Goal: Task Accomplishment & Management: Manage account settings

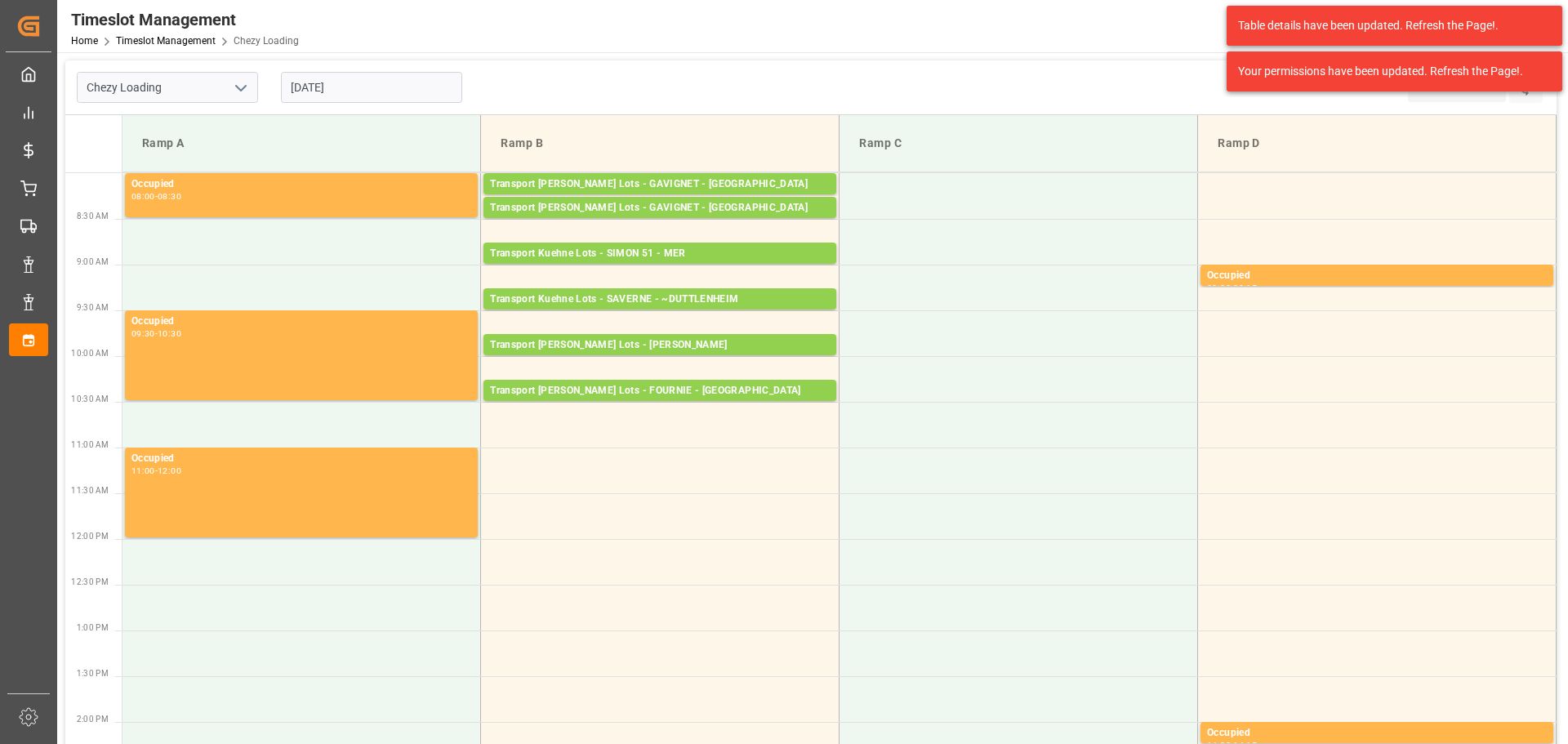
drag, startPoint x: 338, startPoint y: 85, endPoint x: 343, endPoint y: 98, distance: 13.9
click at [339, 85] on input "[DATE]" at bounding box center [372, 87] width 181 height 31
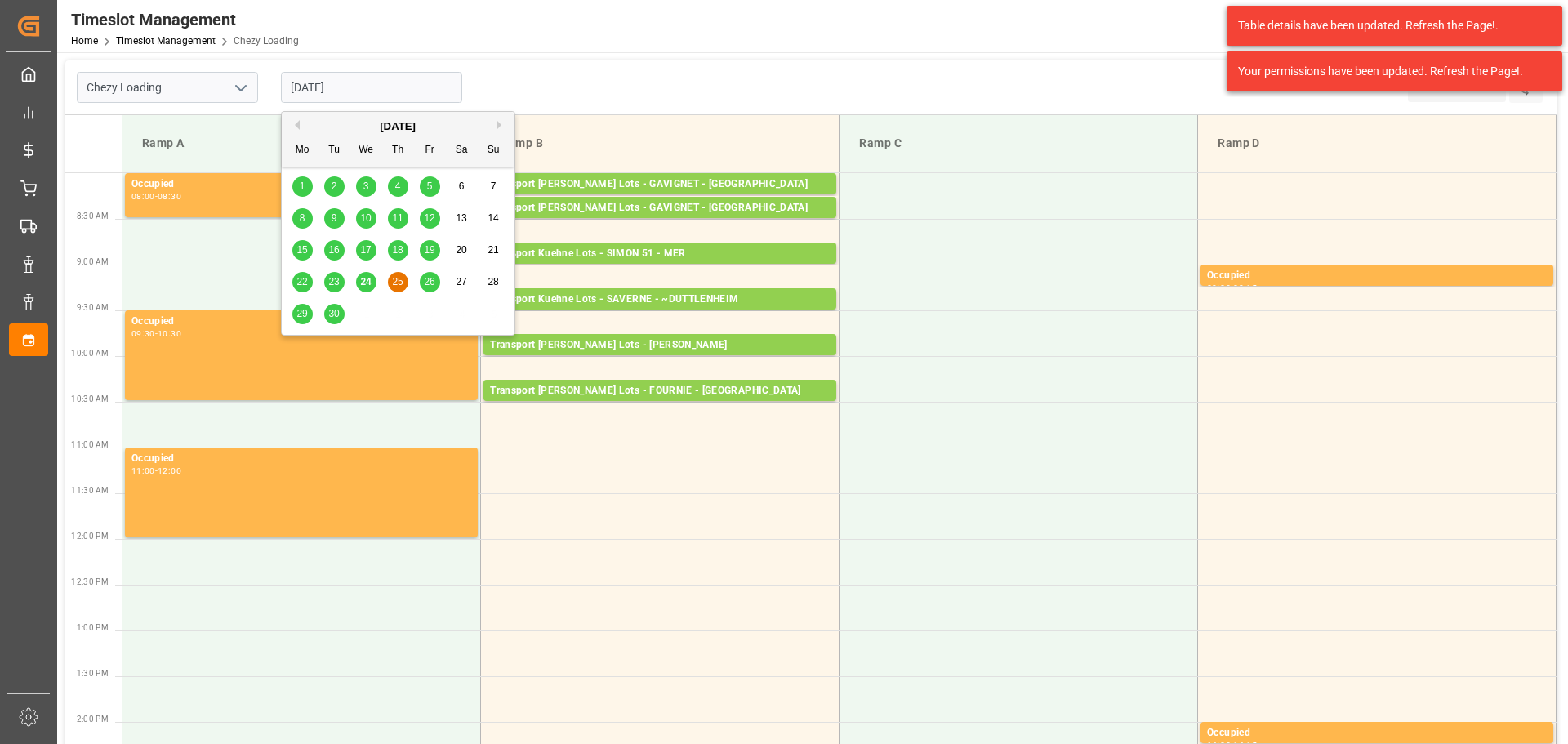
click at [372, 279] on div "24" at bounding box center [366, 282] width 20 height 20
type input "[DATE]"
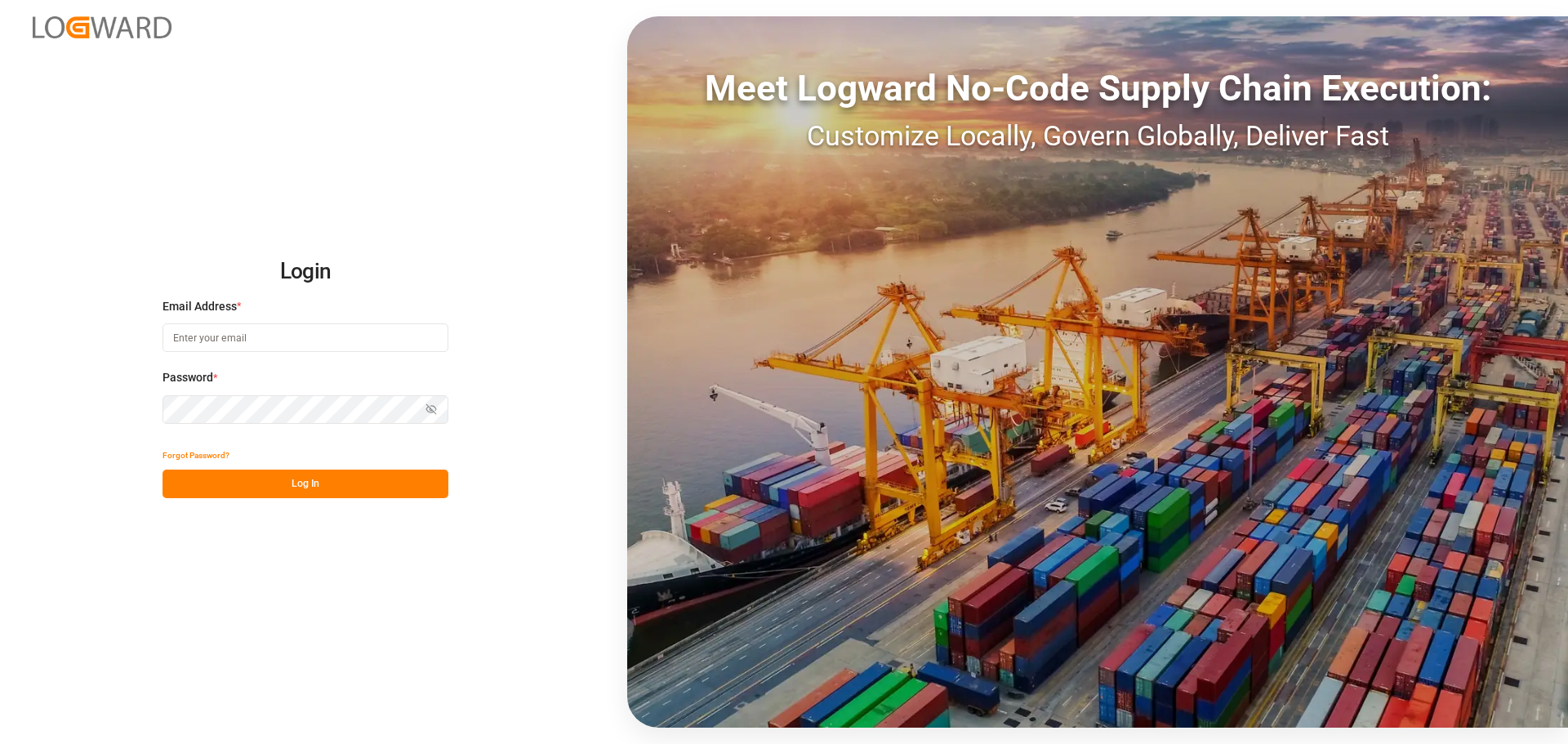
type input "[EMAIL_ADDRESS][PERSON_NAME][DOMAIN_NAME]"
click at [283, 477] on button "Log In" at bounding box center [305, 484] width 286 height 28
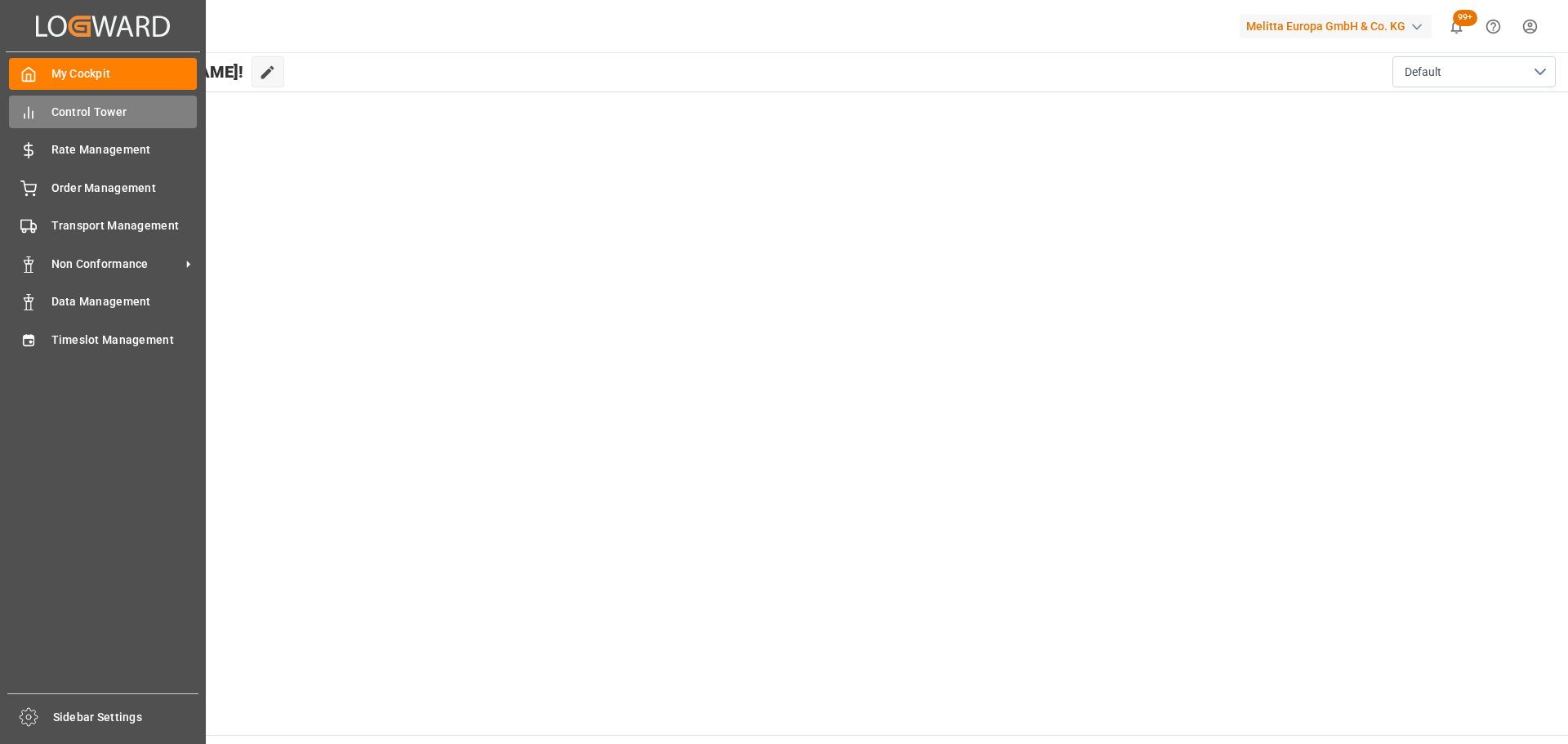
click at [88, 111] on span "Control Tower" at bounding box center [124, 112] width 146 height 17
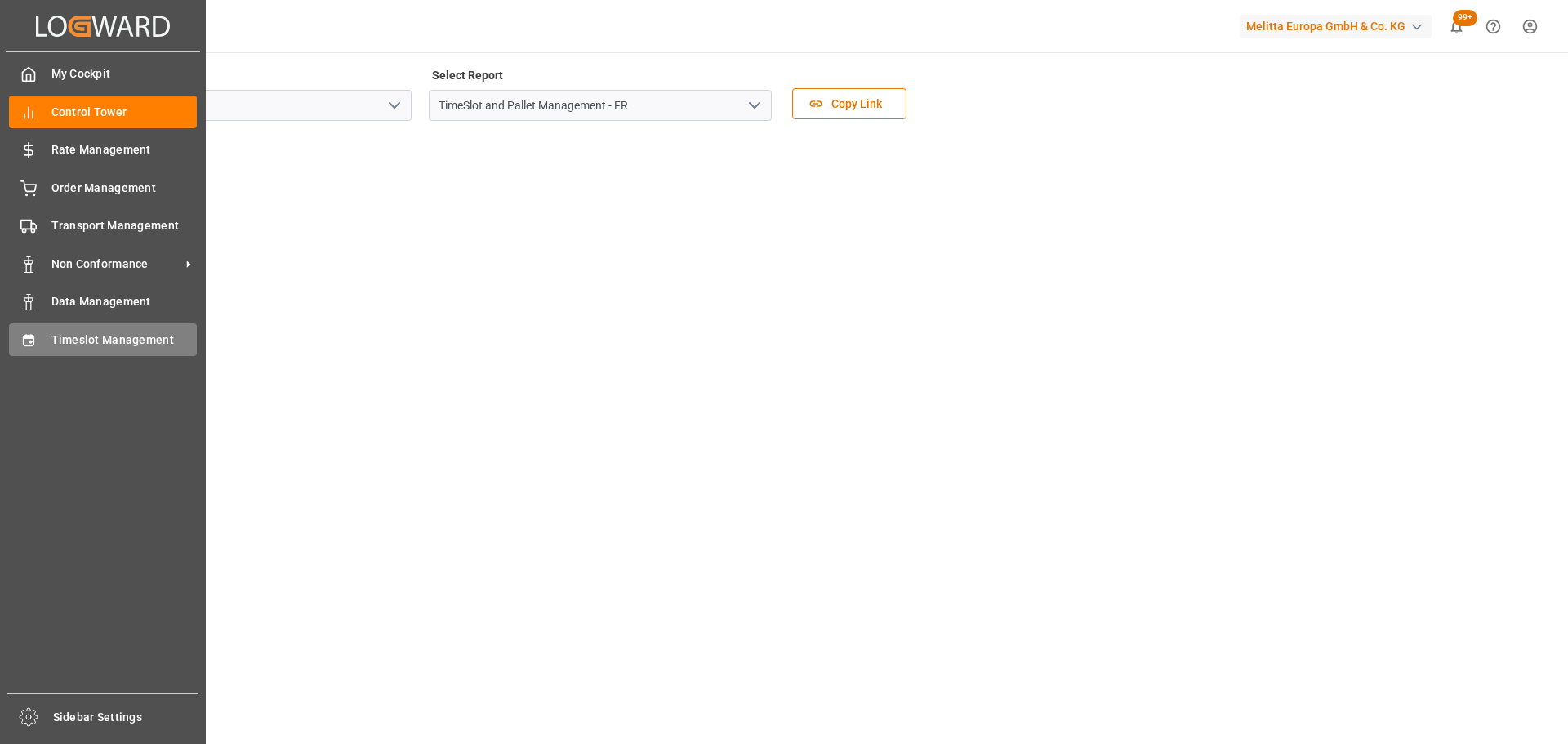
click at [82, 344] on span "Timeslot Management" at bounding box center [124, 340] width 146 height 17
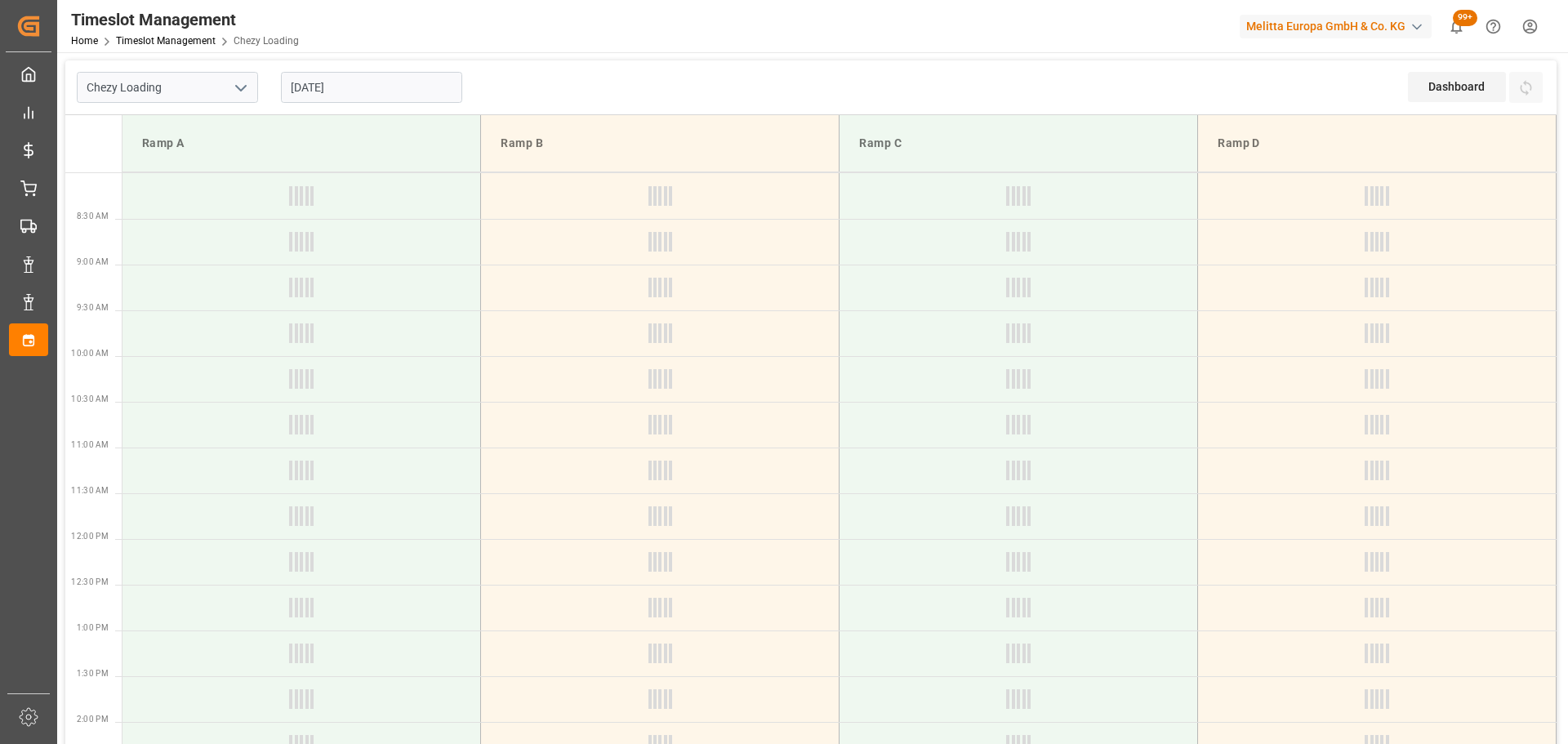
type input "Chezy Loading"
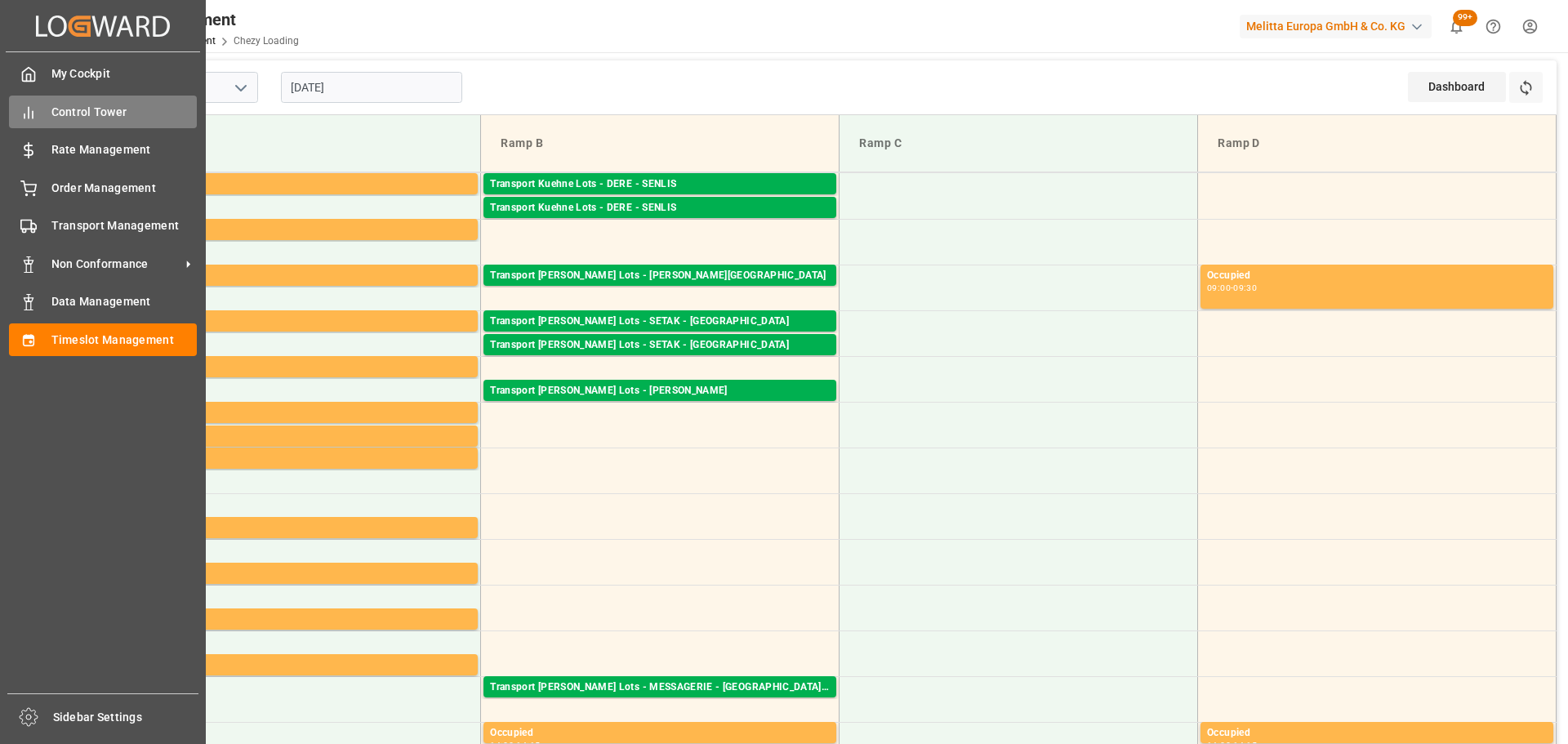
click at [51, 106] on span "Control Tower" at bounding box center [124, 112] width 146 height 17
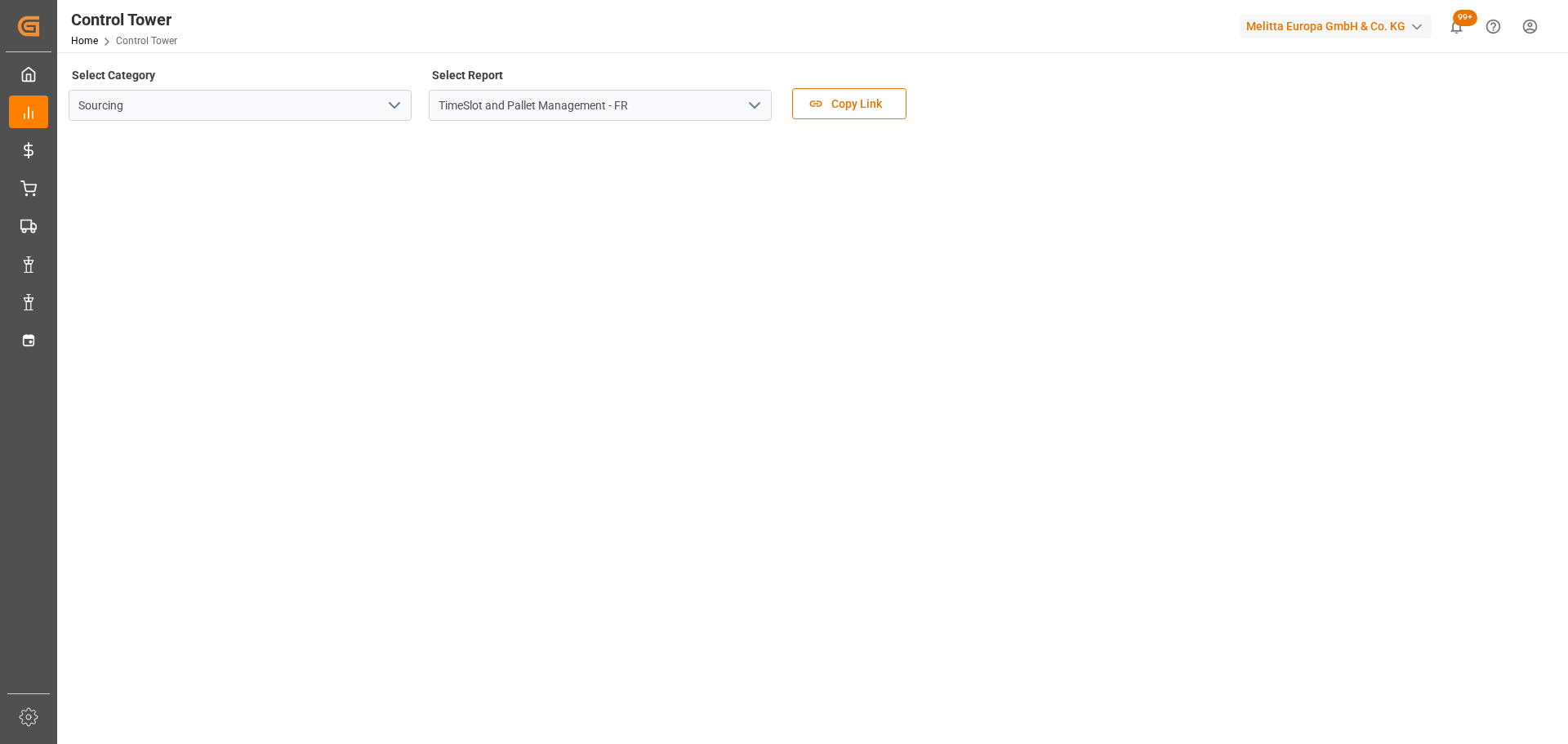
scroll to position [82, 0]
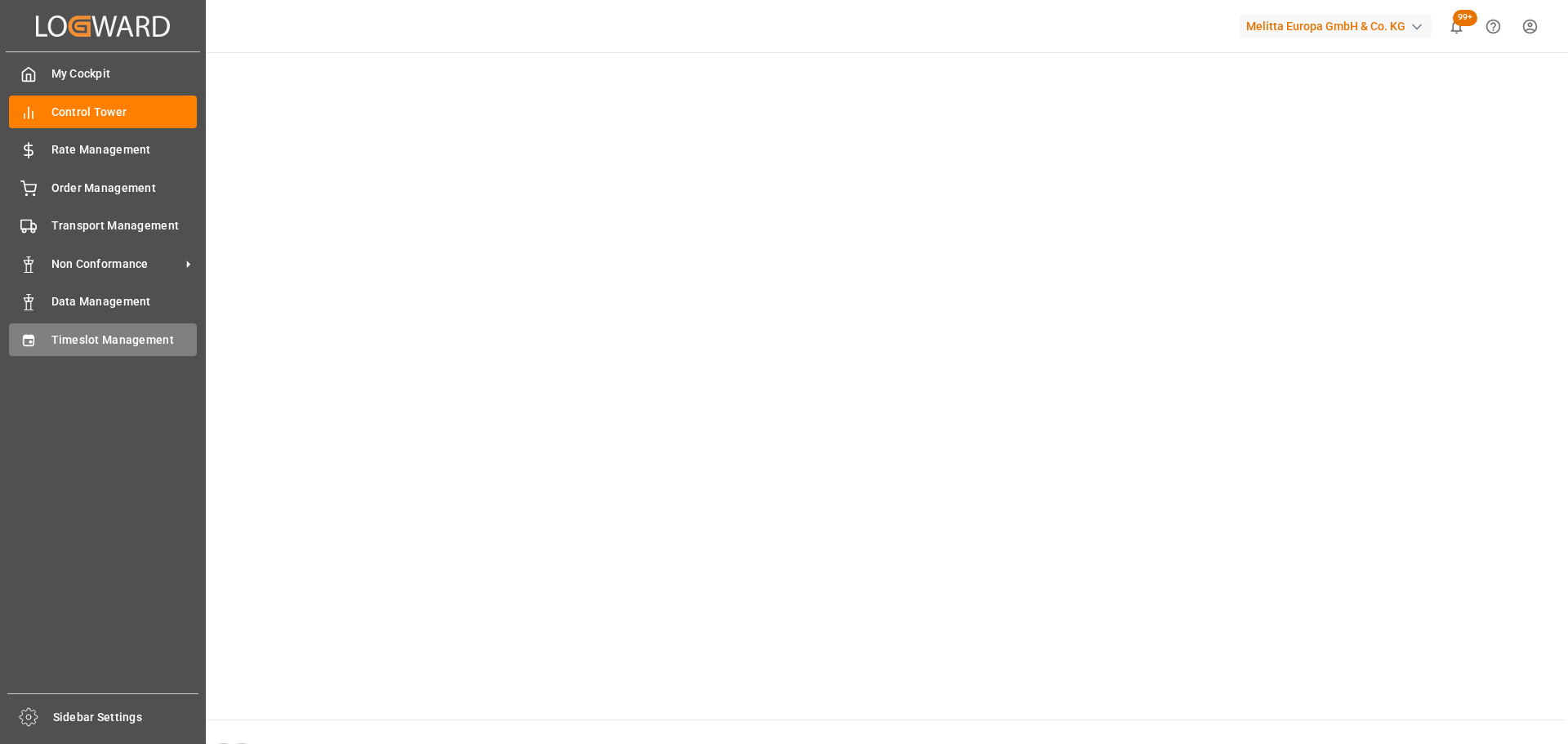
click at [71, 343] on span "Timeslot Management" at bounding box center [124, 340] width 146 height 17
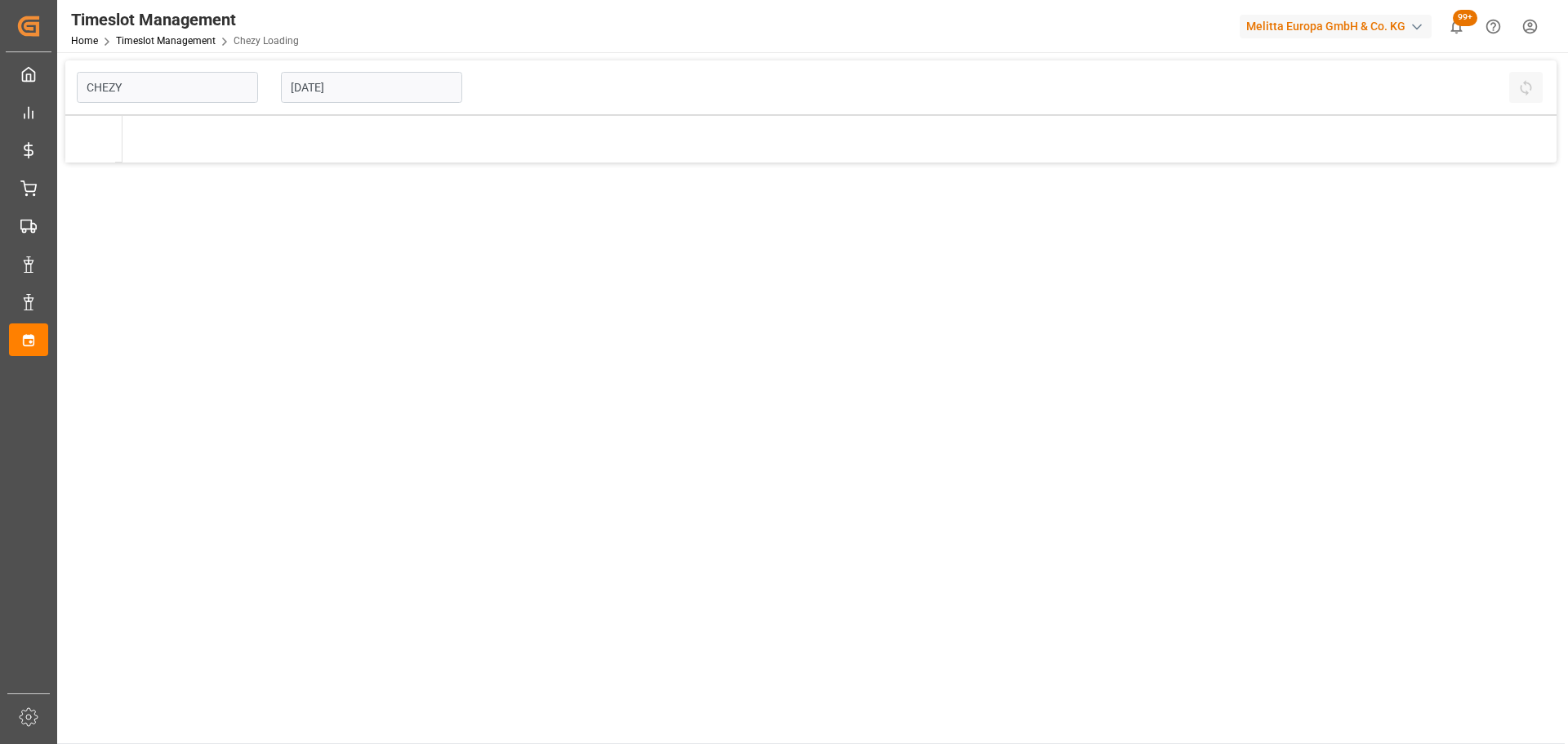
type input "Chezy Loading"
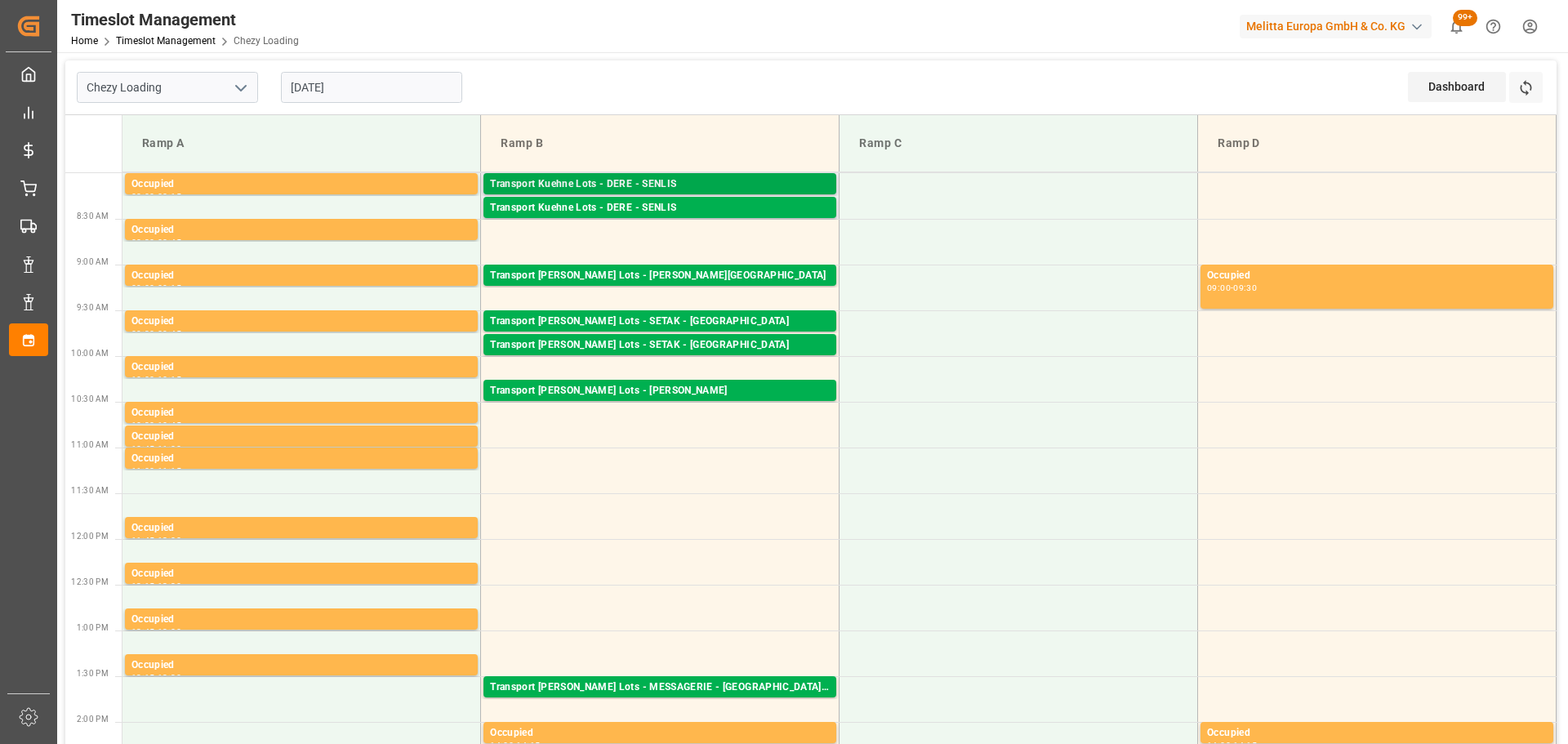
click at [740, 179] on div "Transport Kuehne Lots - DERE - SENLIS" at bounding box center [659, 185] width 340 height 16
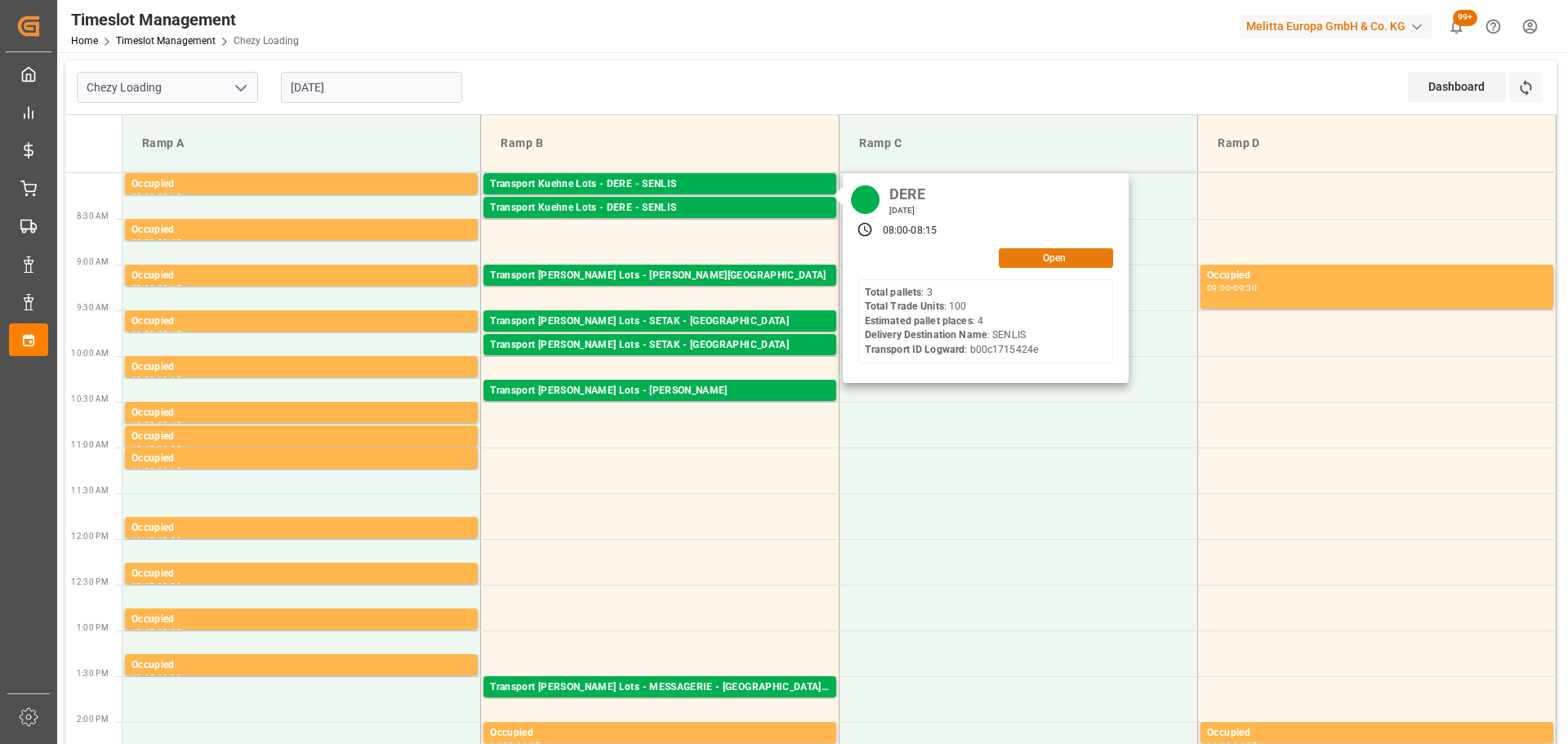
click at [1070, 259] on button "Open" at bounding box center [1055, 258] width 114 height 20
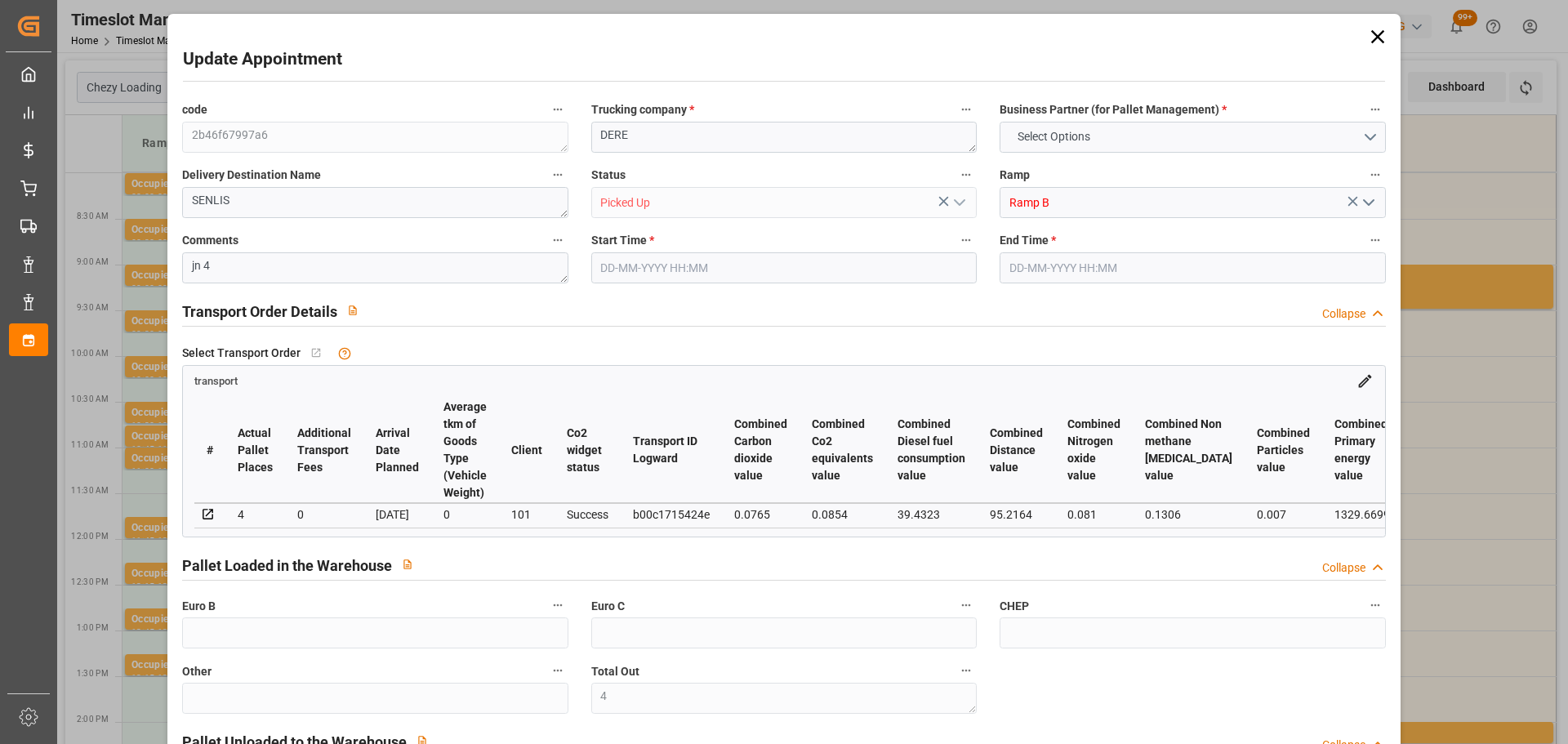
type input "4"
type input "159.54"
type input "0"
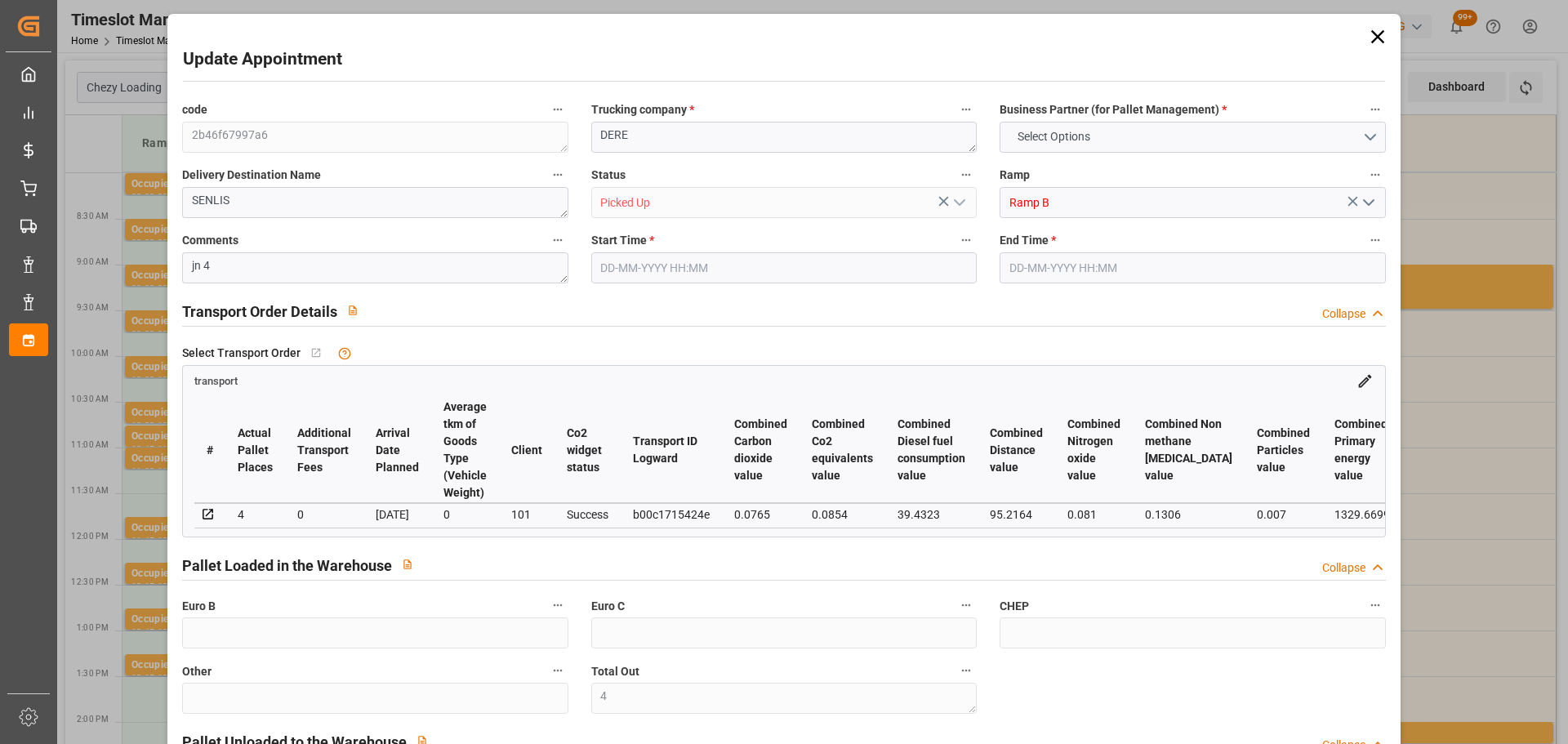
type input "0"
type input "159.54"
type input "0"
type input "4"
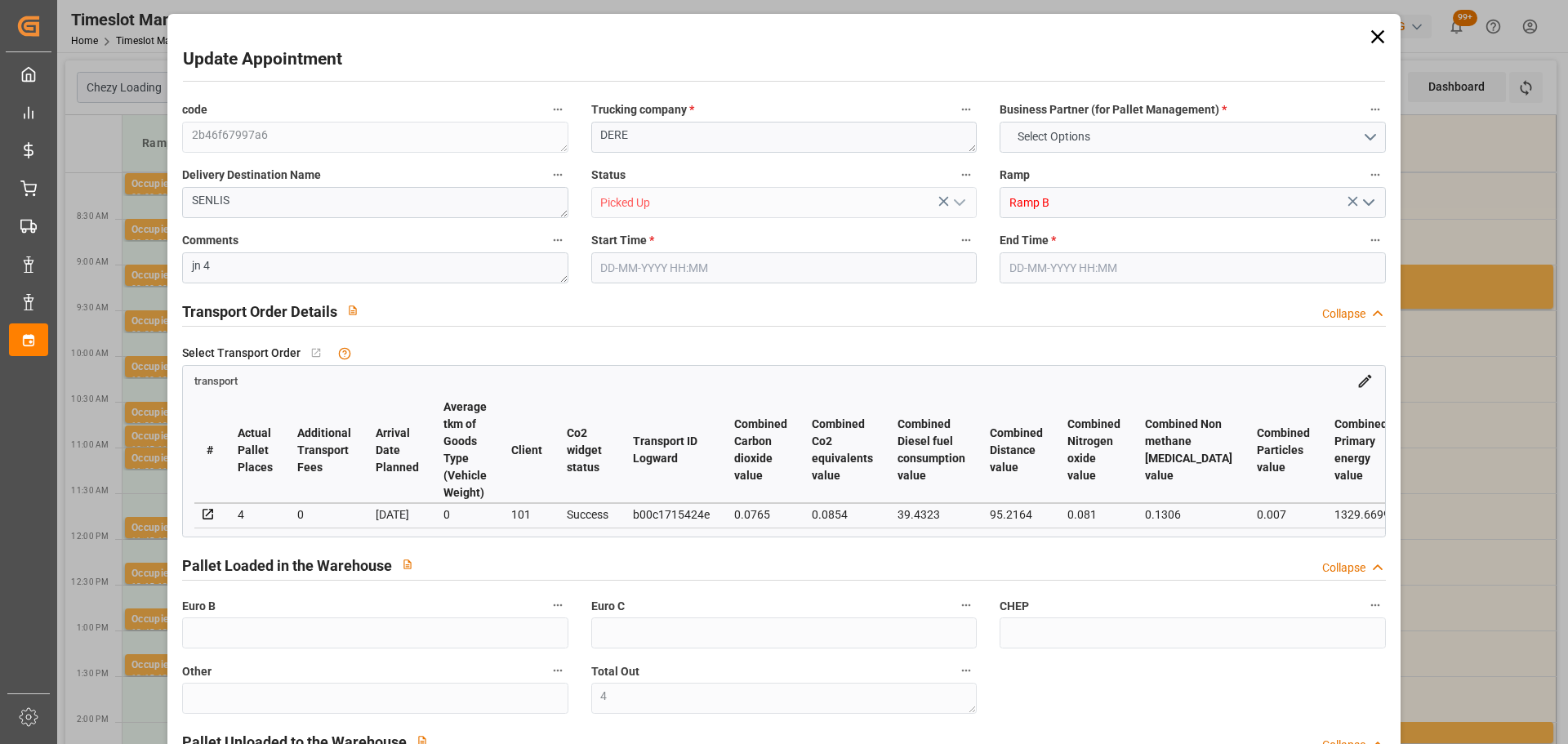
type input "1687.567"
type input "1883.743"
type input "4010.668"
type input "60"
type input "3"
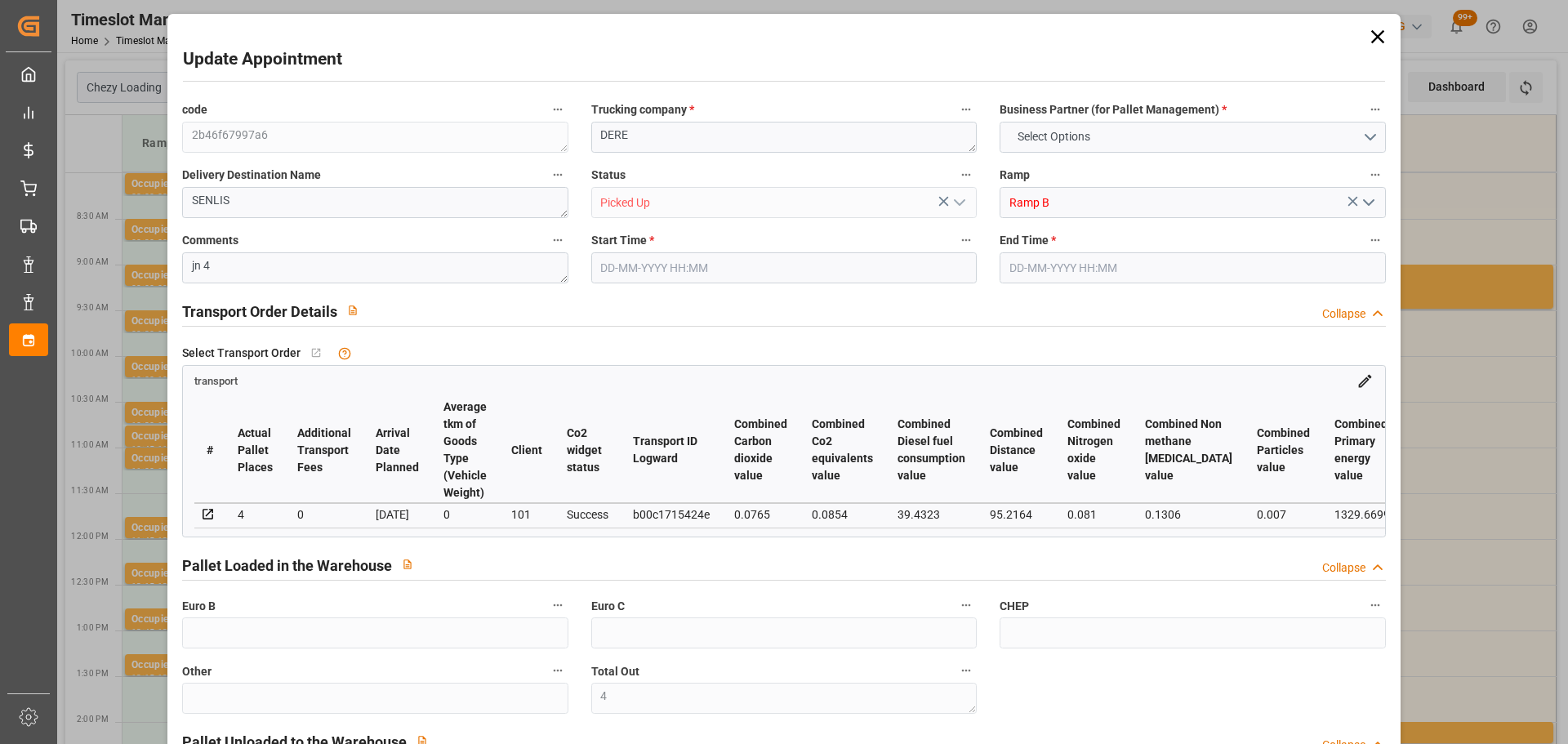
type input "100"
type input "4"
type input "101"
type input "1708.703"
type input "0"
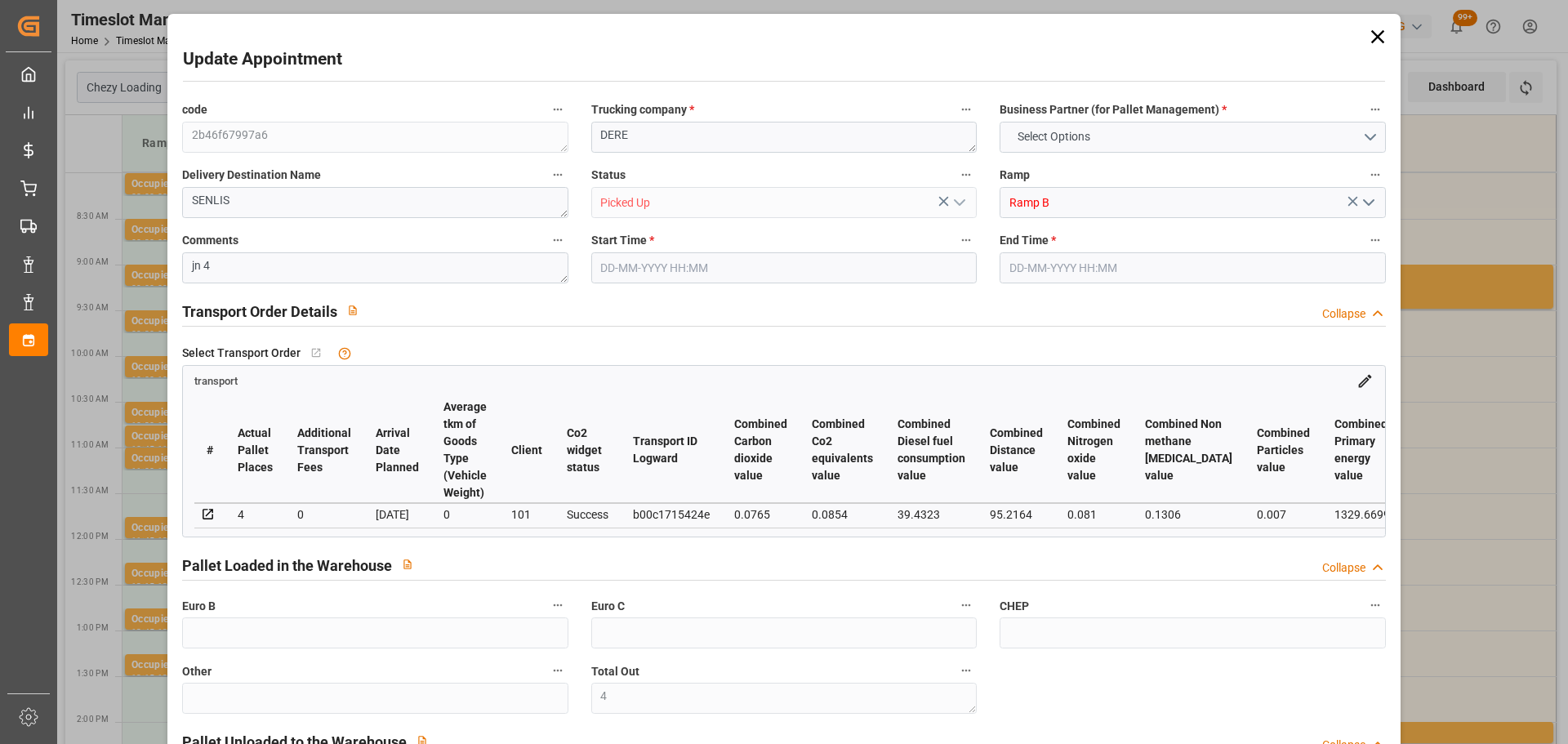
type input "4710.8598"
type input "0"
type input "21"
type input "35"
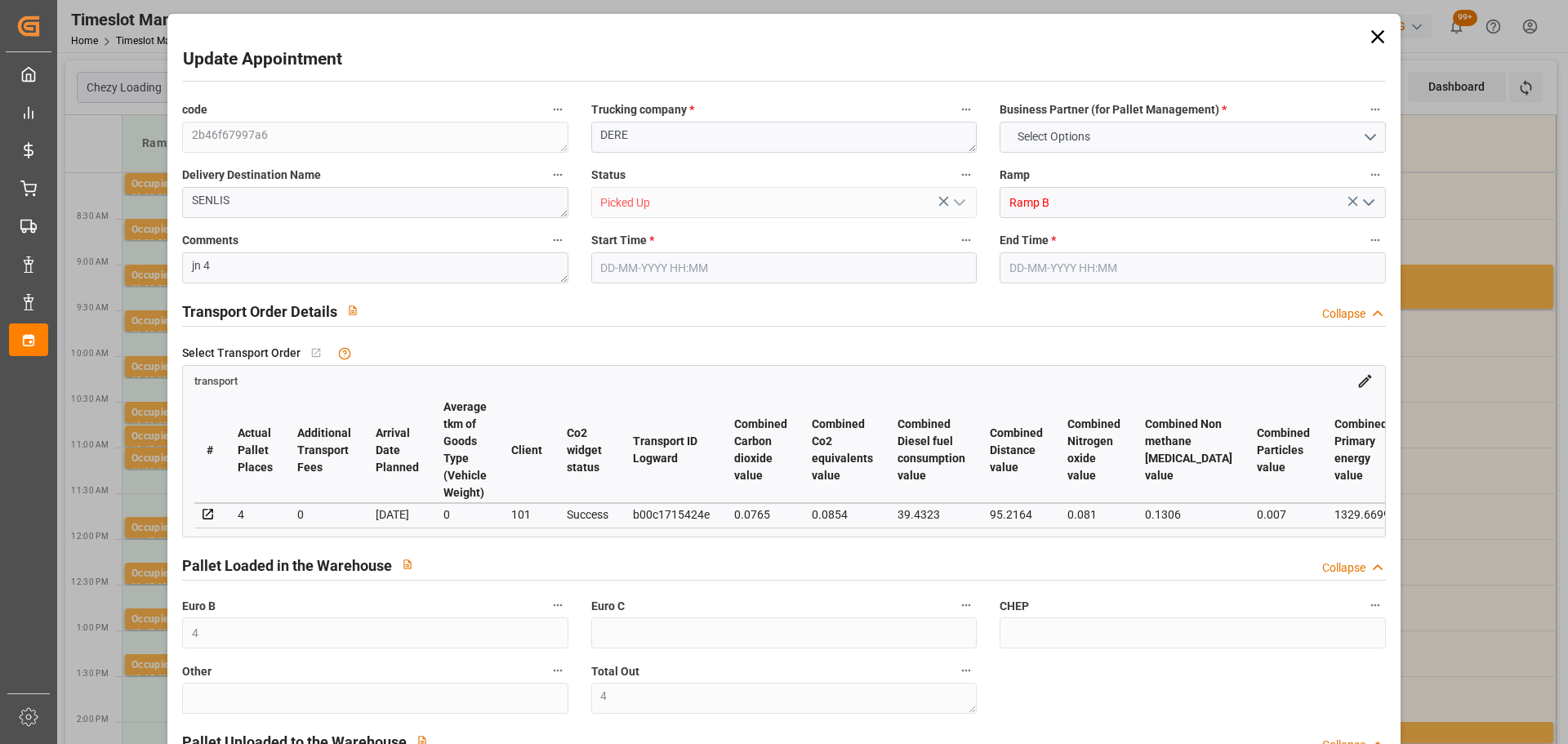
type input "[DATE] 08:00"
type input "[DATE] 08:15"
type input "[DATE] 15:55"
type input "[DATE] 11:36"
type input "[DATE]"
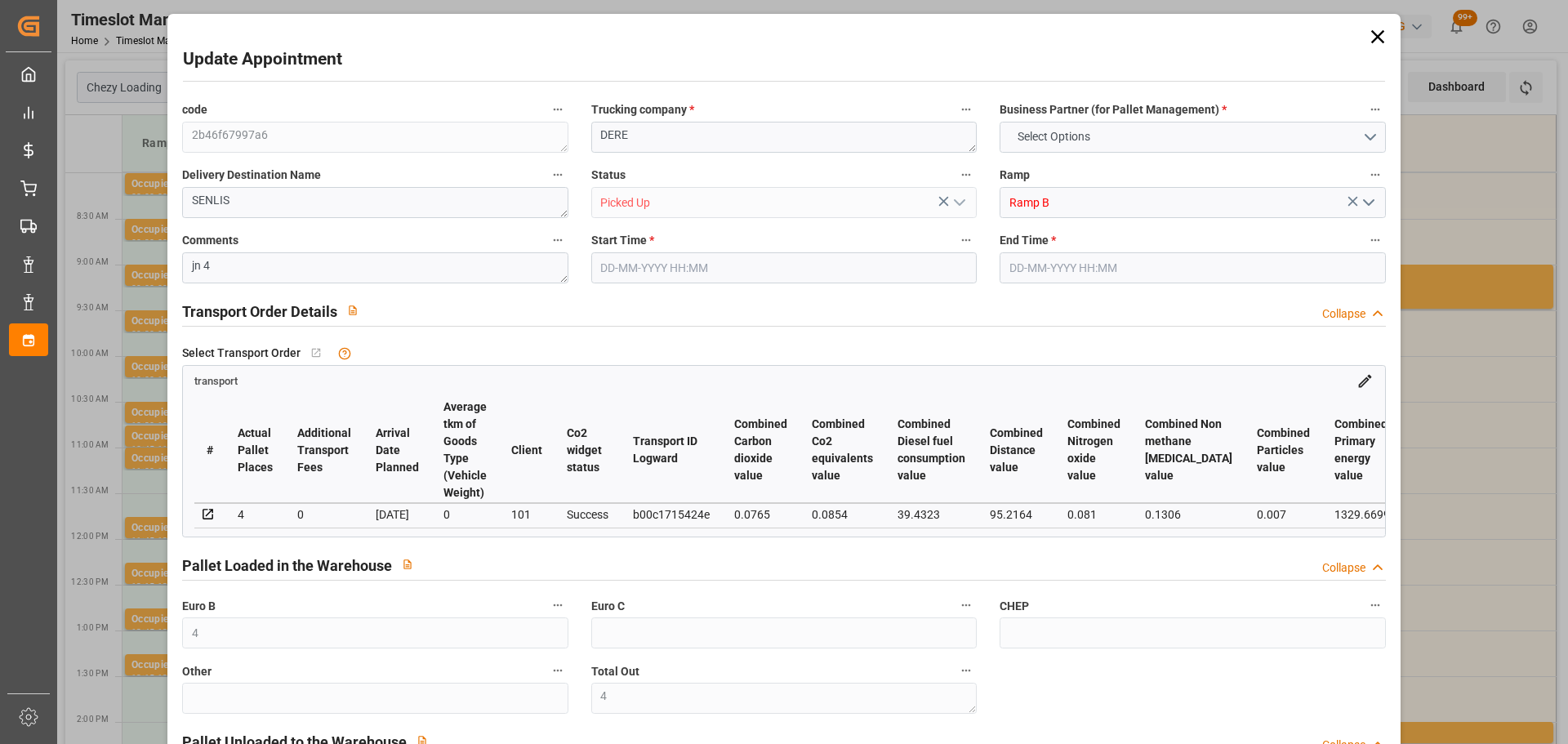
type input "[DATE]"
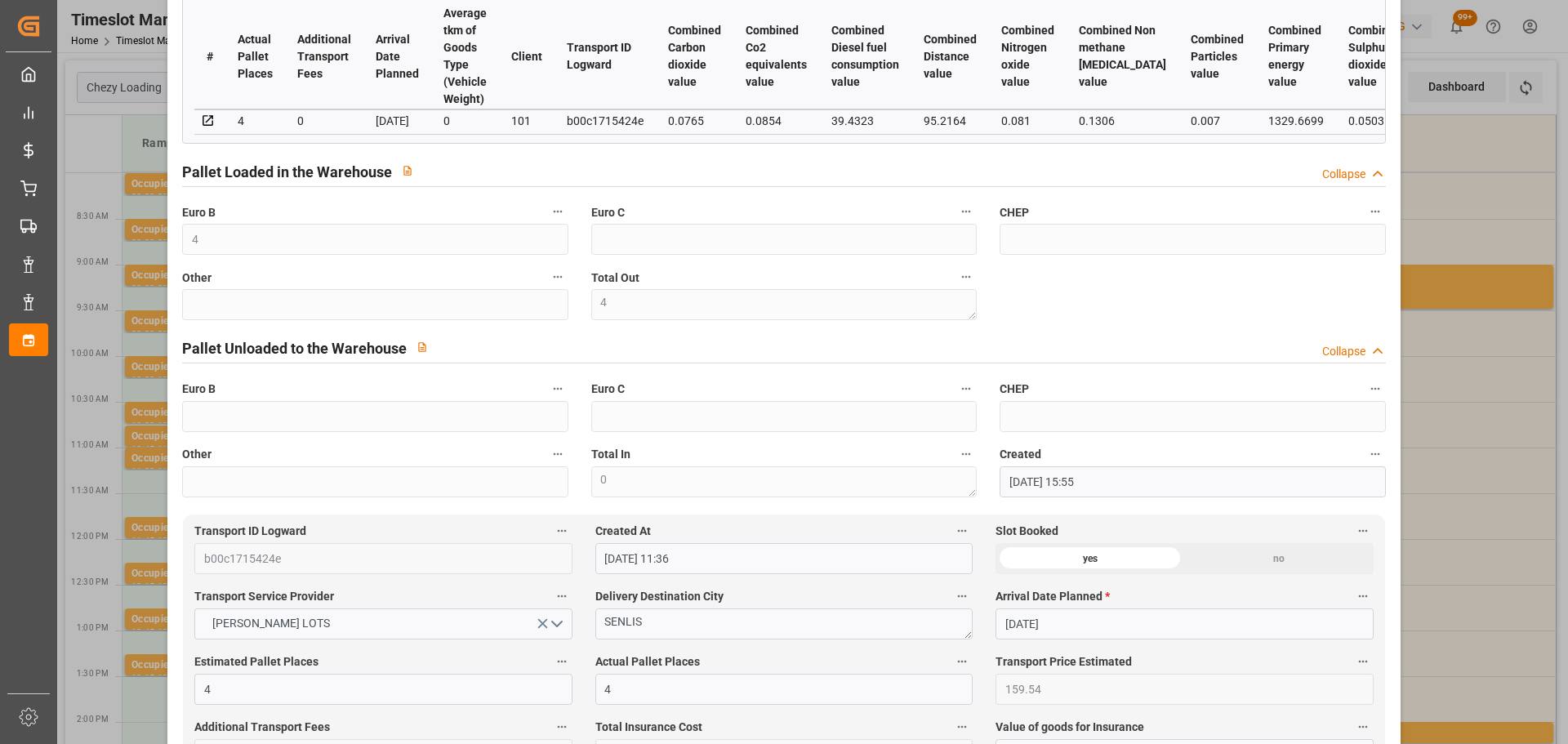
scroll to position [408, 0]
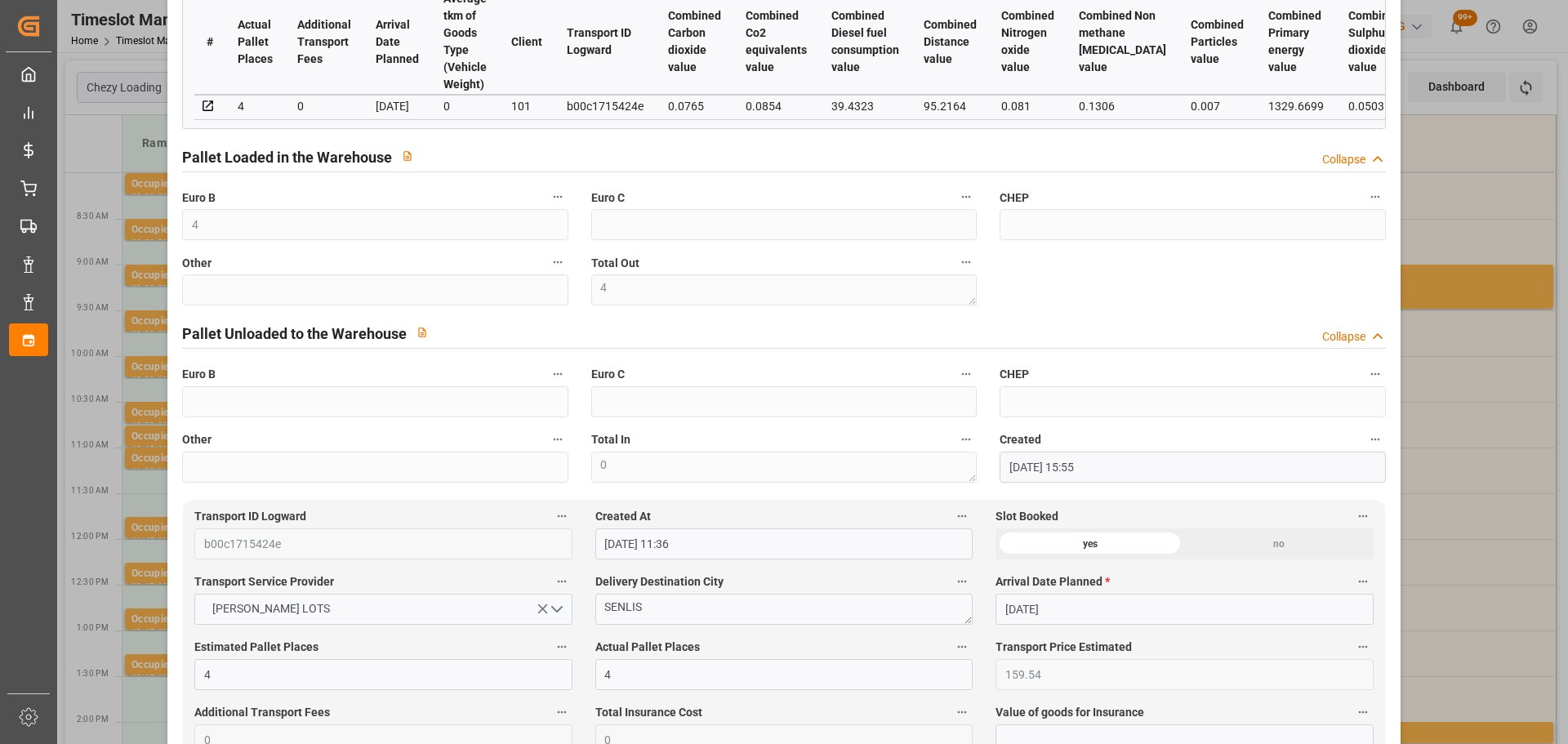
drag, startPoint x: 1447, startPoint y: 239, endPoint x: 1433, endPoint y: 234, distance: 14.9
click at [1447, 239] on div "Update Appointment code 2b46f67997a6 Trucking company * DERE Business Partner (…" at bounding box center [784, 372] width 1568 height 744
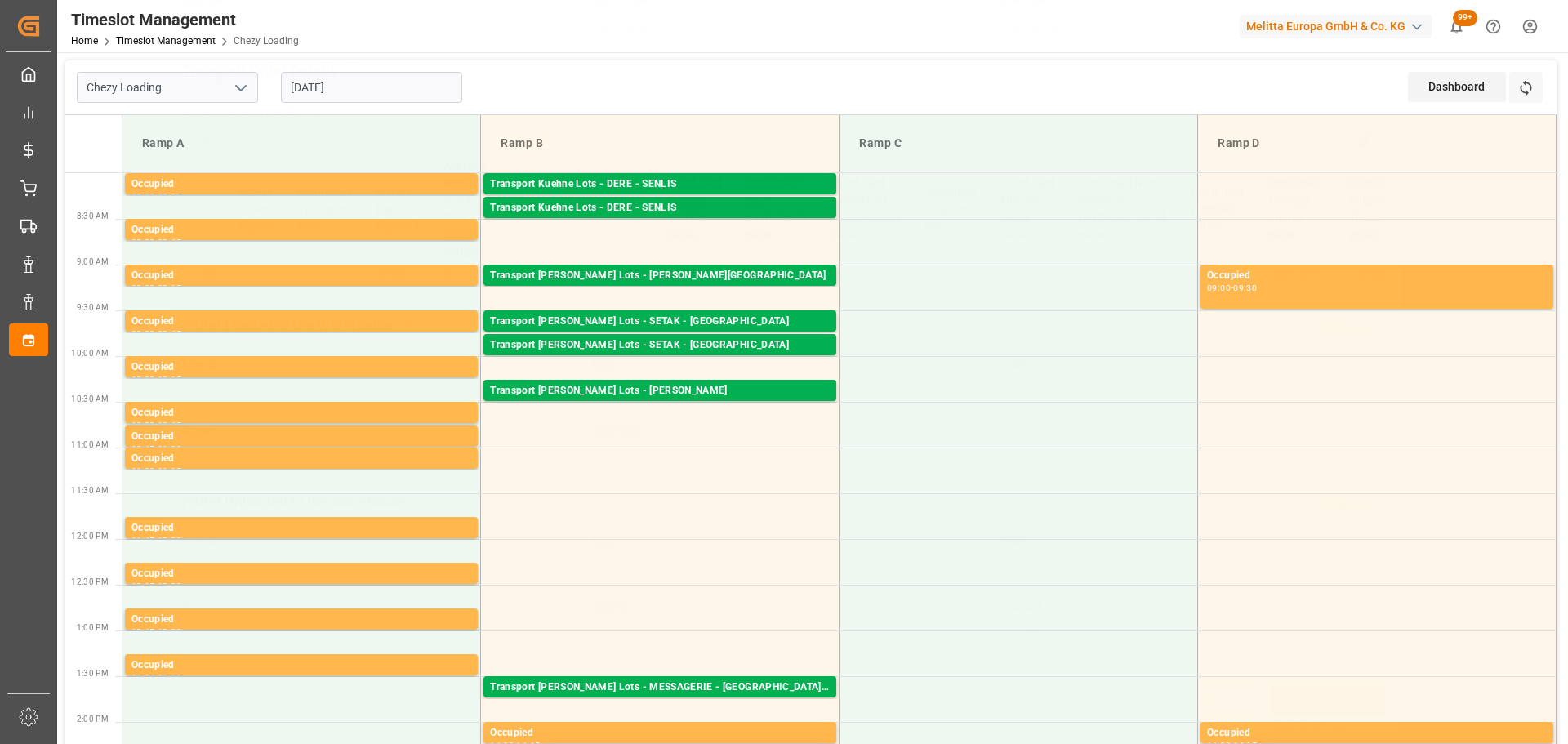
scroll to position [247, 0]
click at [752, 210] on div "Transport Kuehne Lots - DERE - SENLIS" at bounding box center [659, 208] width 340 height 16
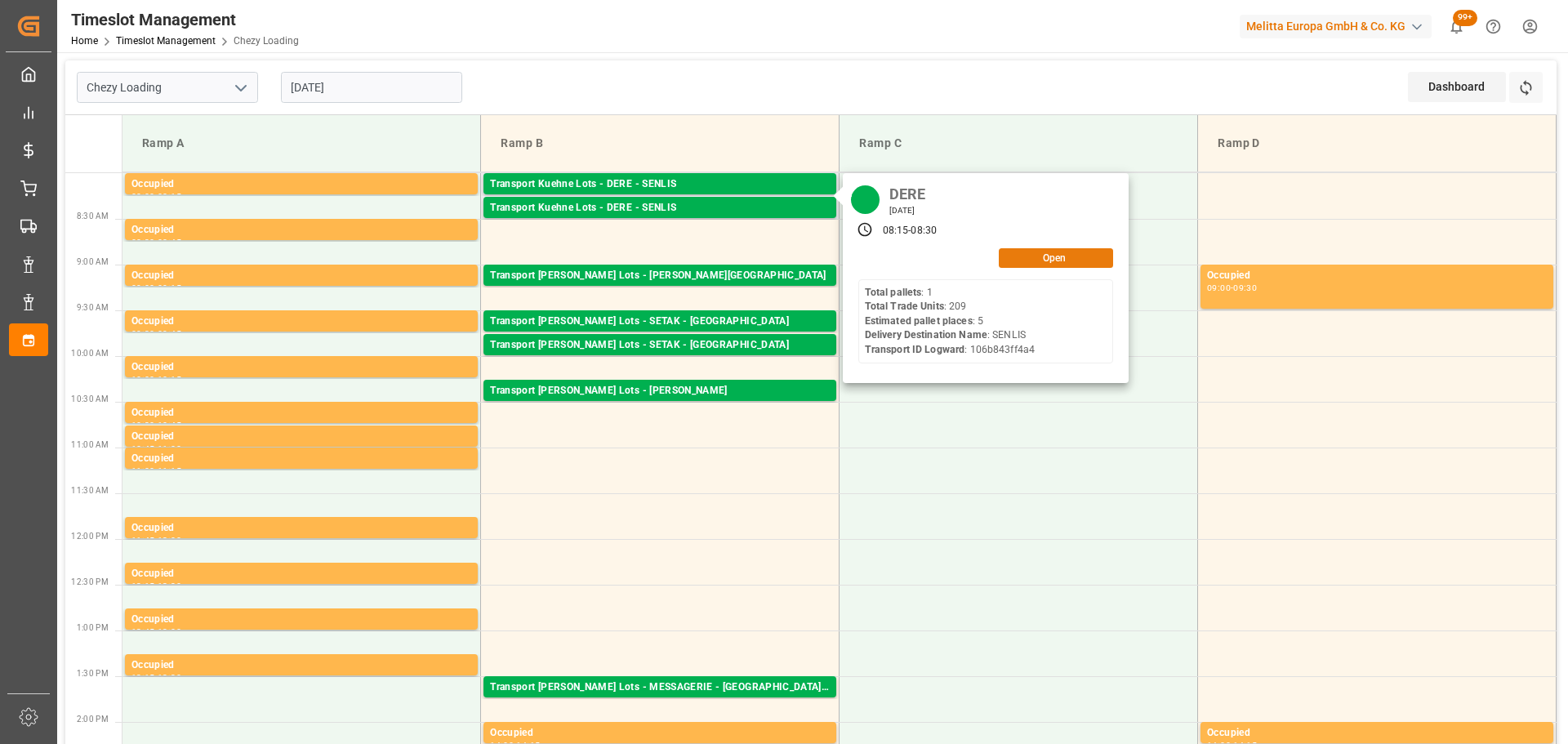
click at [1042, 252] on button "Open" at bounding box center [1055, 258] width 114 height 20
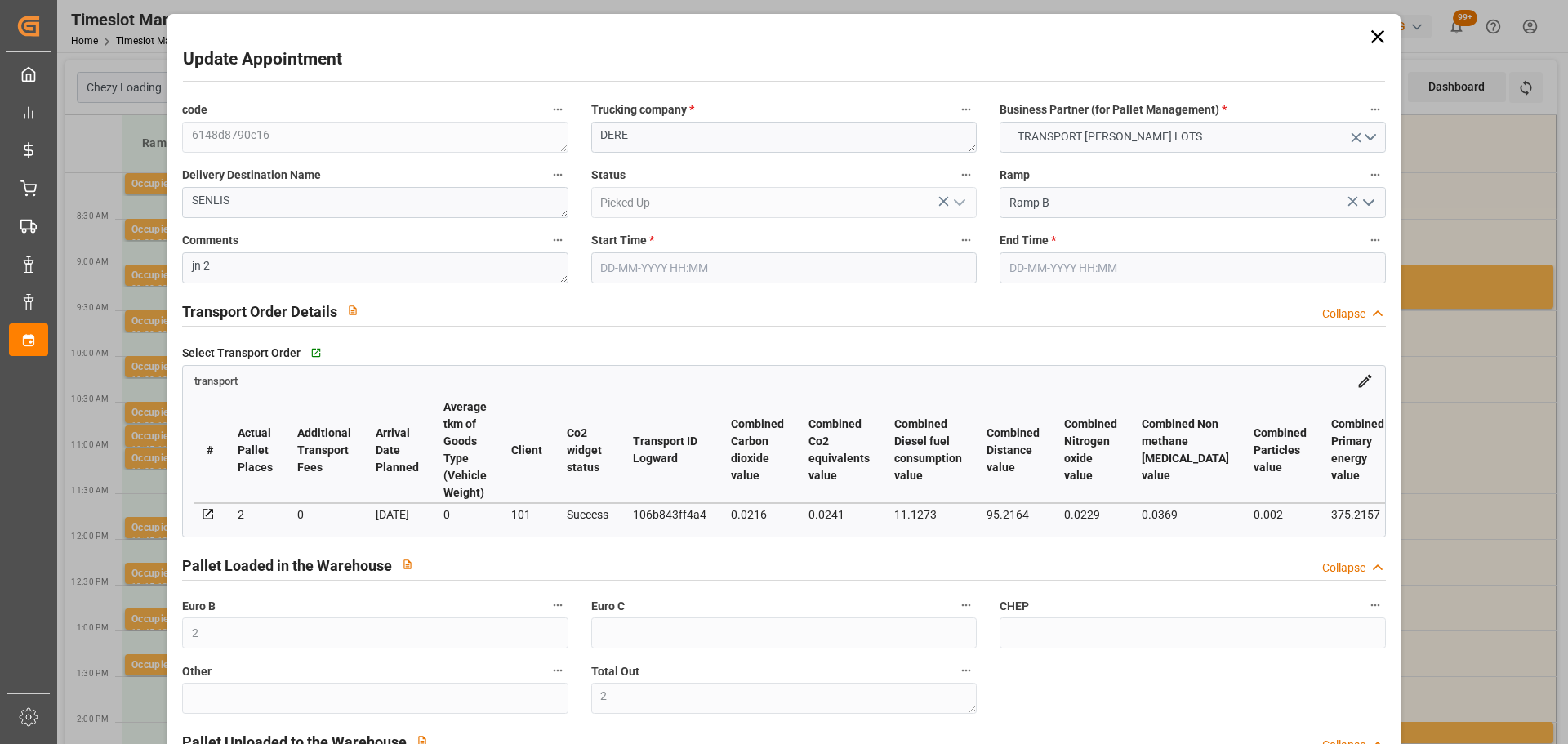
type input "2"
type input "5"
type input "2"
type input "167.4"
type input "0"
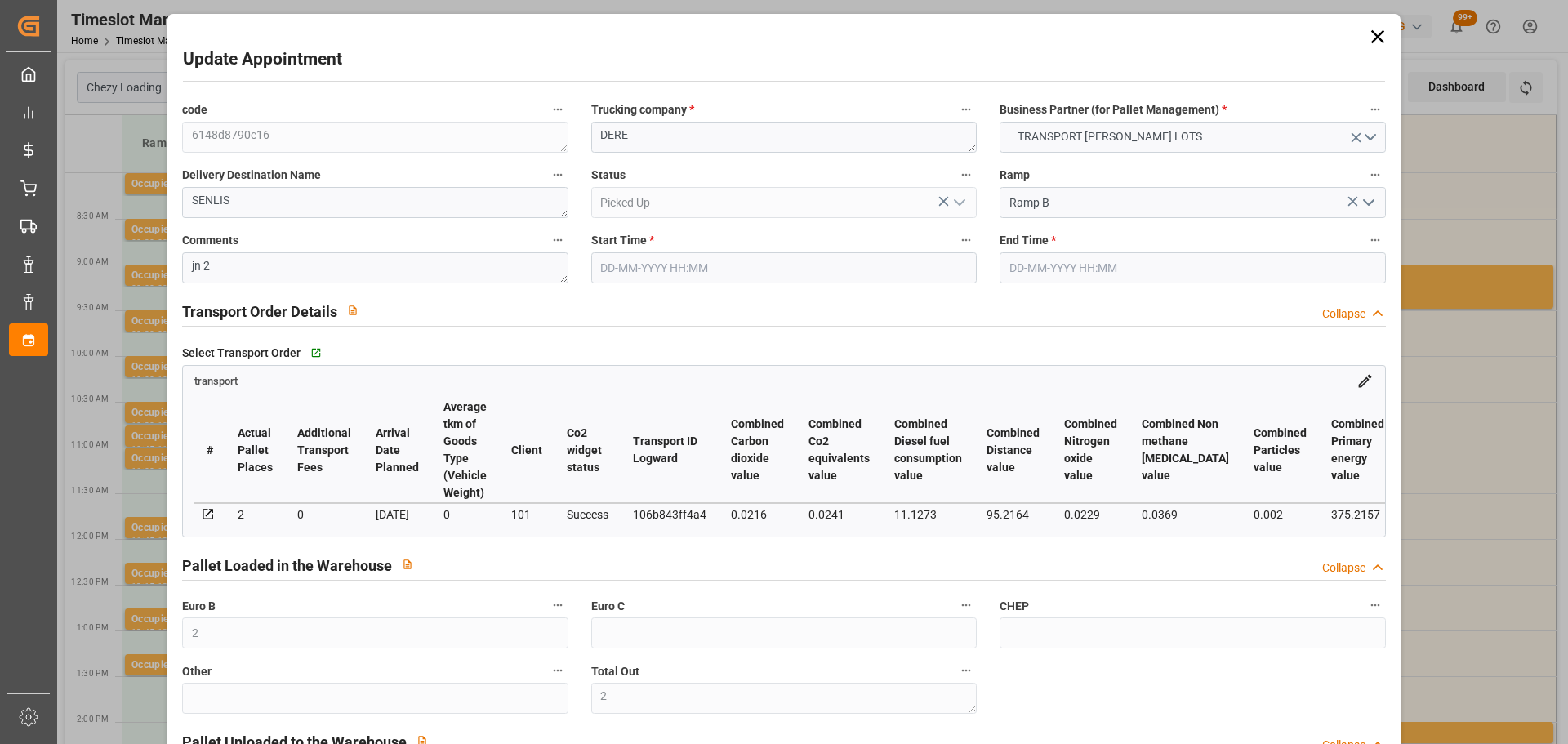
type input "0"
type input "167.4"
type input "0"
type input "7"
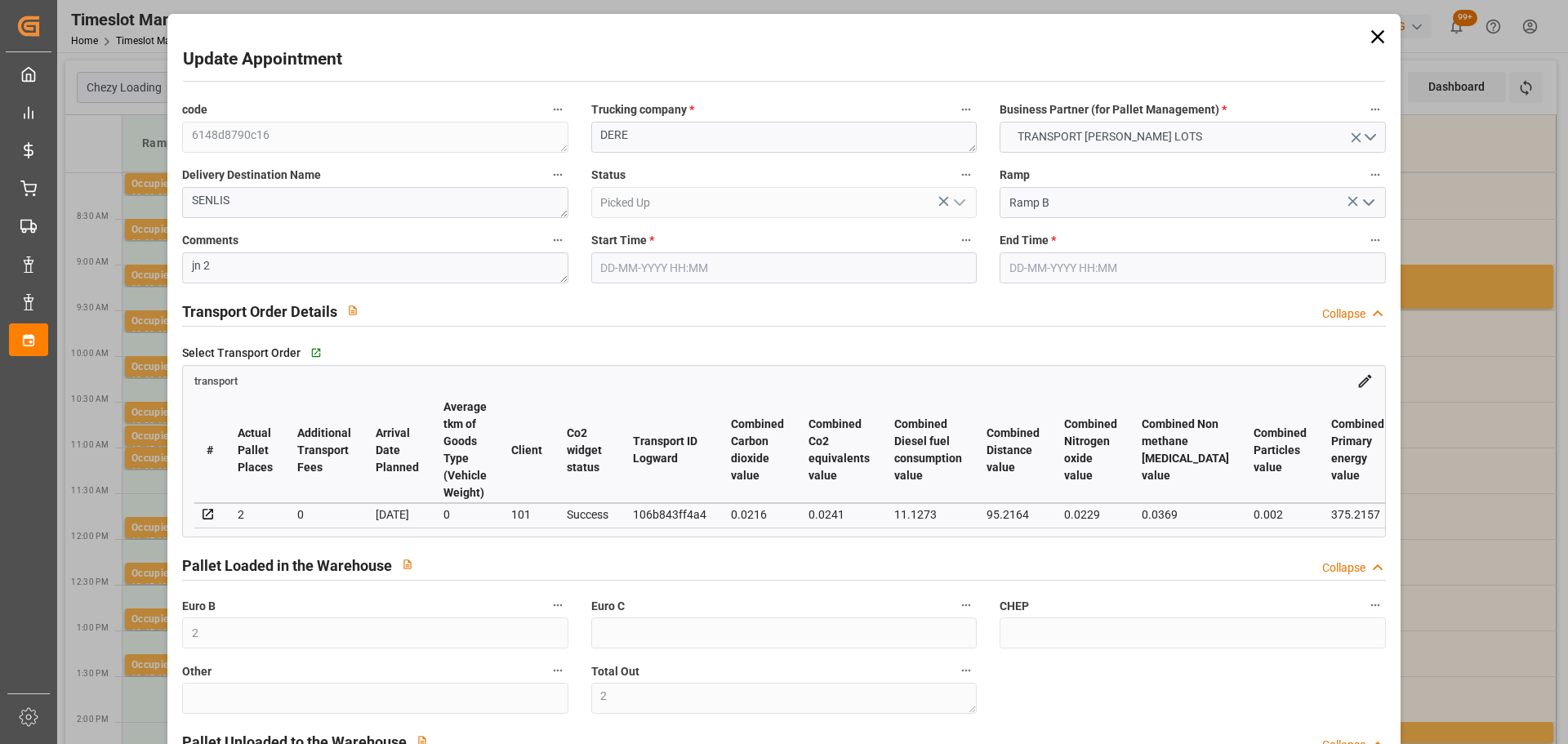
type input "421.765"
type input "531.834"
type input "1747.24"
type input "60"
type input "1"
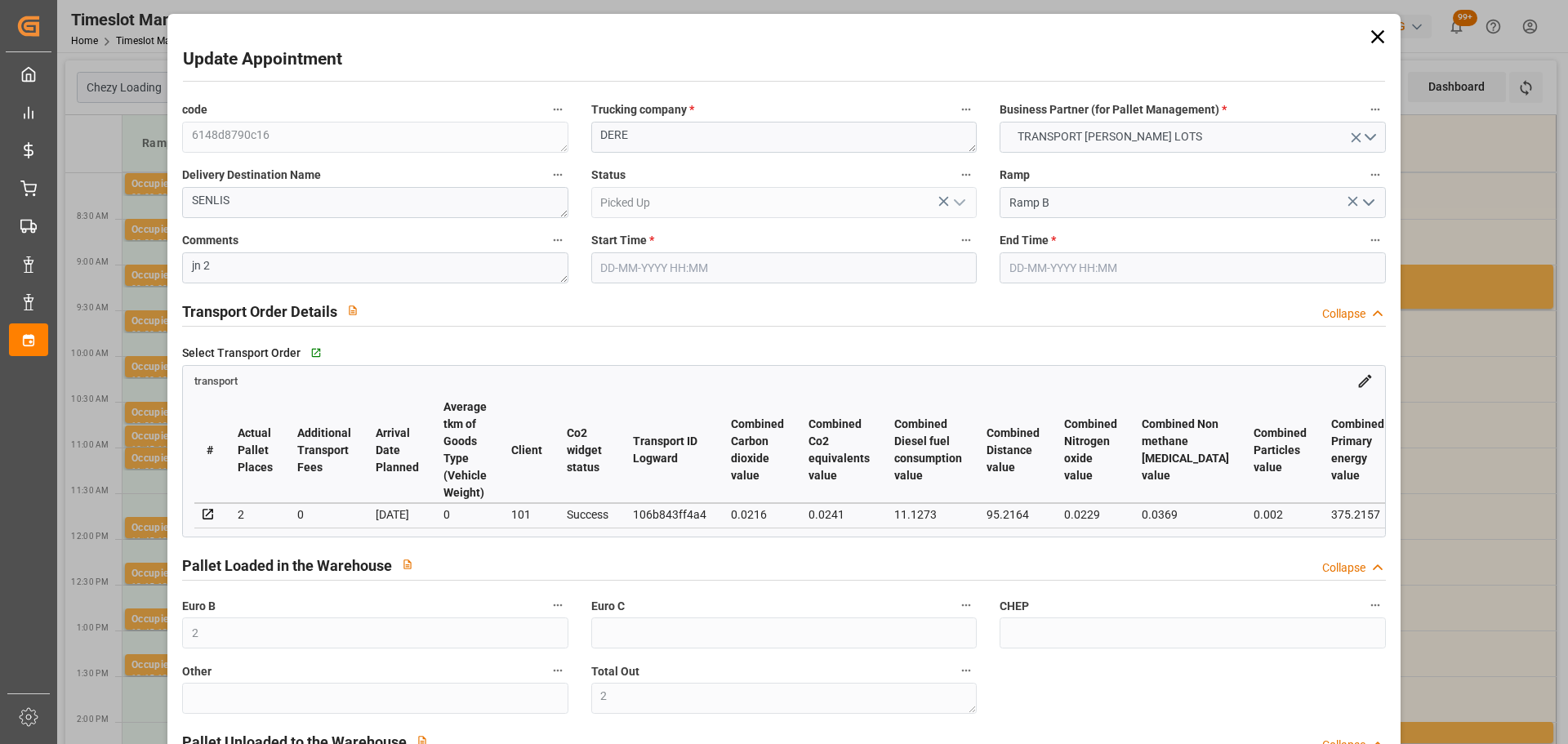
type input "209"
type input "2"
type input "101"
type input "482.174"
type input "0"
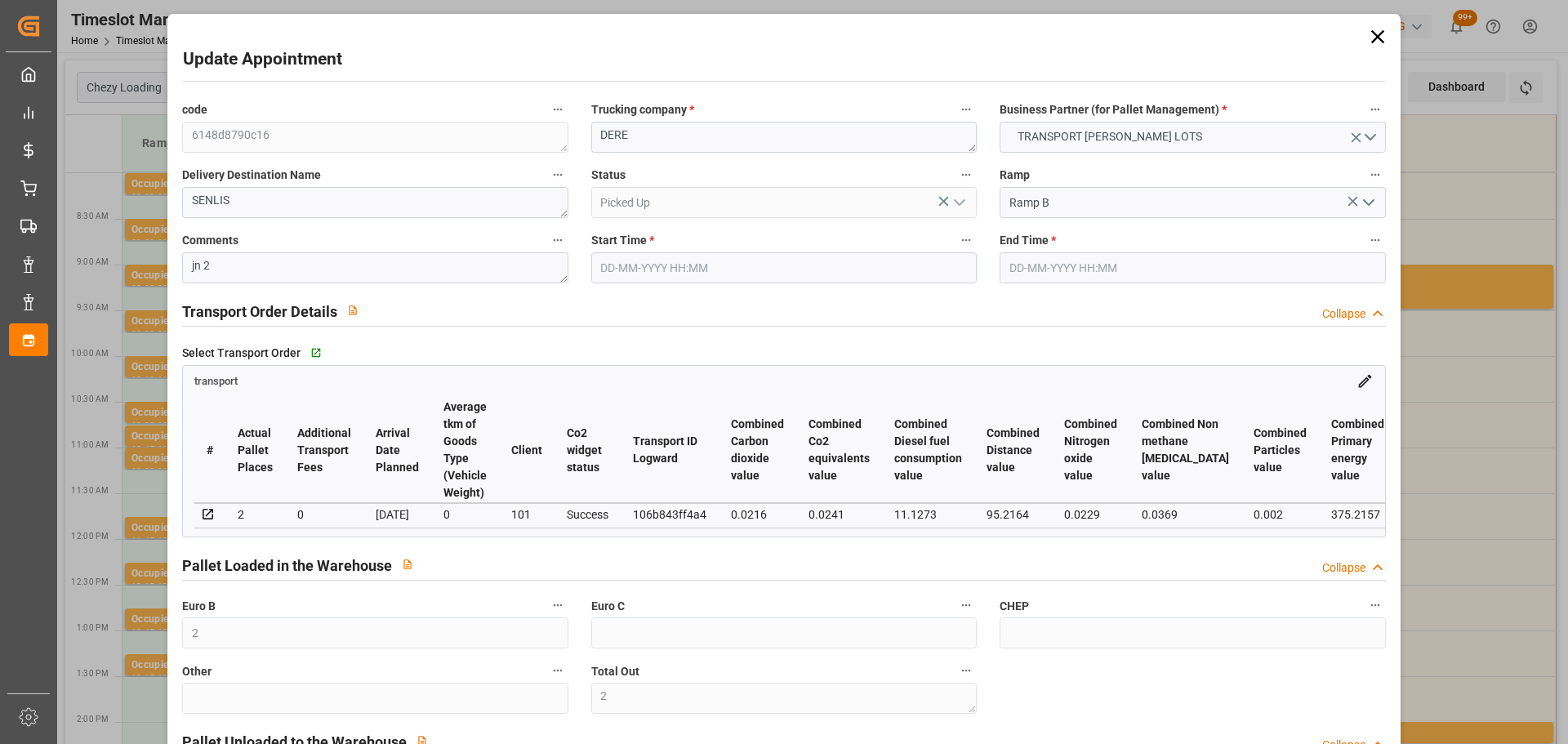
type input "4710.8598"
type input "0"
type input "21"
type input "35"
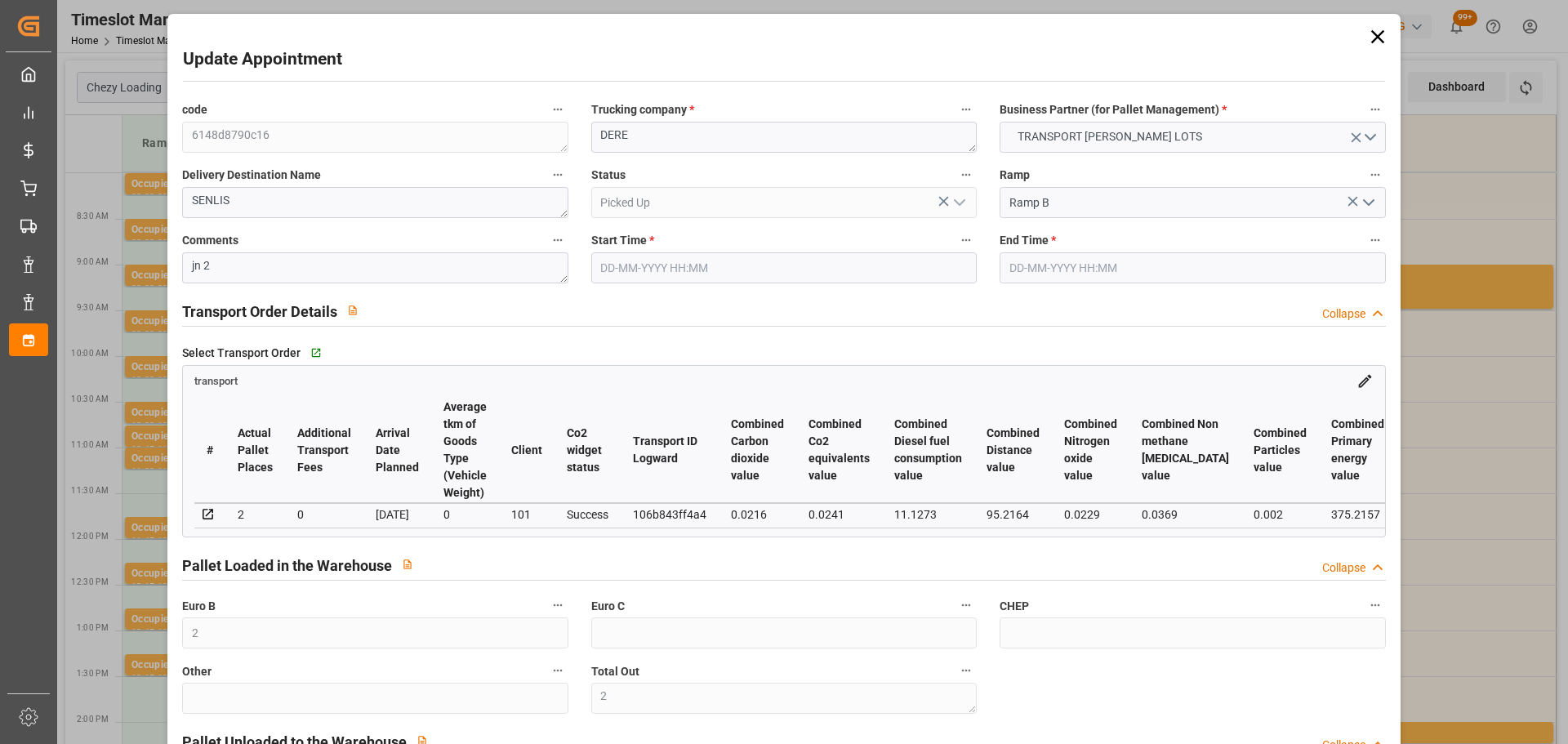
type input "[DATE] 08:15"
type input "[DATE] 08:30"
type input "[DATE] 12:59"
type input "[DATE] 11:28"
type input "[DATE]"
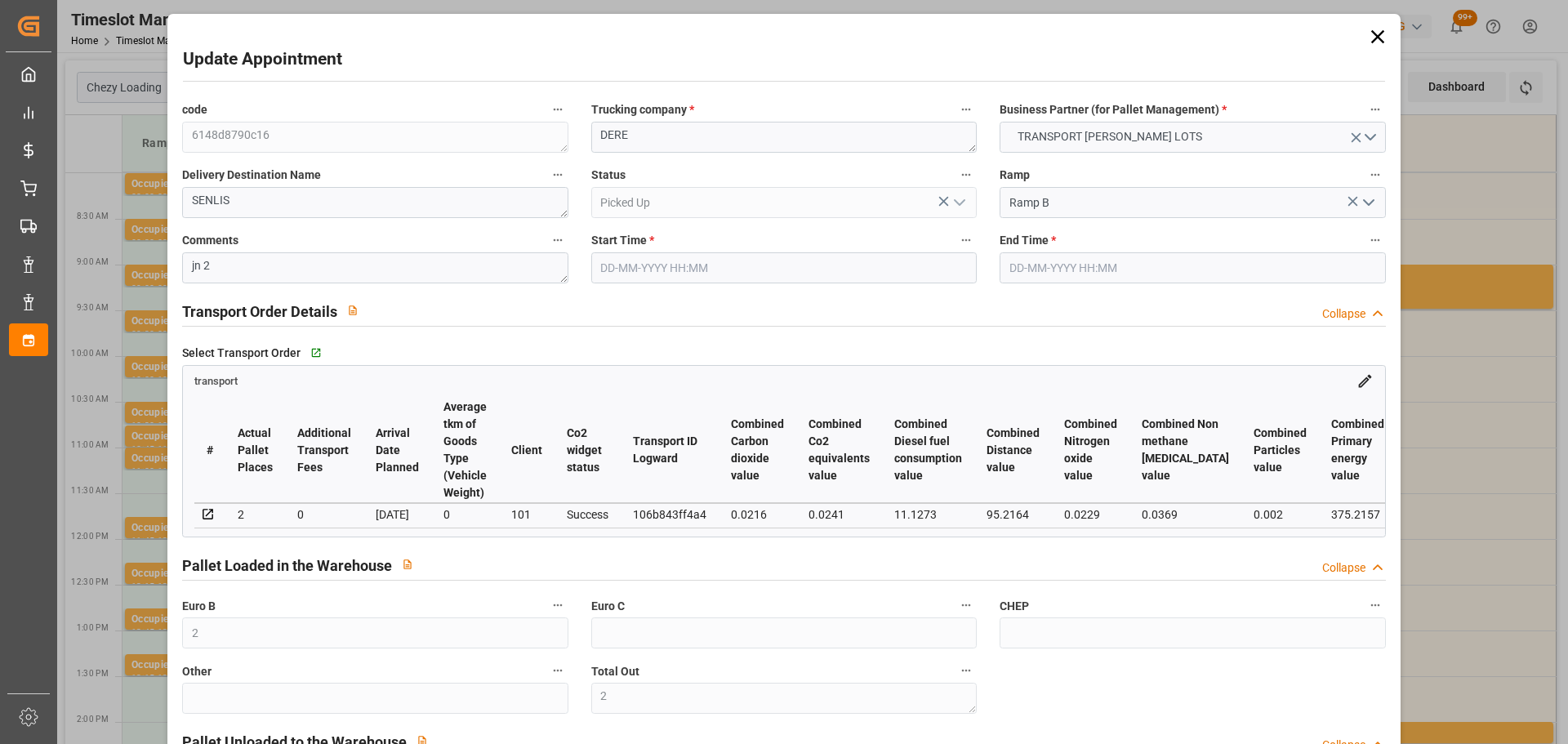
type input "[DATE]"
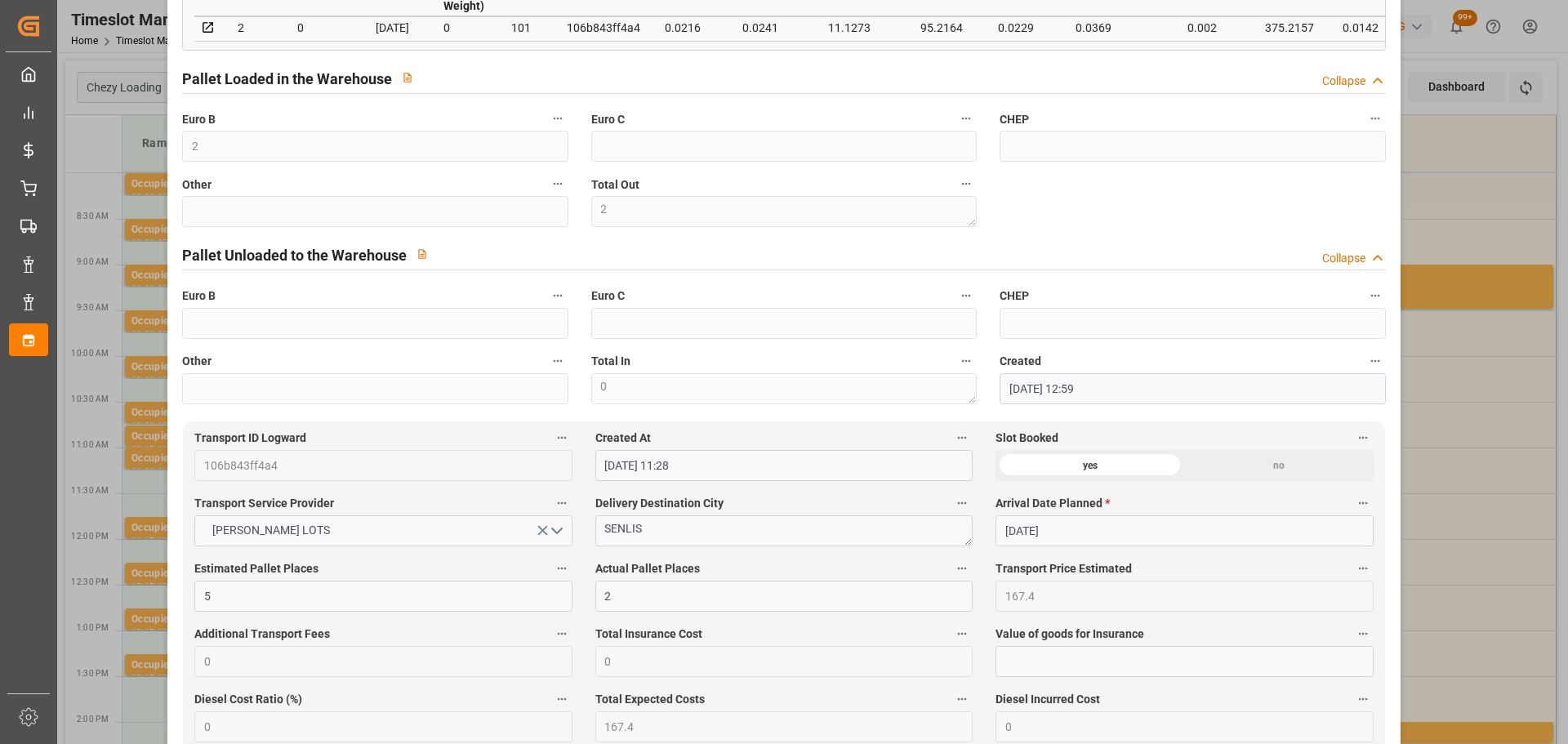
scroll to position [490, 0]
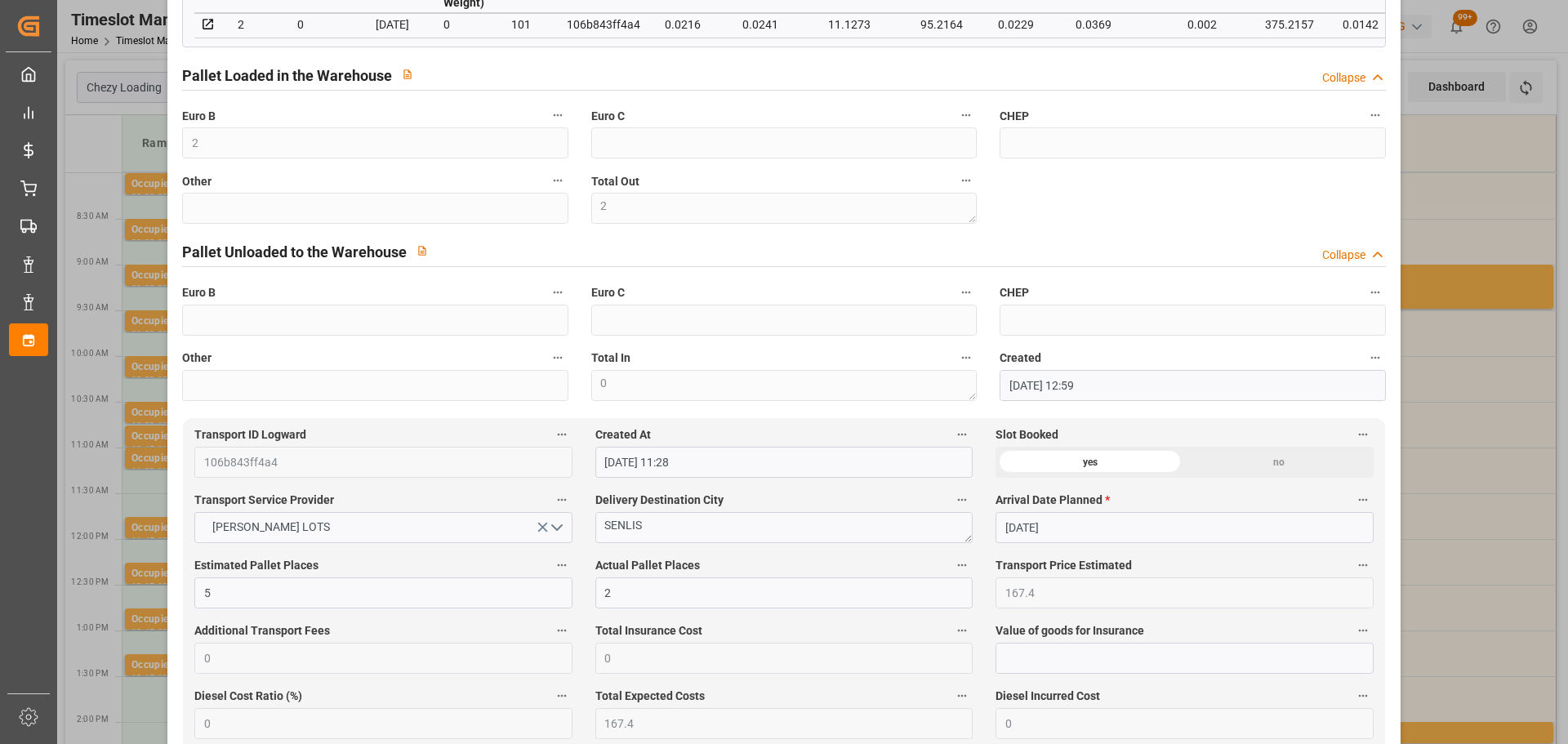
click at [1449, 191] on div "Update Appointment code 6148d8790c16 Trucking company * DERE Business Partner (…" at bounding box center [784, 372] width 1568 height 744
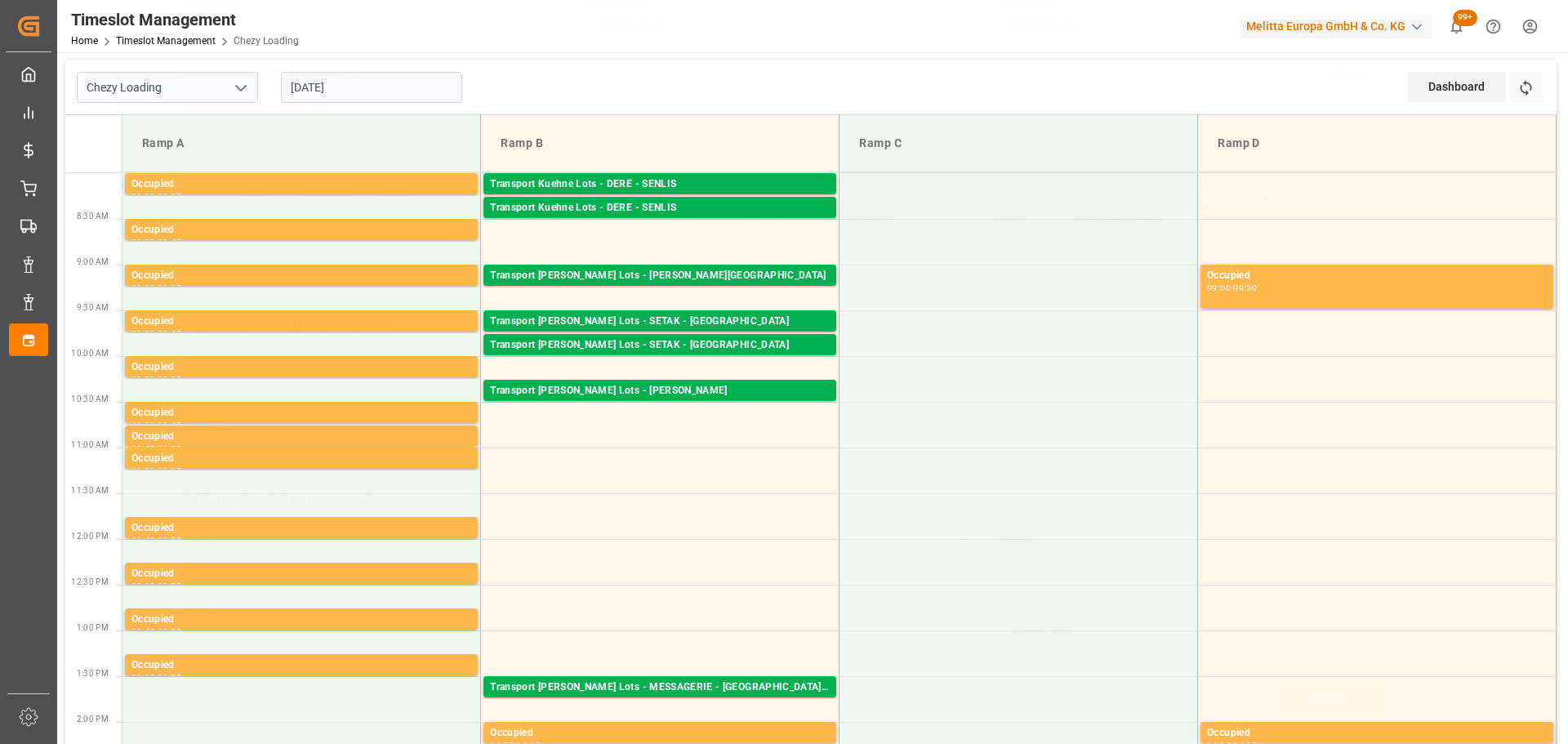
scroll to position [247, 0]
click at [730, 277] on div "Transport [PERSON_NAME] Lots - [PERSON_NAME][GEOGRAPHIC_DATA]" at bounding box center [659, 276] width 340 height 16
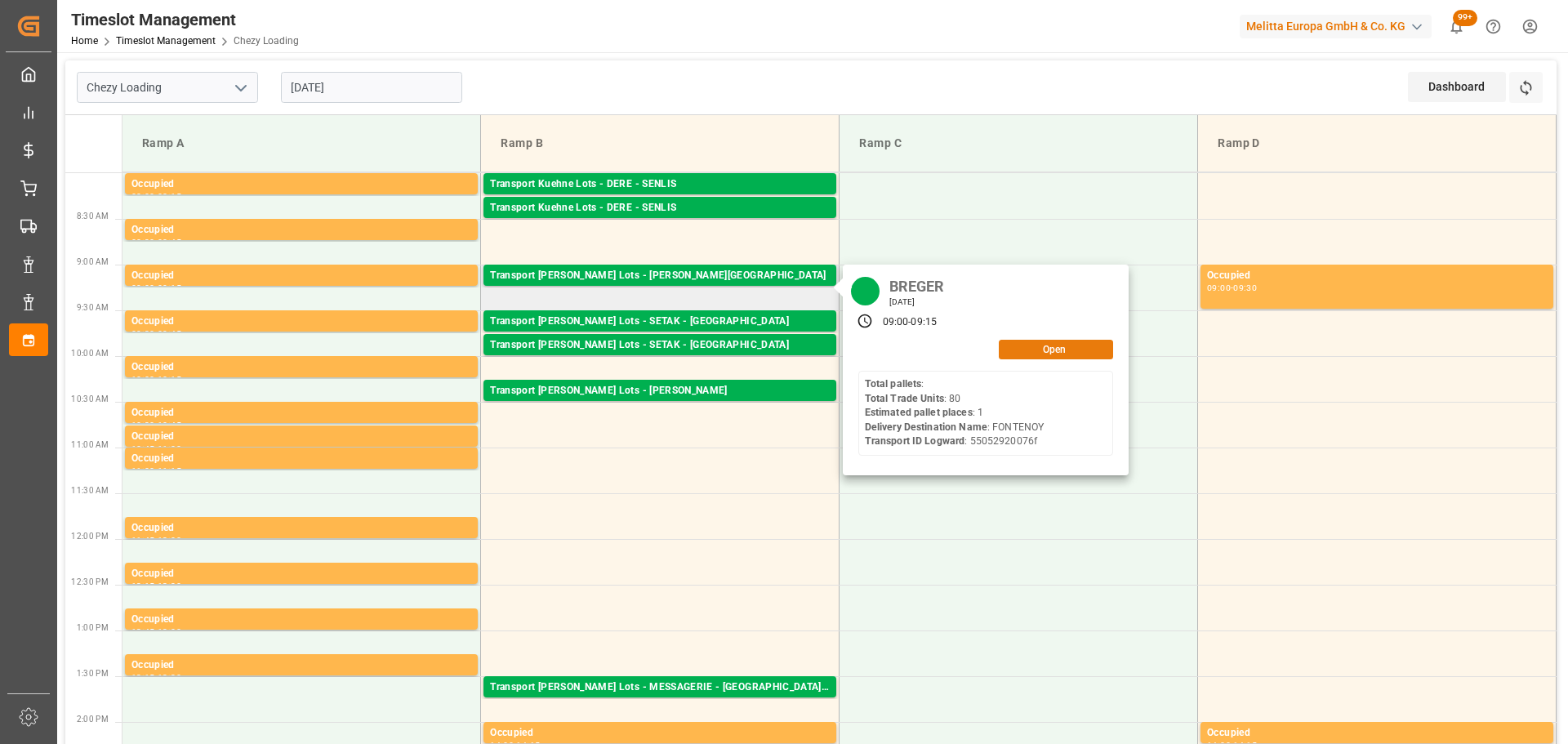
click at [1070, 344] on button "Open" at bounding box center [1055, 350] width 114 height 20
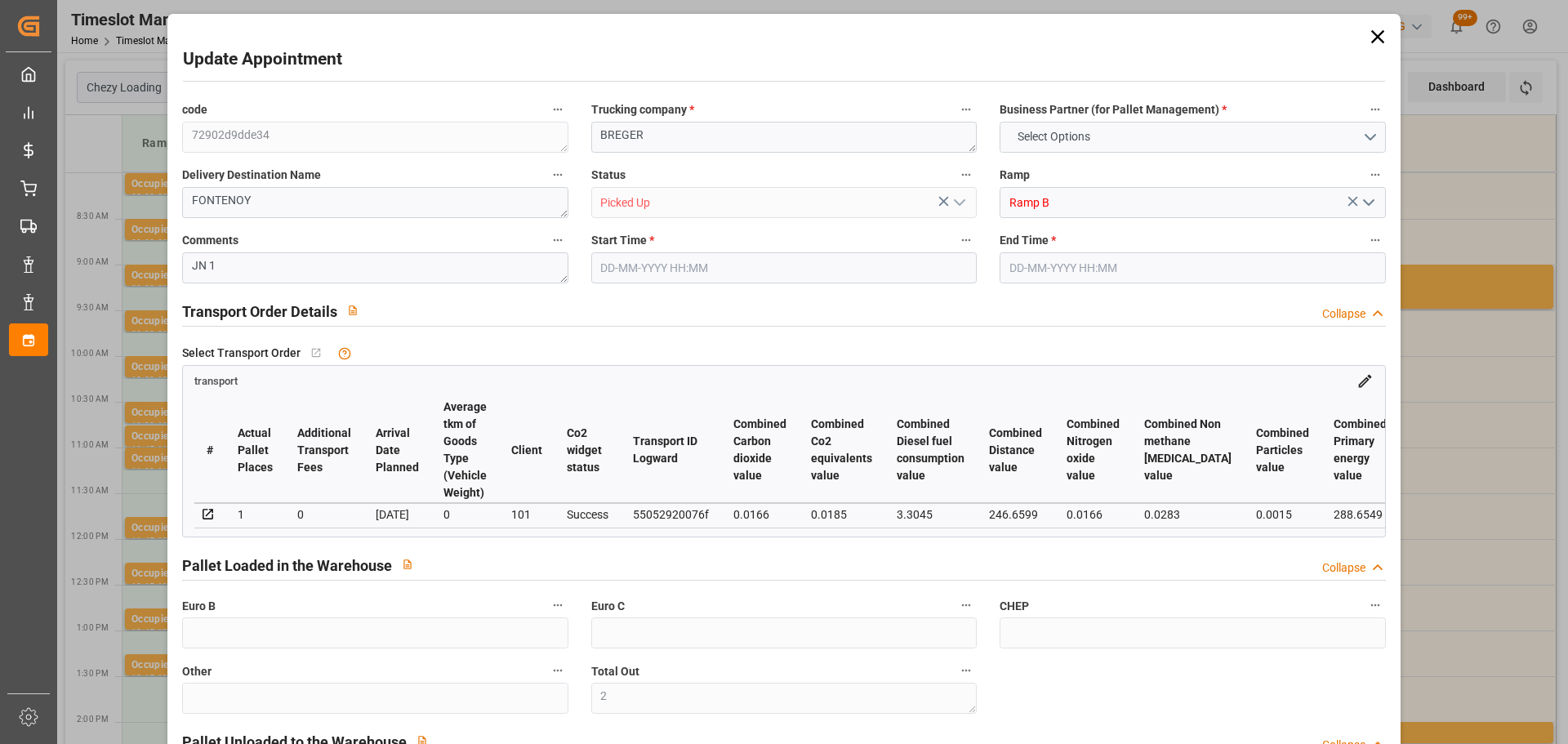
type input "2"
type input "1"
type input "128.45"
type input "0"
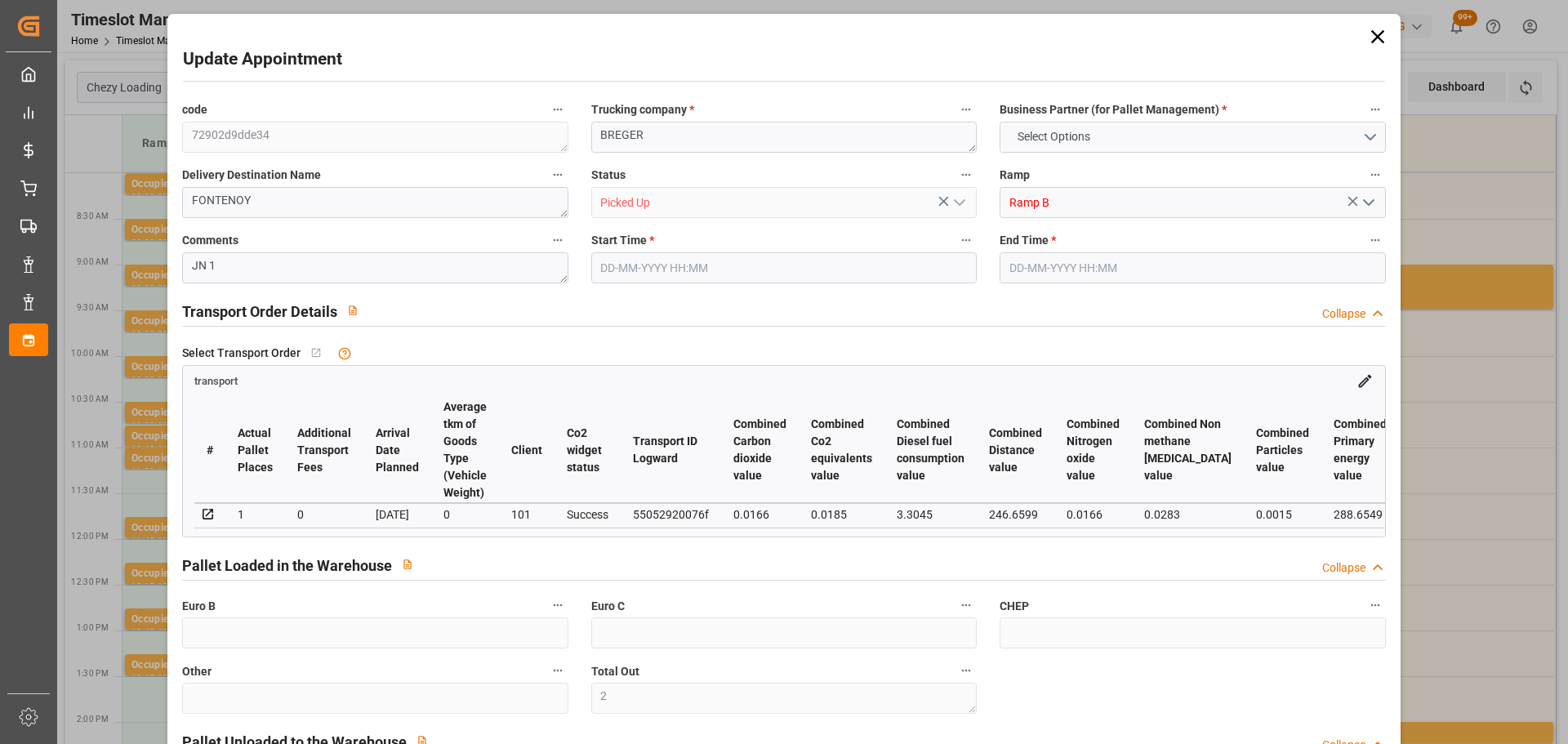
type input "0"
type input "128.45"
type input "0"
type input "2"
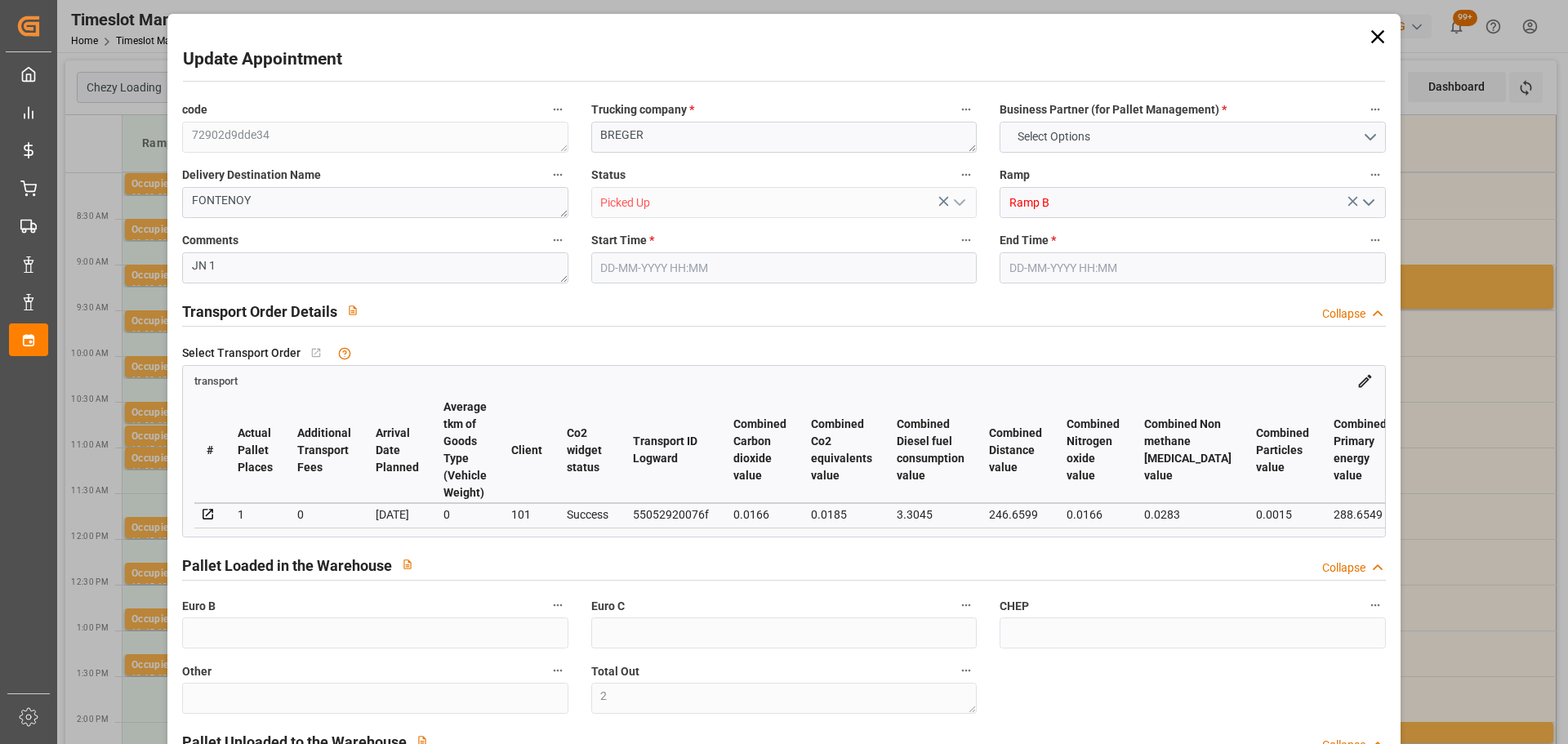
type input "104.688"
type input "183.952"
type input "780.48"
type input "54"
type input "0"
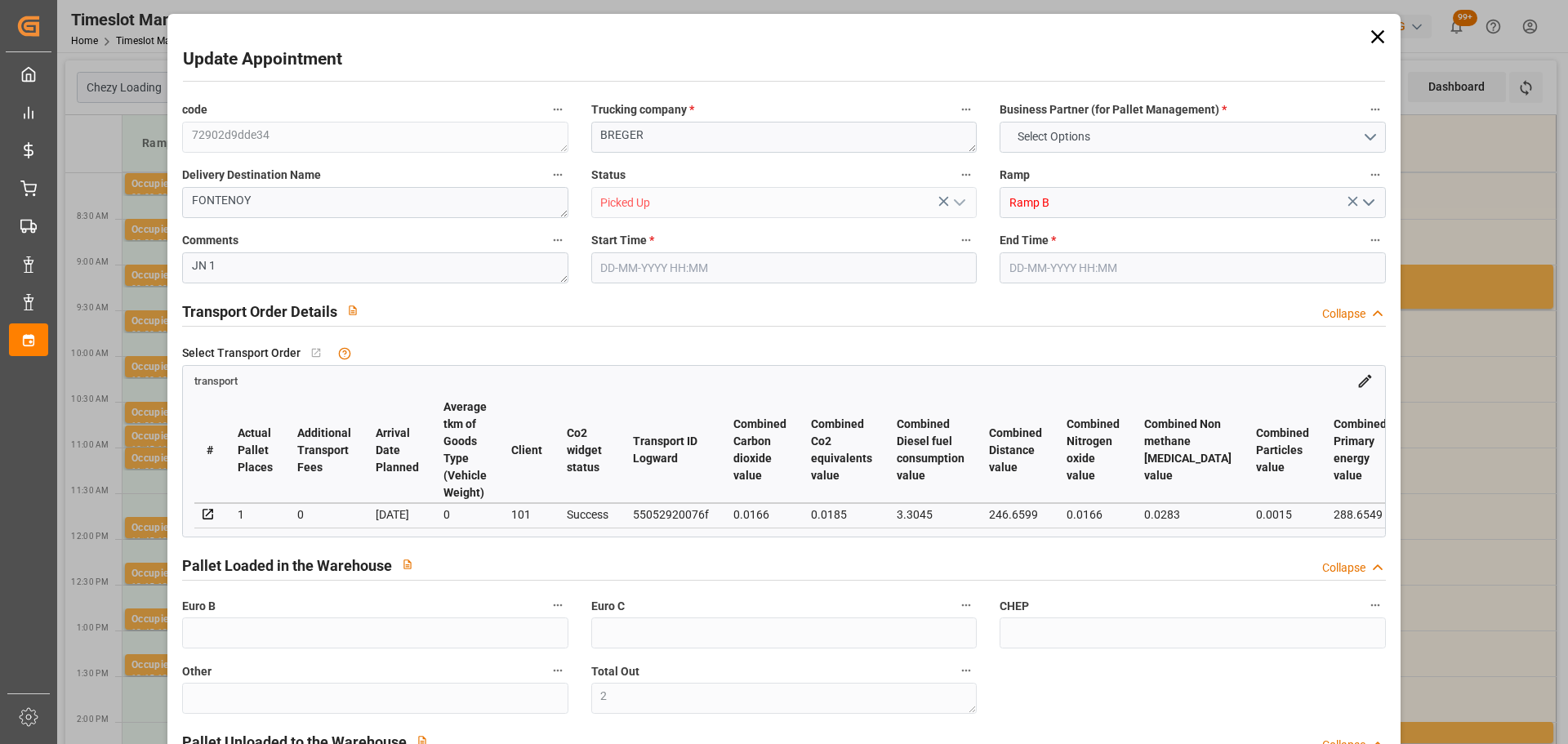
type input "80"
type input "2"
type input "101"
type input "137.952"
type input "0"
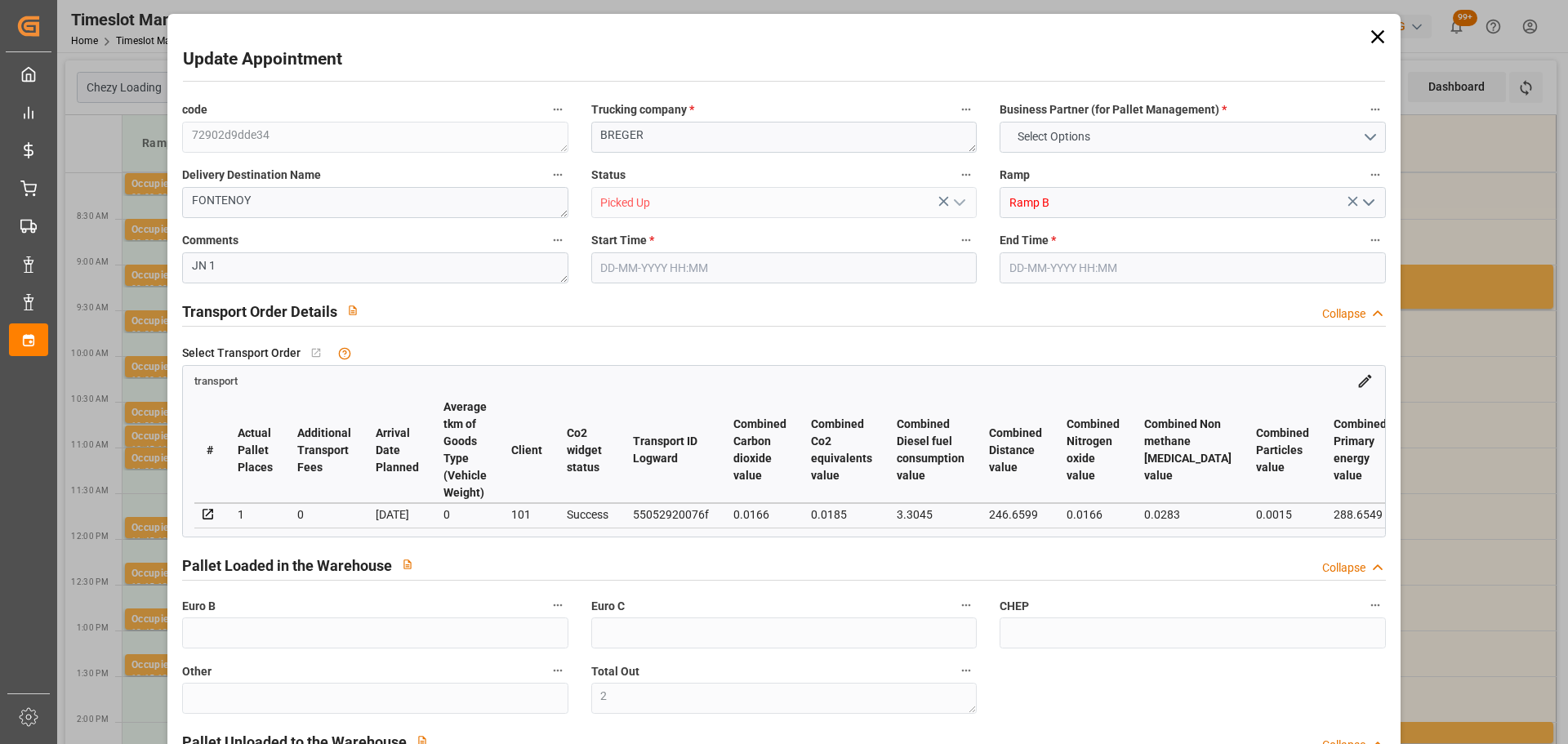
type input "4710.8598"
type input "0"
type input "21"
type input "35"
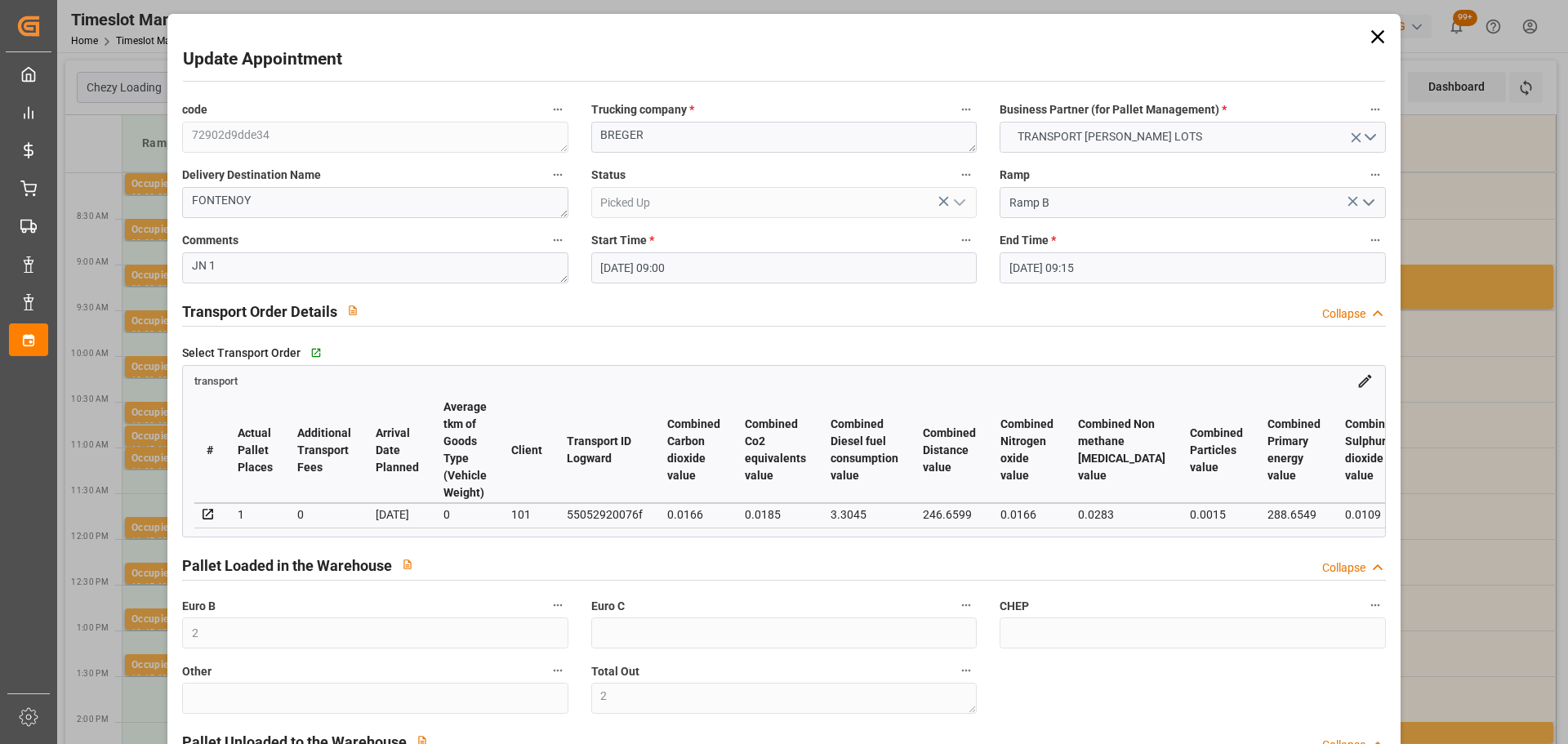
type input "[DATE] 09:00"
type input "[DATE] 09:15"
type input "[DATE] 14:59"
type input "[DATE] 11:16"
type input "[DATE]"
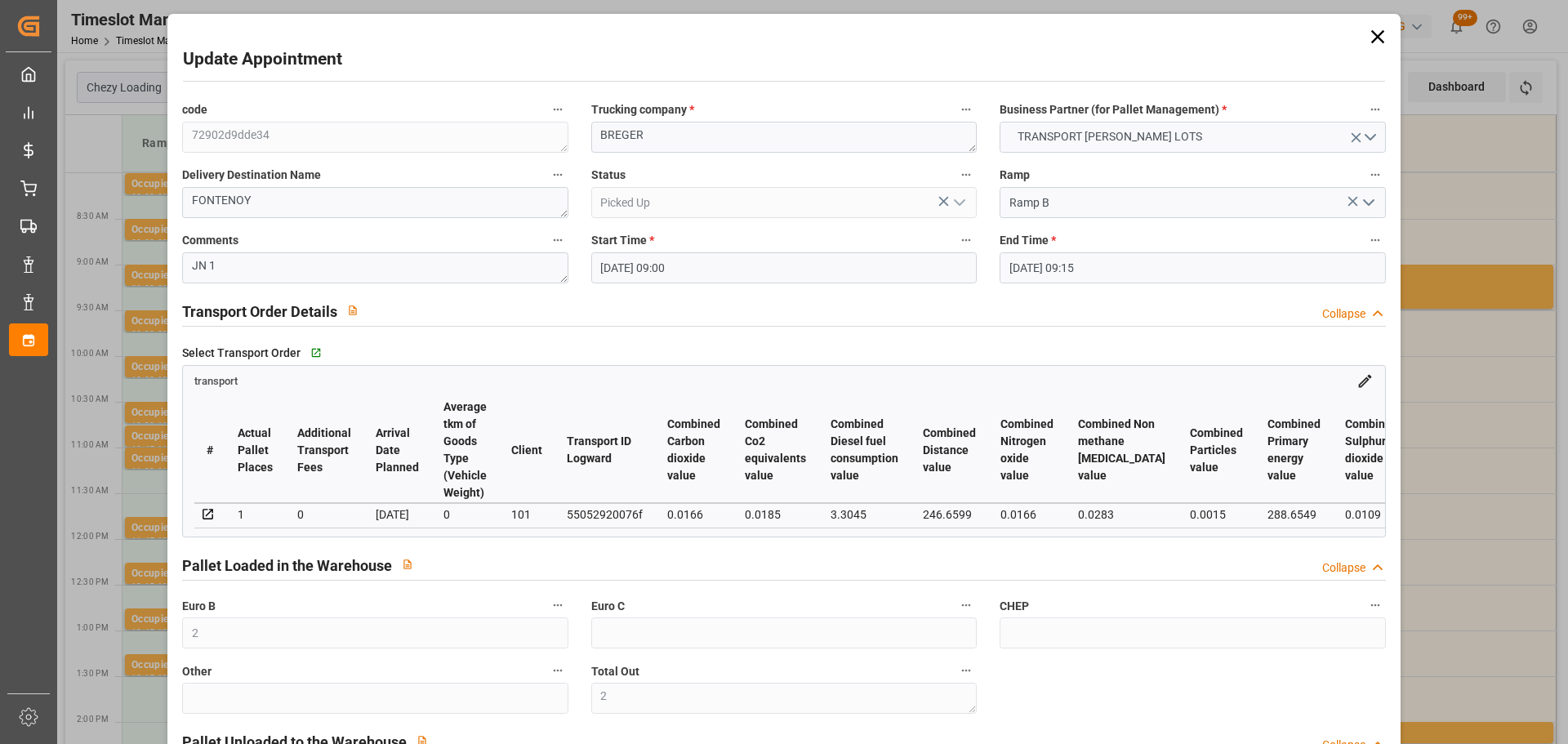
type input "[DATE]"
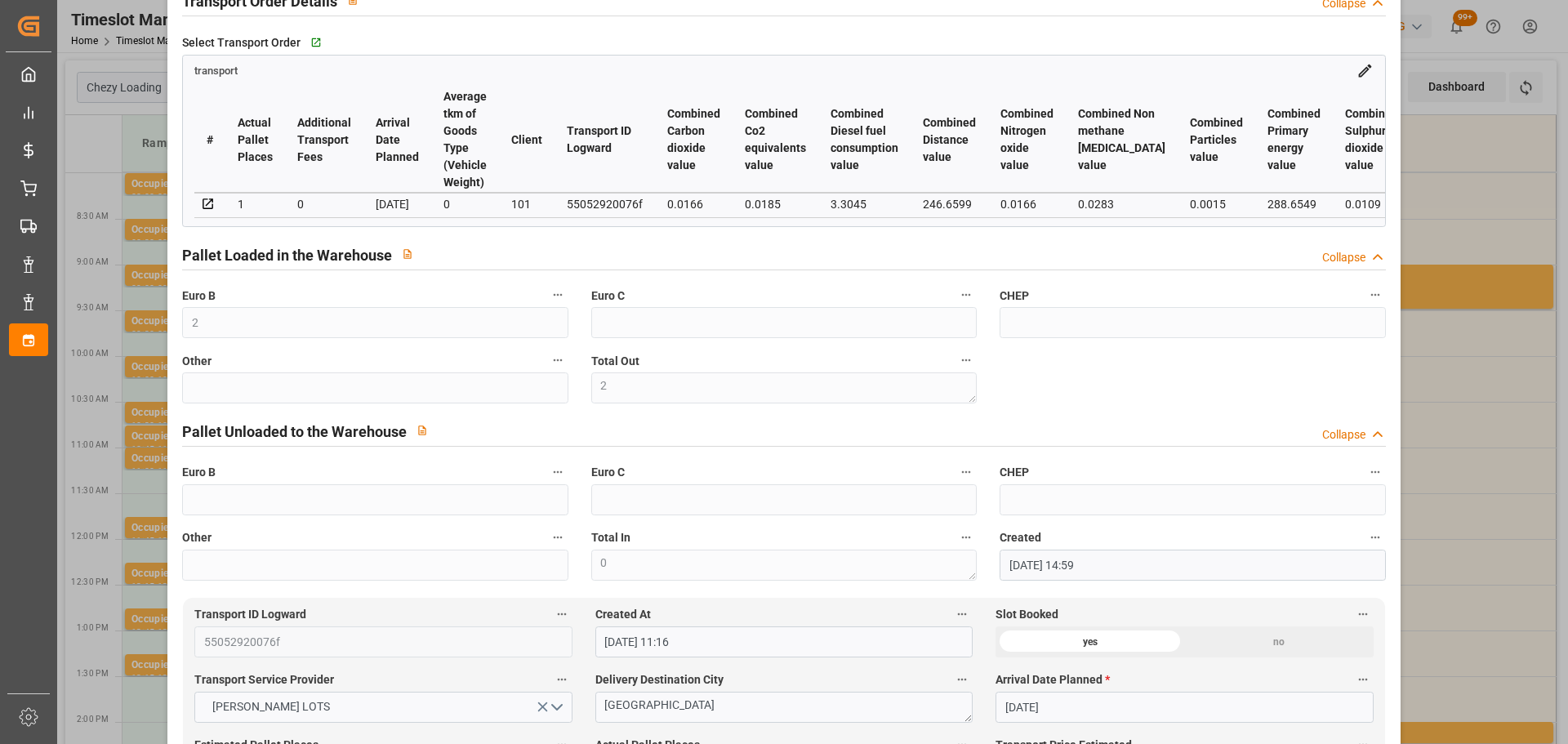
scroll to position [572, 0]
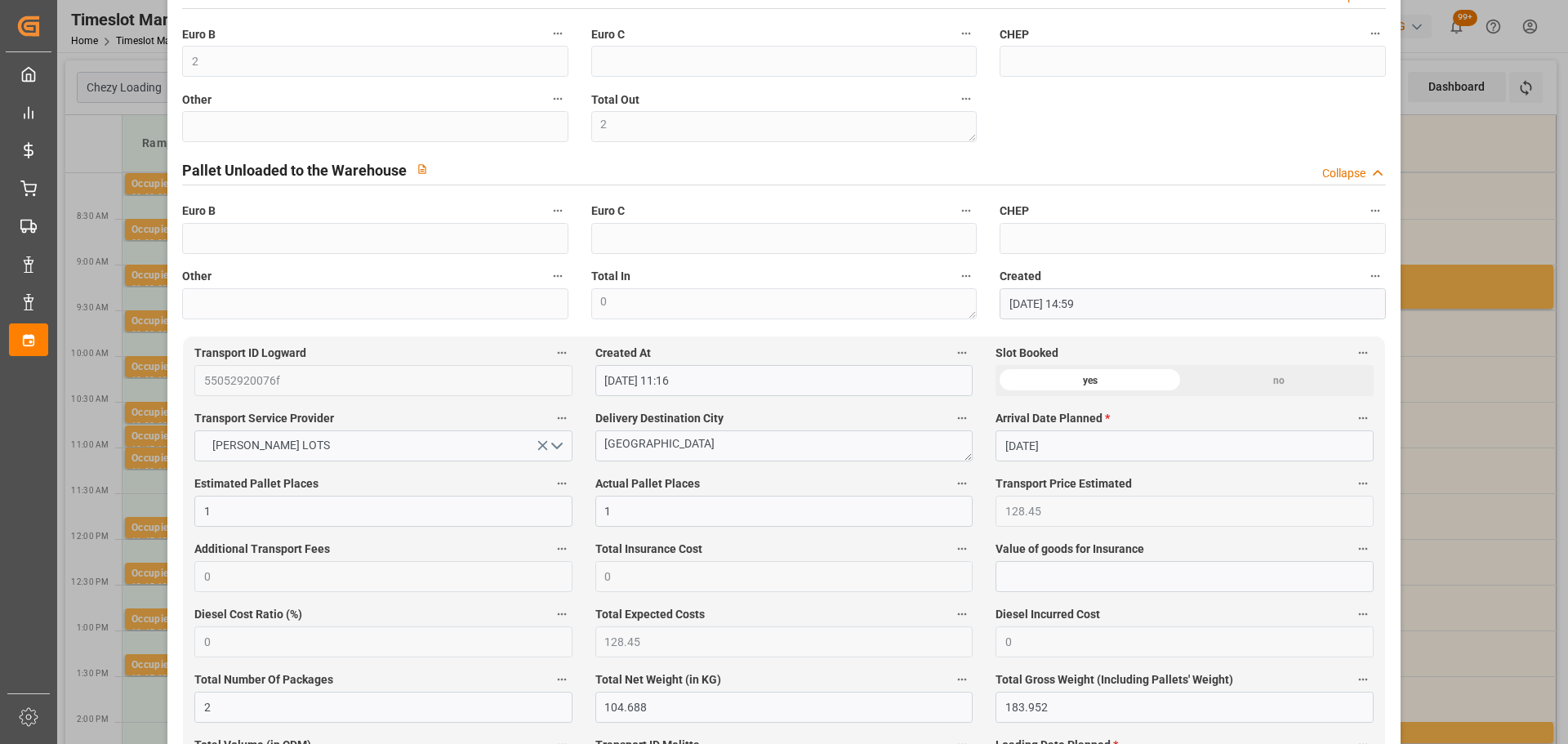
drag, startPoint x: 1532, startPoint y: 148, endPoint x: 1509, endPoint y: 148, distance: 23.0
click at [1532, 148] on div "Update Appointment code 72902d9dde34 Trucking company * [PERSON_NAME] Business …" at bounding box center [784, 372] width 1568 height 744
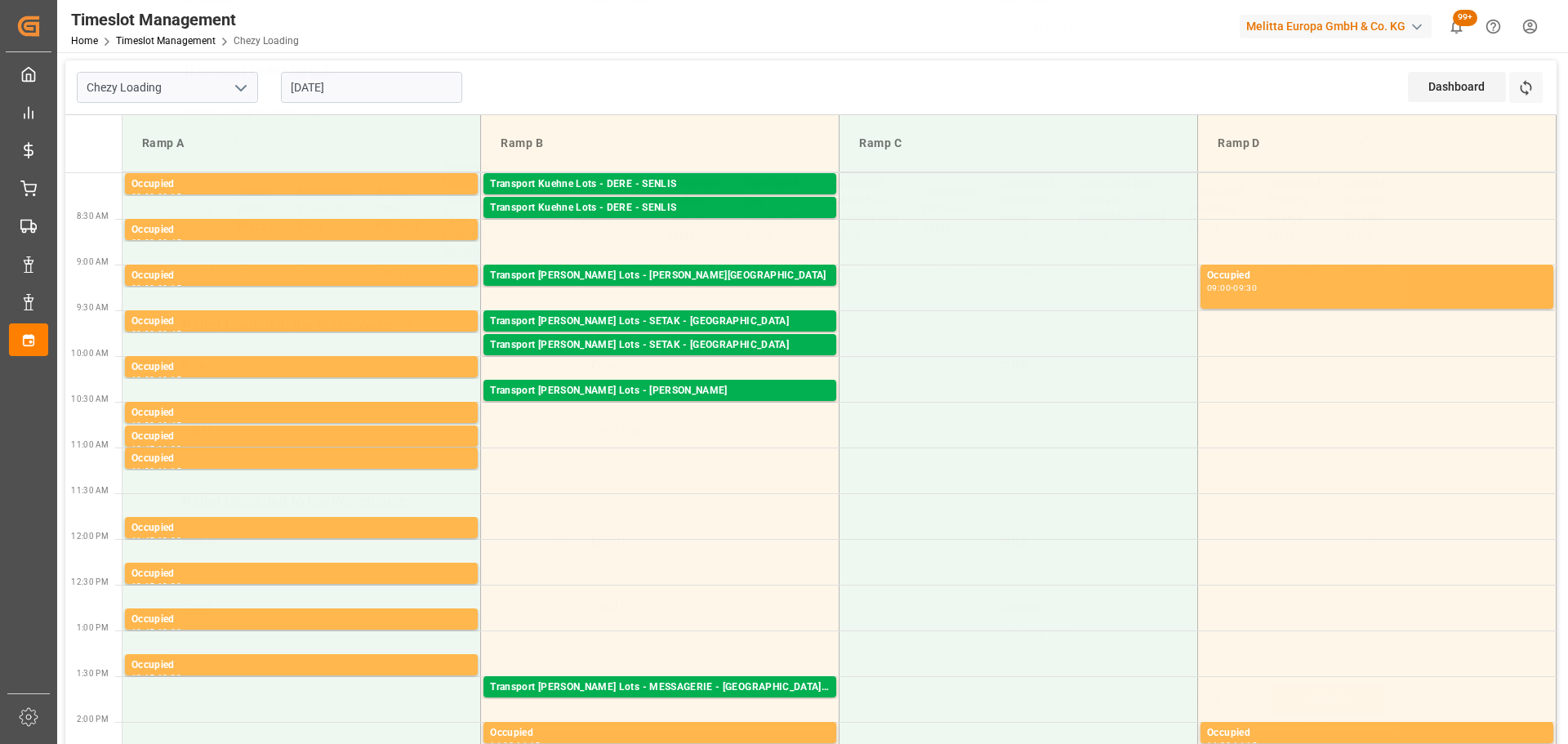
scroll to position [247, 0]
click at [679, 321] on div "Transport [PERSON_NAME] Lots - SETAK - [GEOGRAPHIC_DATA]" at bounding box center [659, 321] width 340 height 16
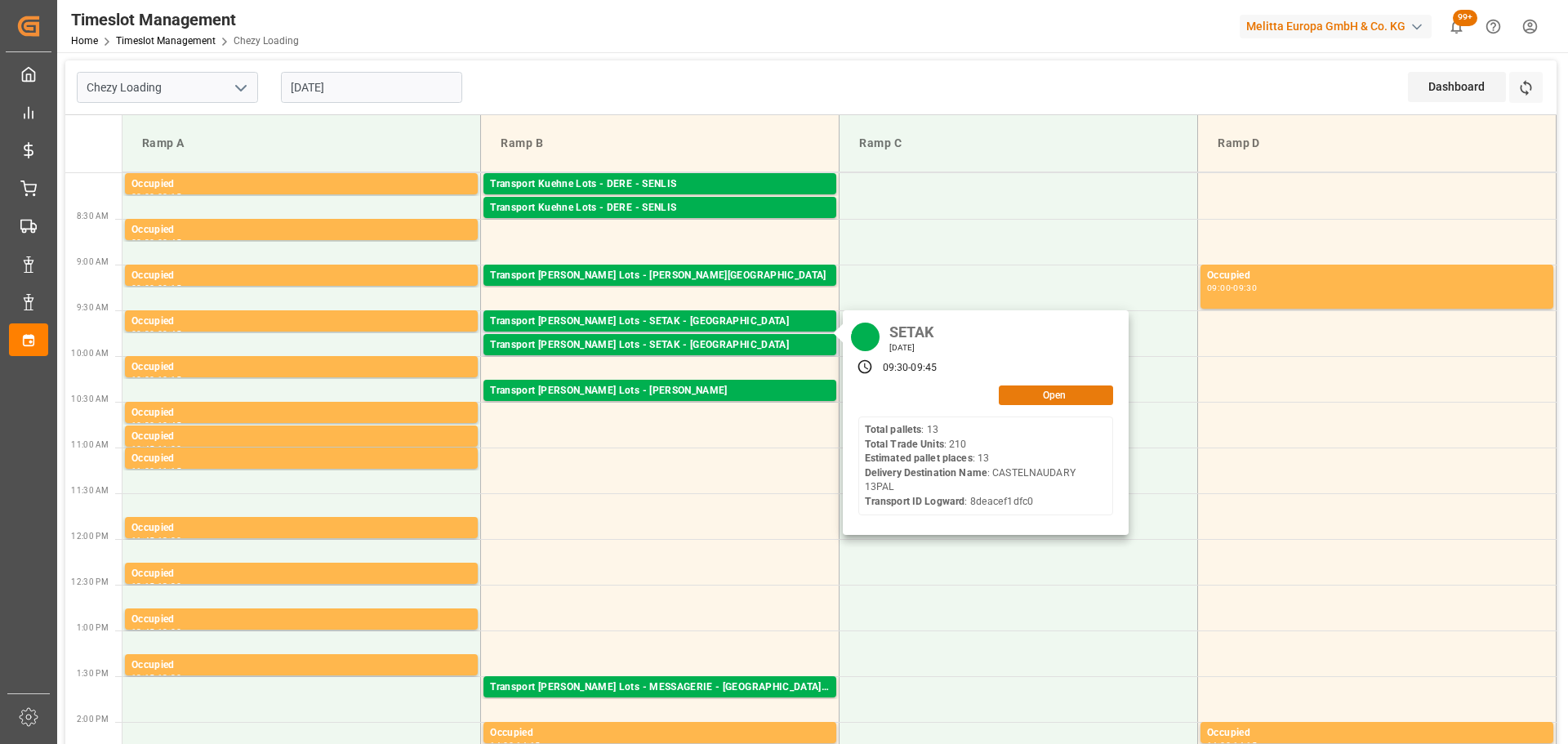
click at [1021, 392] on button "Open" at bounding box center [1055, 395] width 114 height 20
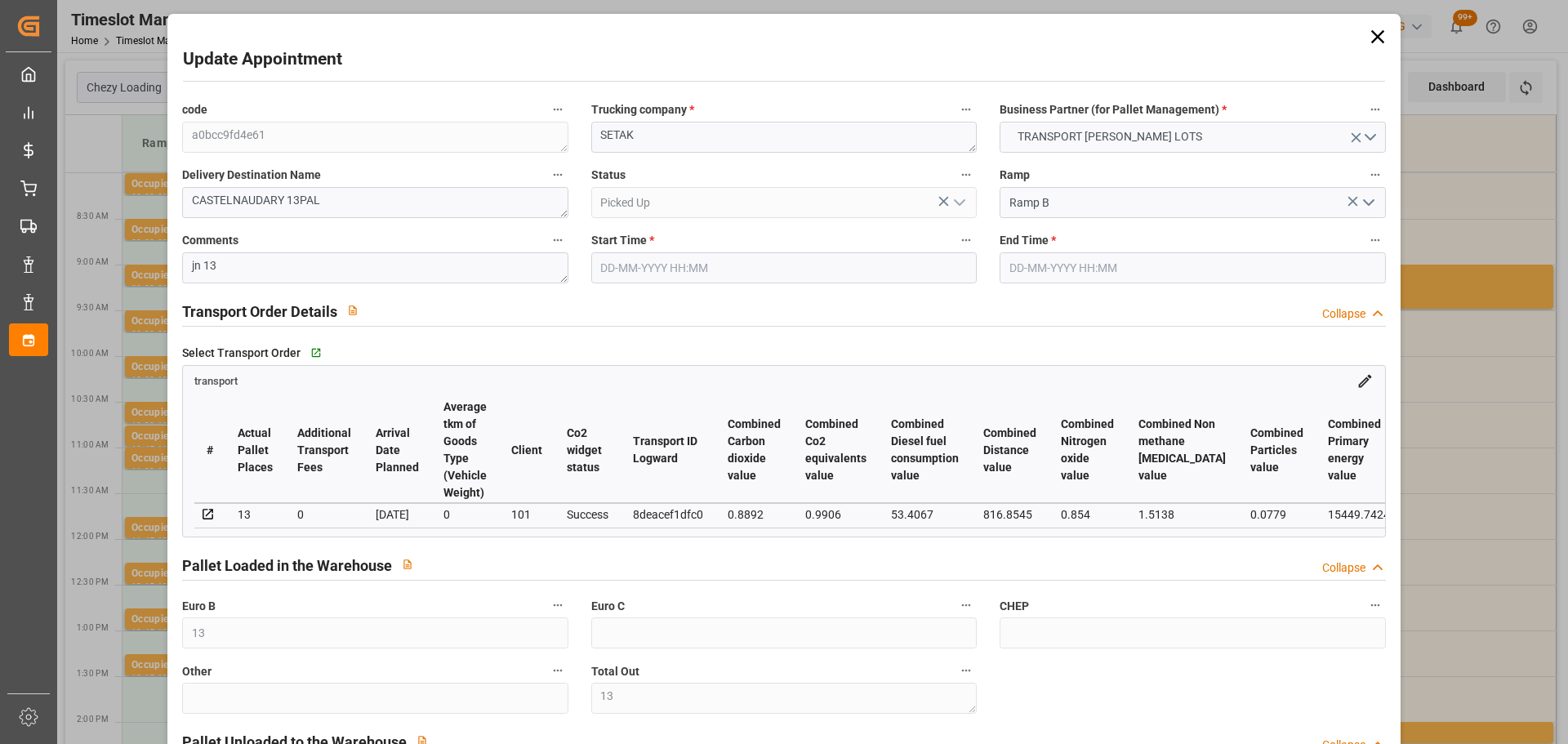
type input "[DATE] 09:30"
type input "[DATE] 09:45"
type input "[DATE] 12:31"
type input "[DATE] 11:24"
type input "[DATE]"
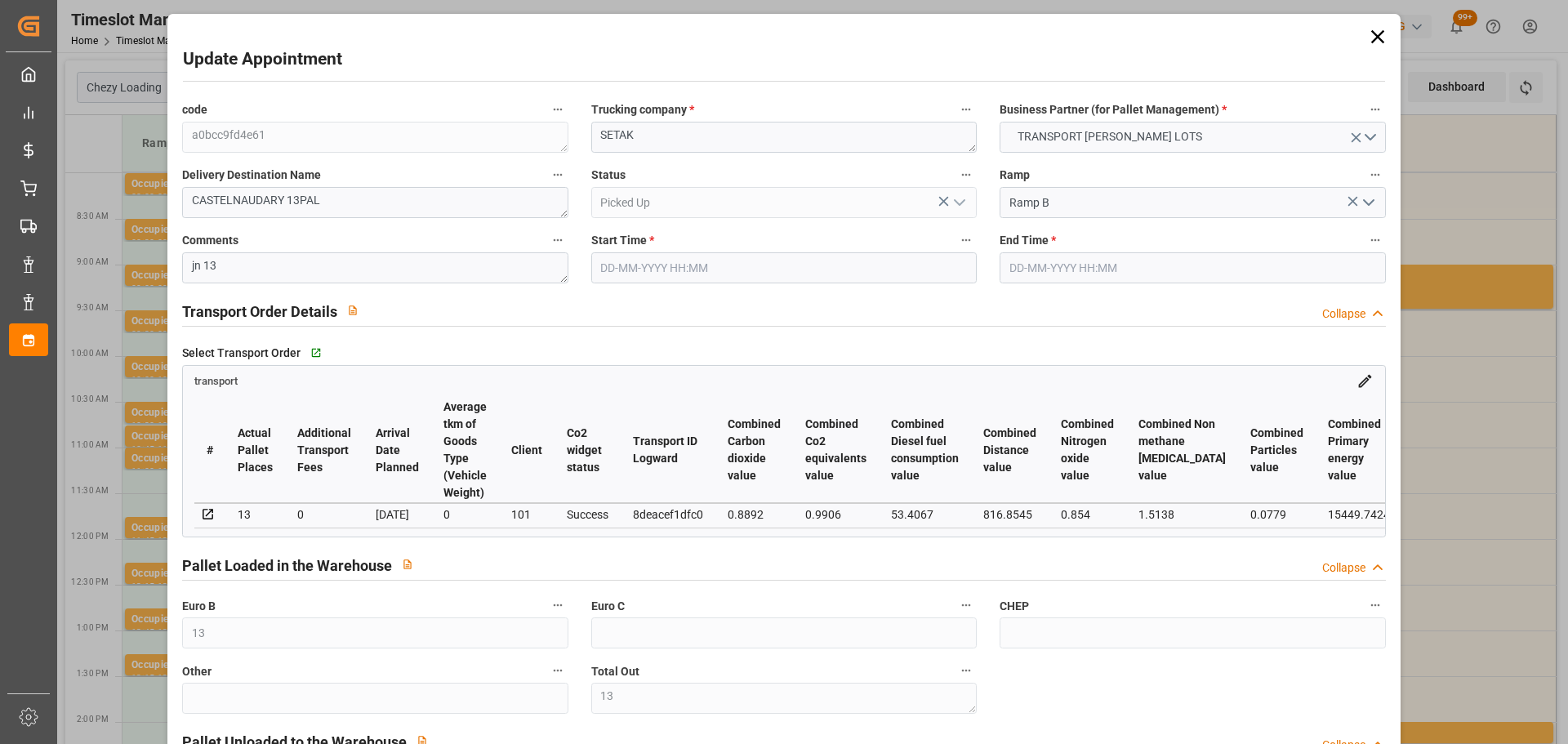
type input "[DATE]"
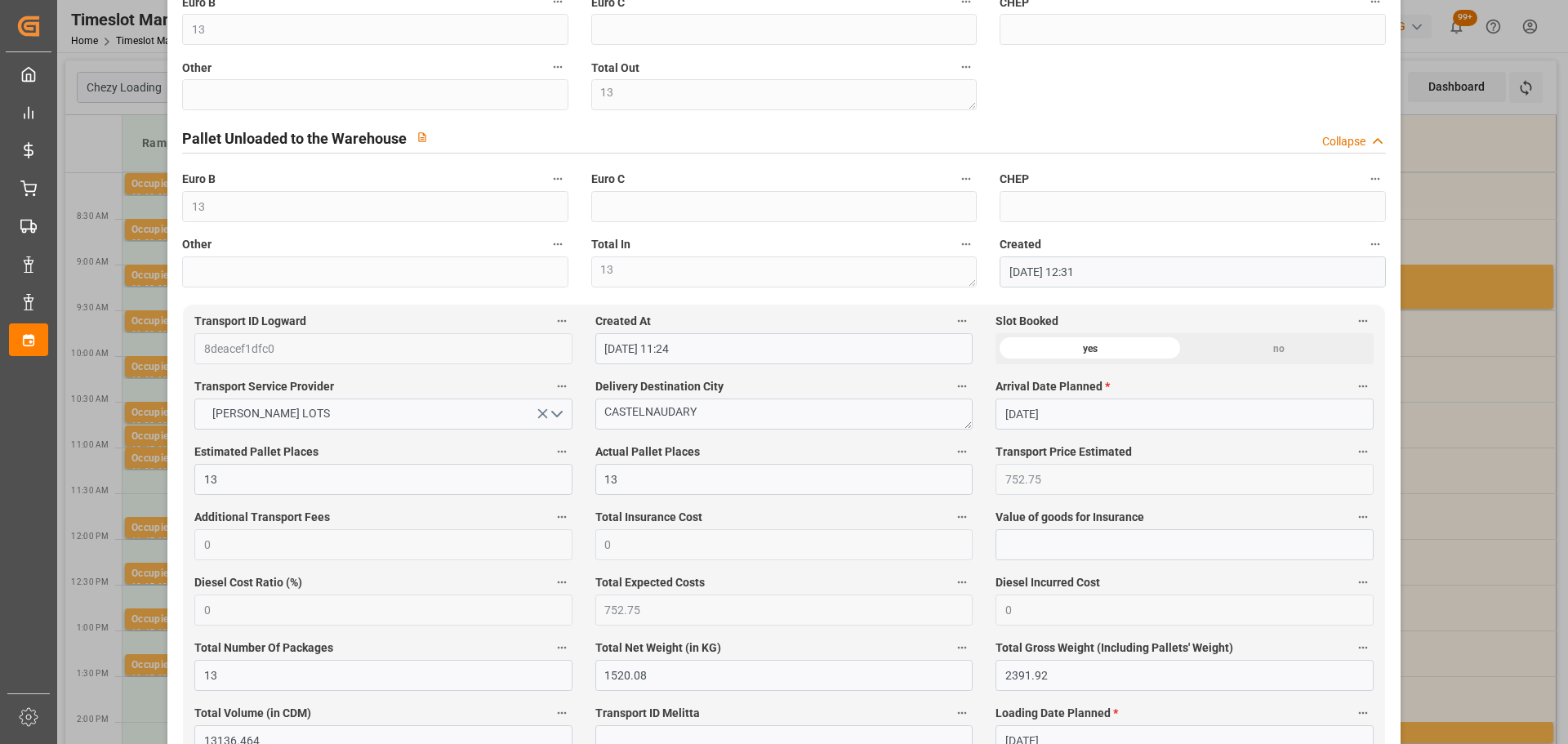
scroll to position [653, 0]
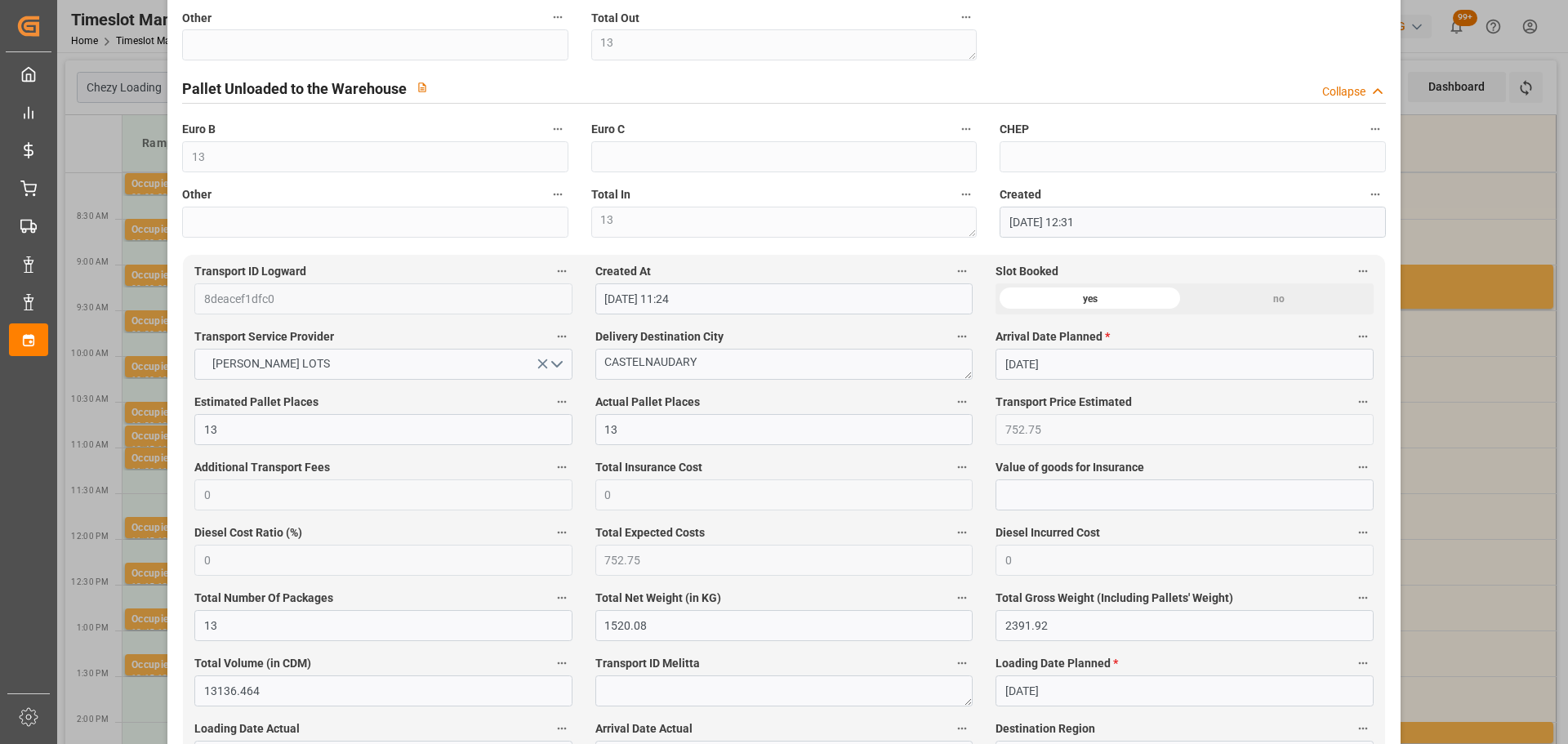
click at [1492, 600] on div "Update Appointment code a0bcc9fd4e61 Trucking company * SETAK Business Partner …" at bounding box center [784, 372] width 1568 height 744
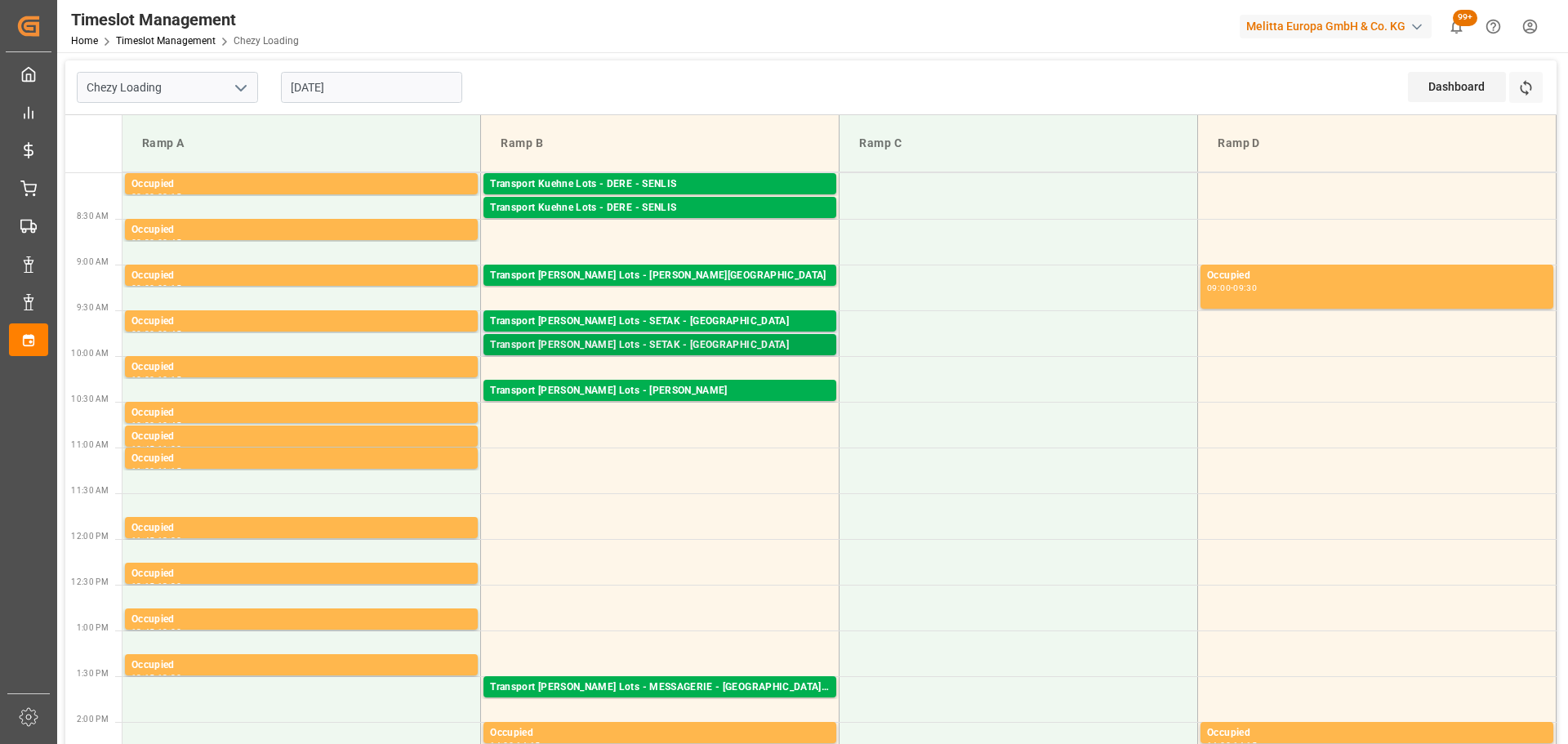
click at [614, 341] on div "Transport [PERSON_NAME] Lots - SETAK - [GEOGRAPHIC_DATA]" at bounding box center [659, 345] width 340 height 16
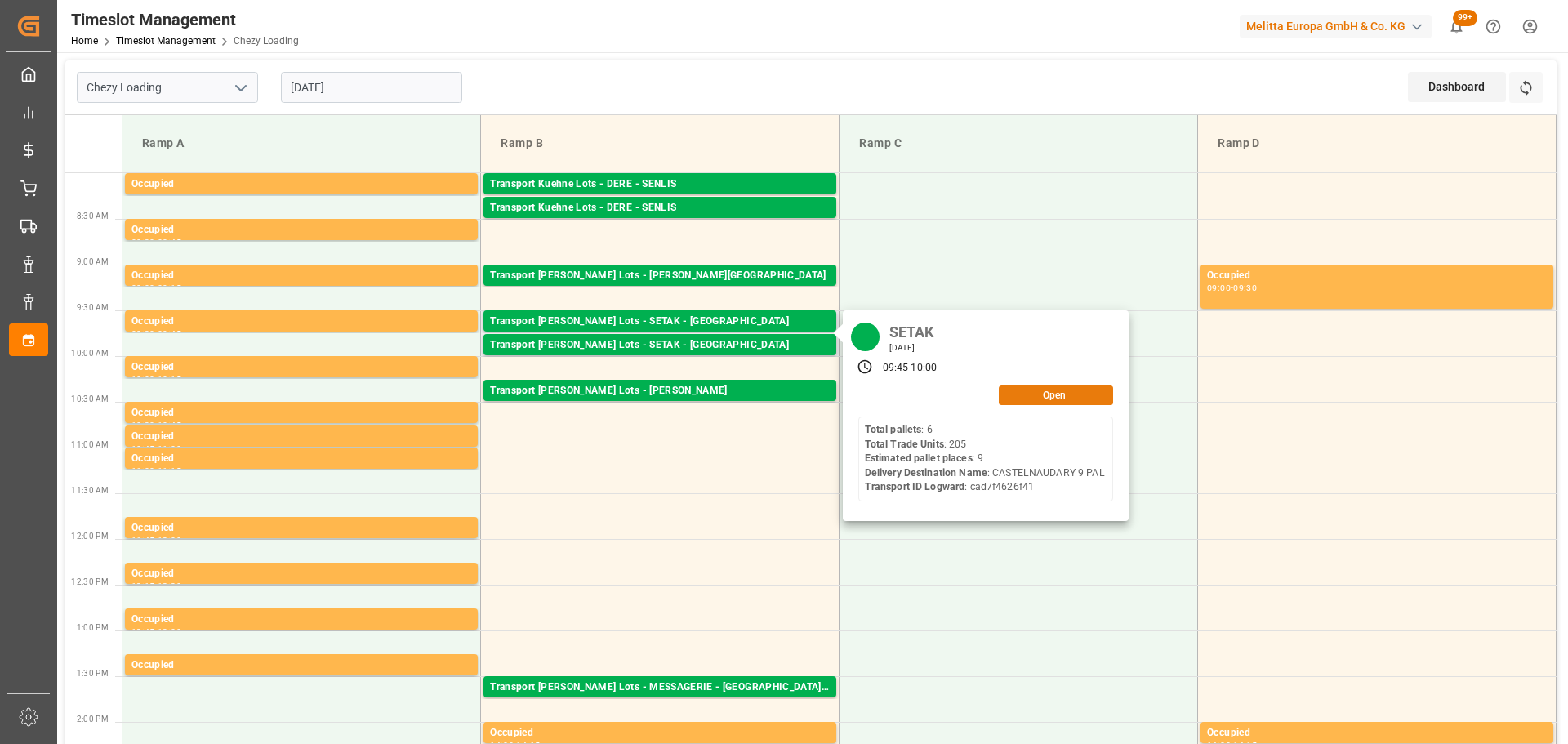
click at [1028, 394] on button "Open" at bounding box center [1055, 395] width 114 height 20
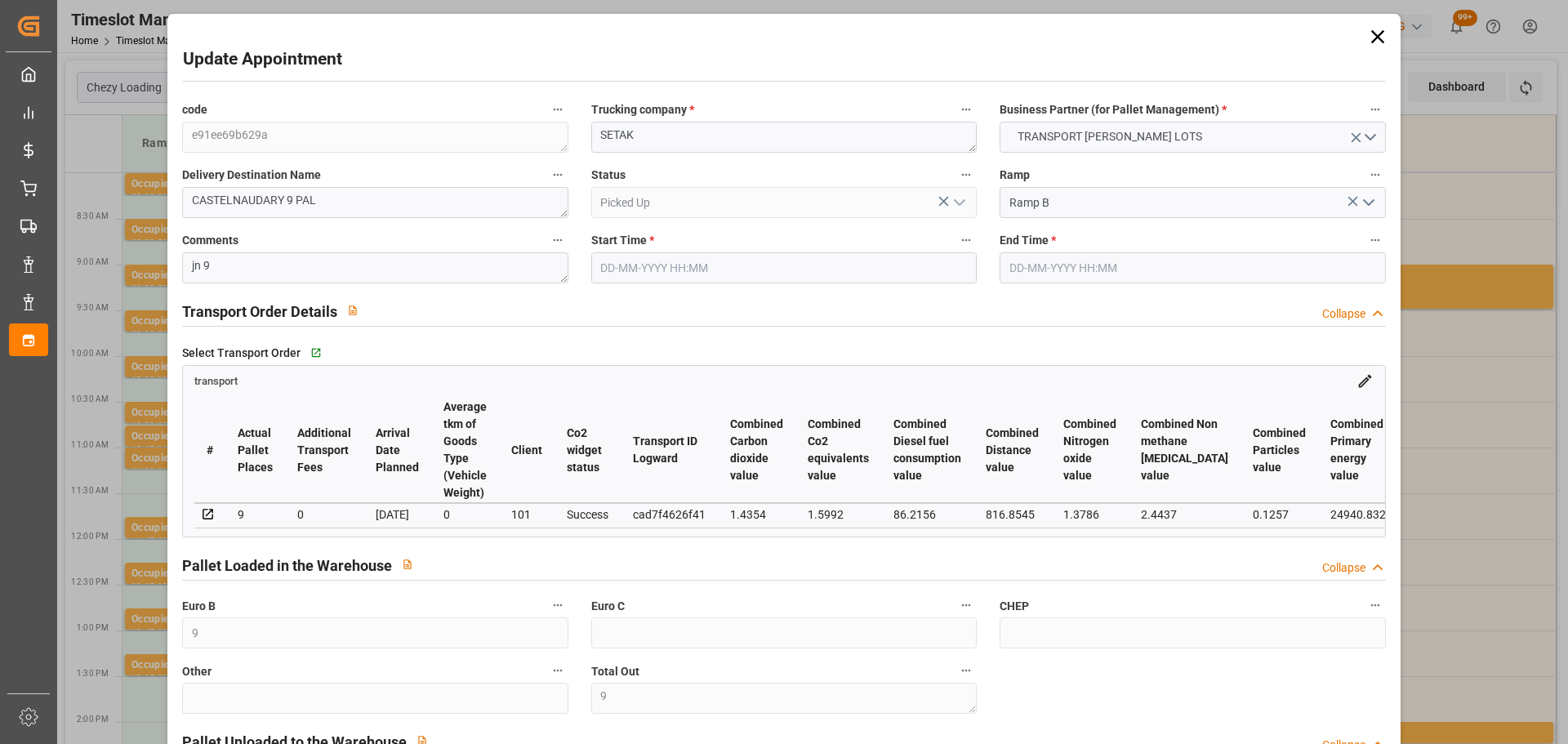
type input "9"
type input "552.76"
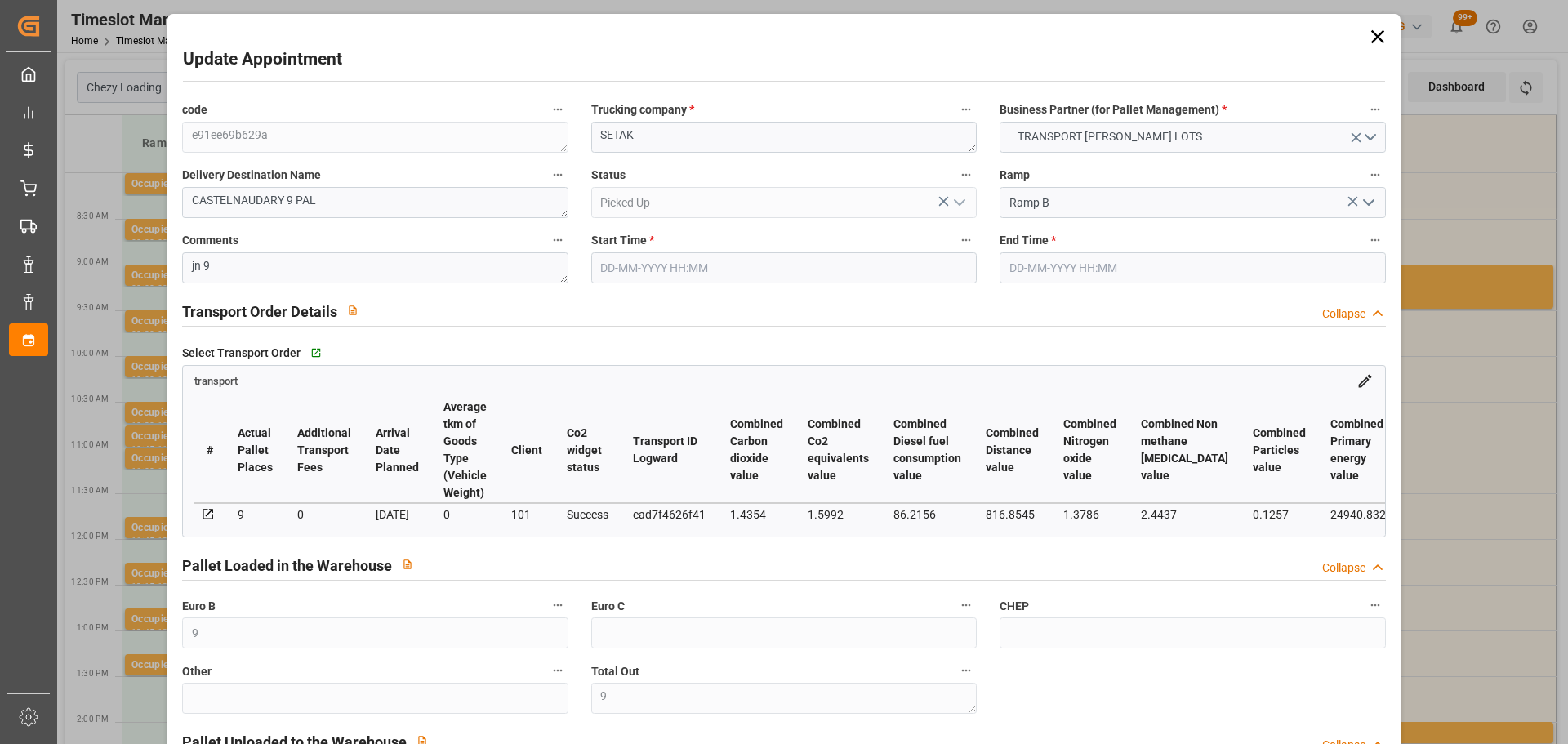
type input "0"
type input "552.76"
type input "0"
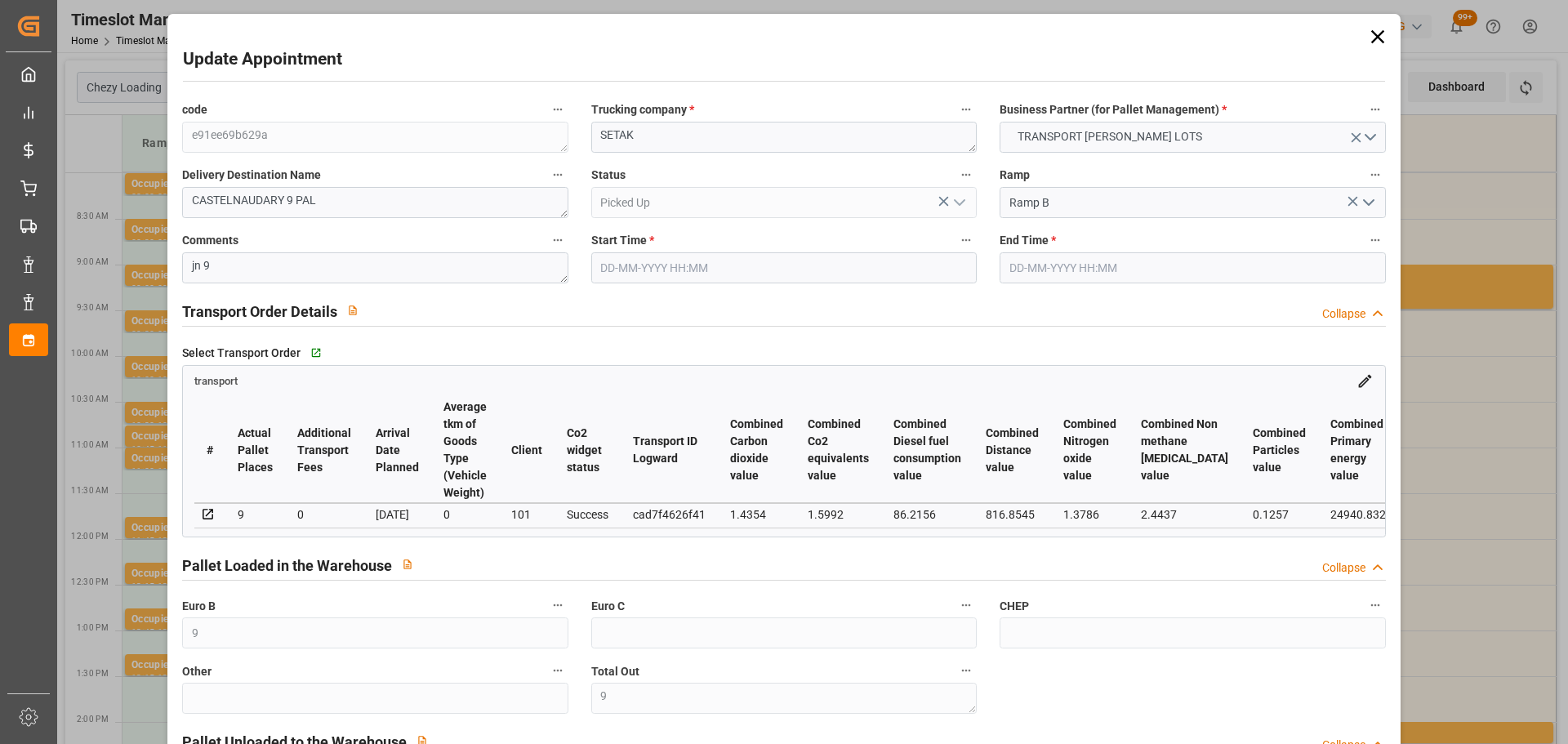
type input "9"
type input "3037.294"
type input "3732.498"
type input "9522.4"
type input "11"
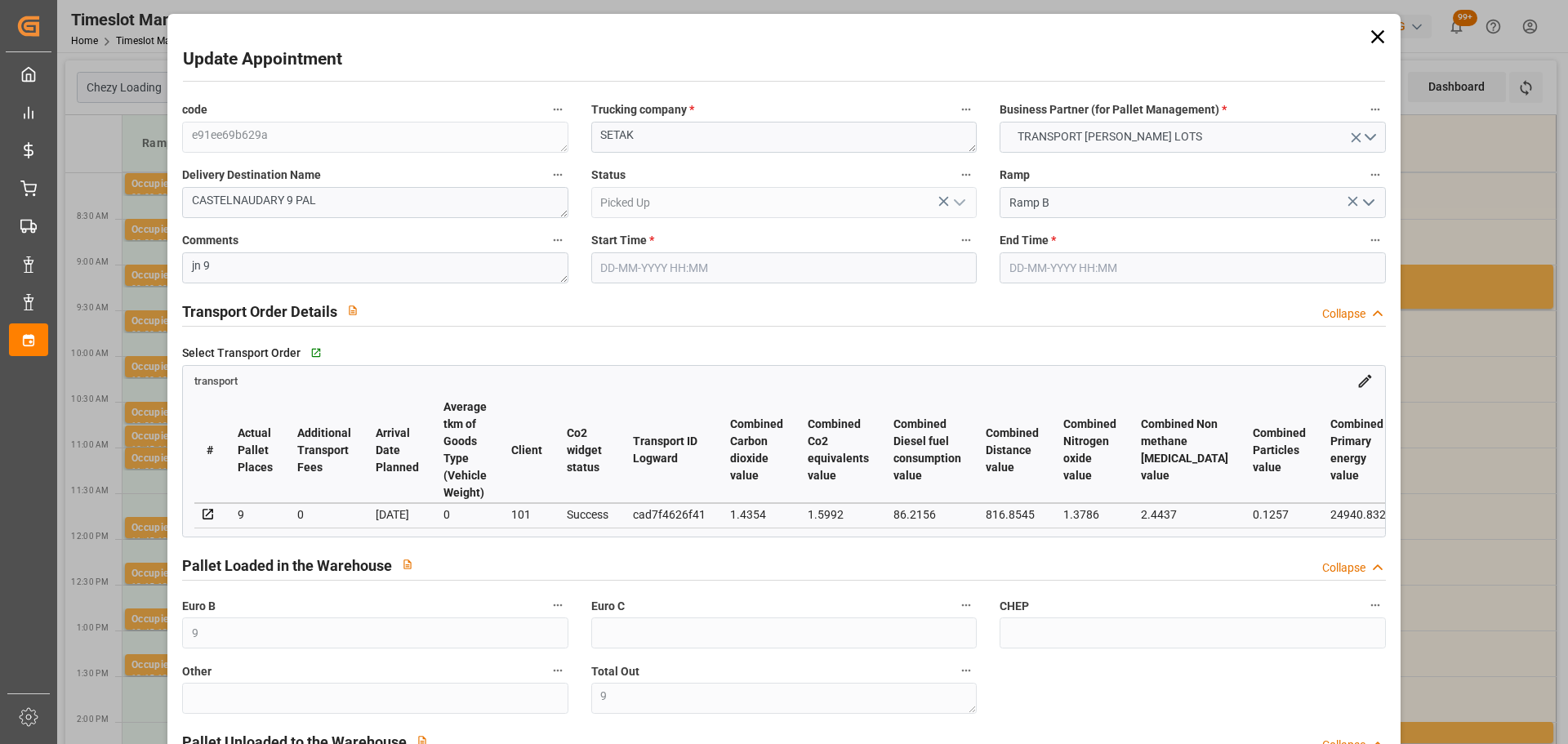
type input "6"
type input "205"
type input "9"
type input "101"
type input "3348.746"
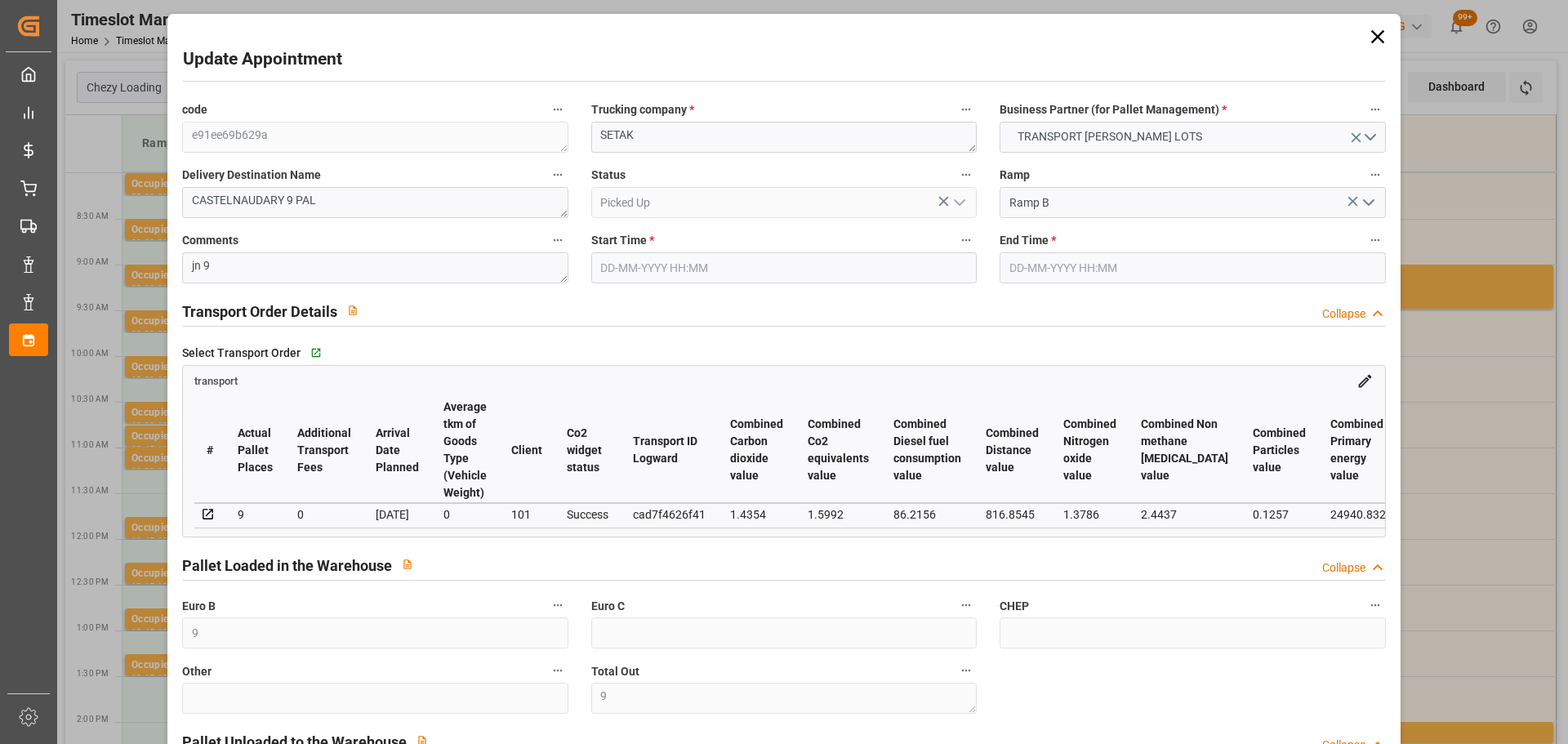
type input "0"
type input "10767.6795"
type input "0"
type input "21"
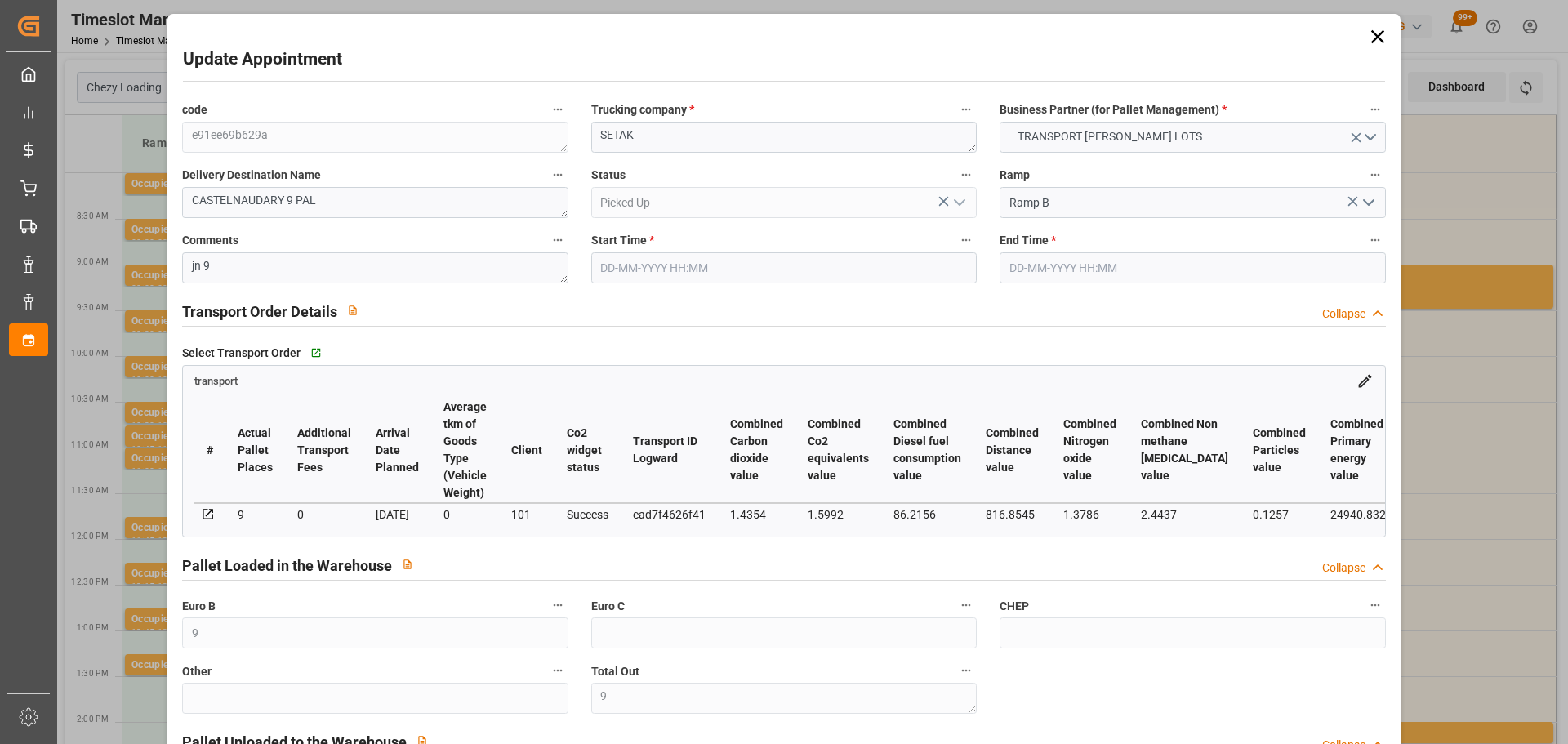
type input "80"
type input "[DATE] 09:45"
type input "[DATE] 10:00"
type input "[DATE] 12:32"
type input "[DATE] 11:25"
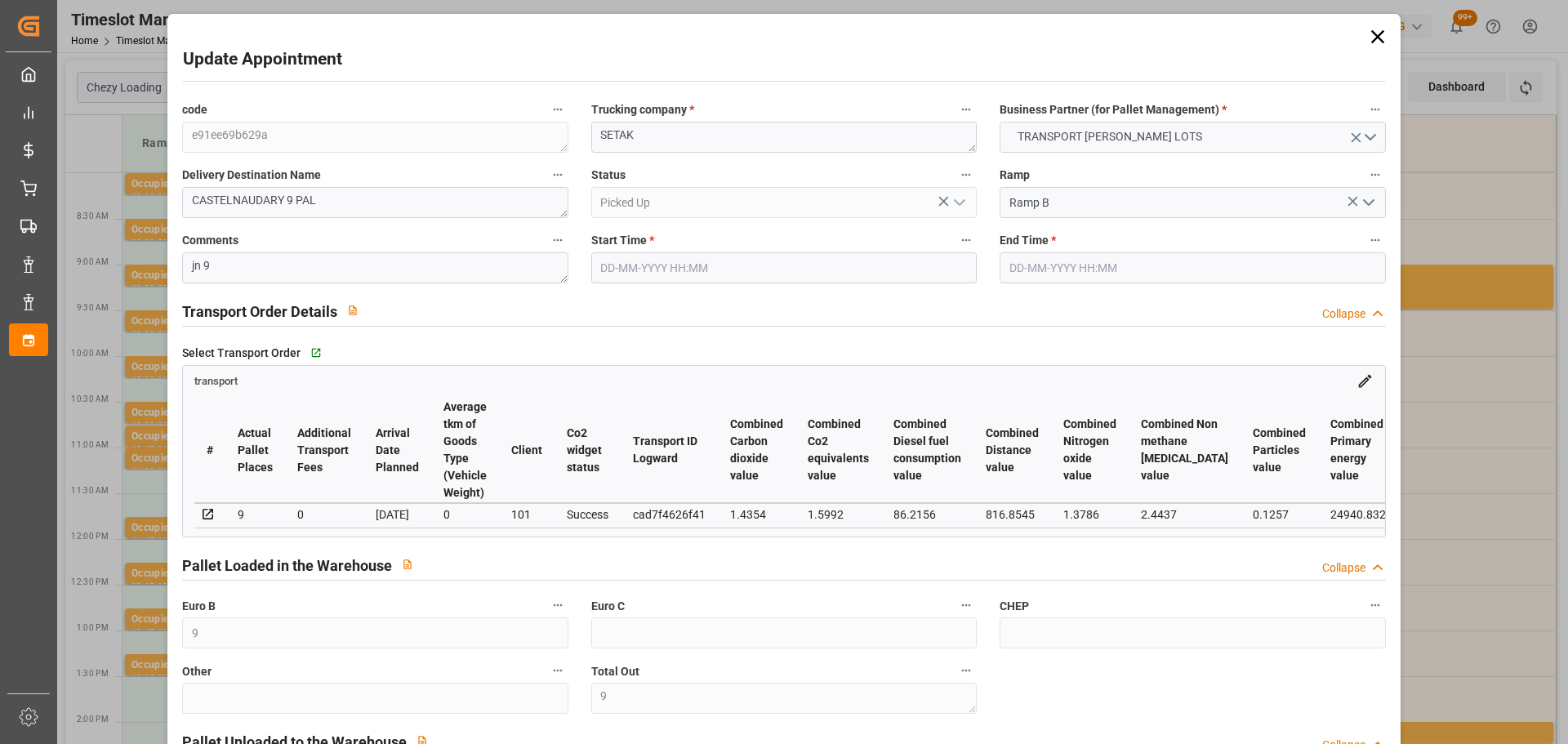
type input "[DATE]"
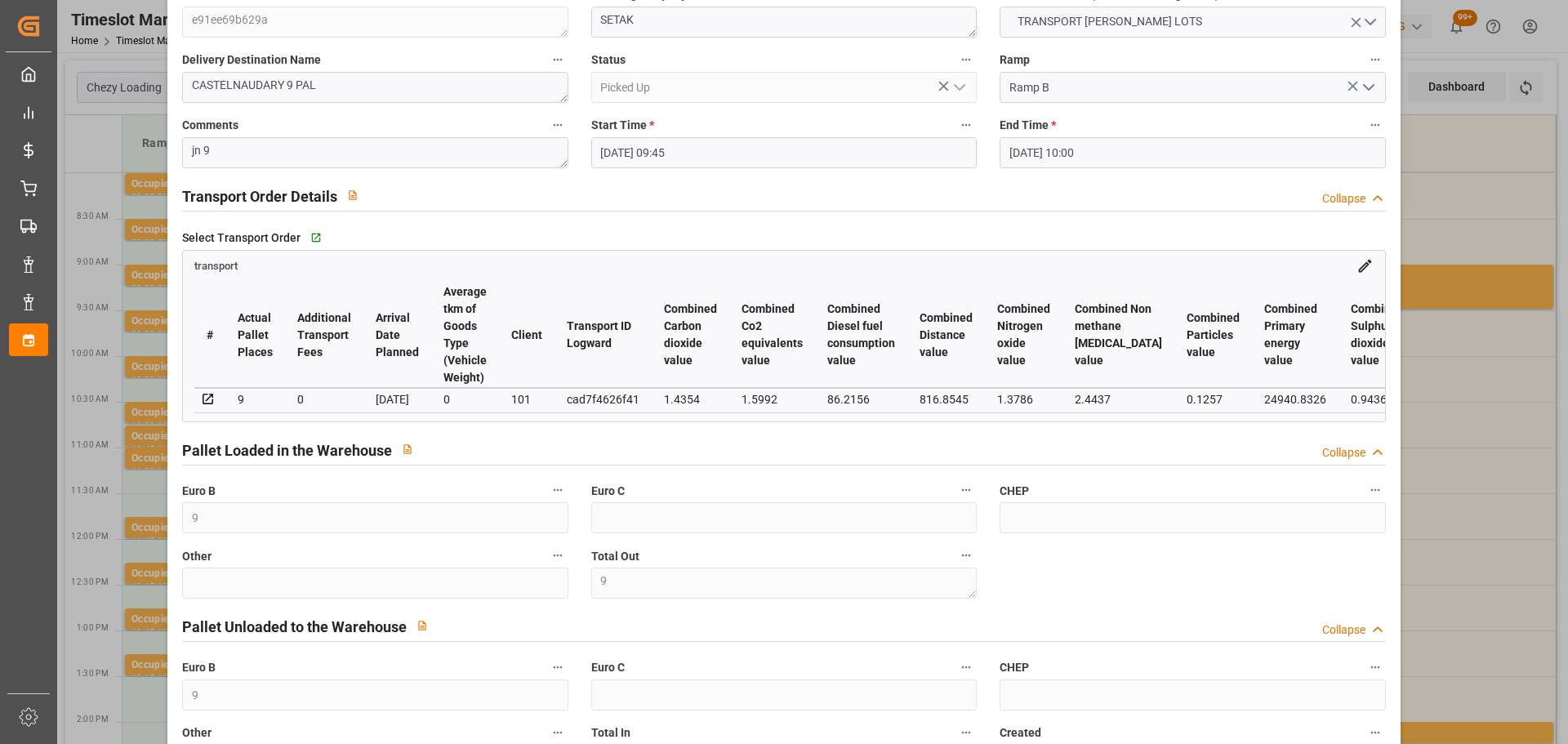
scroll to position [327, 0]
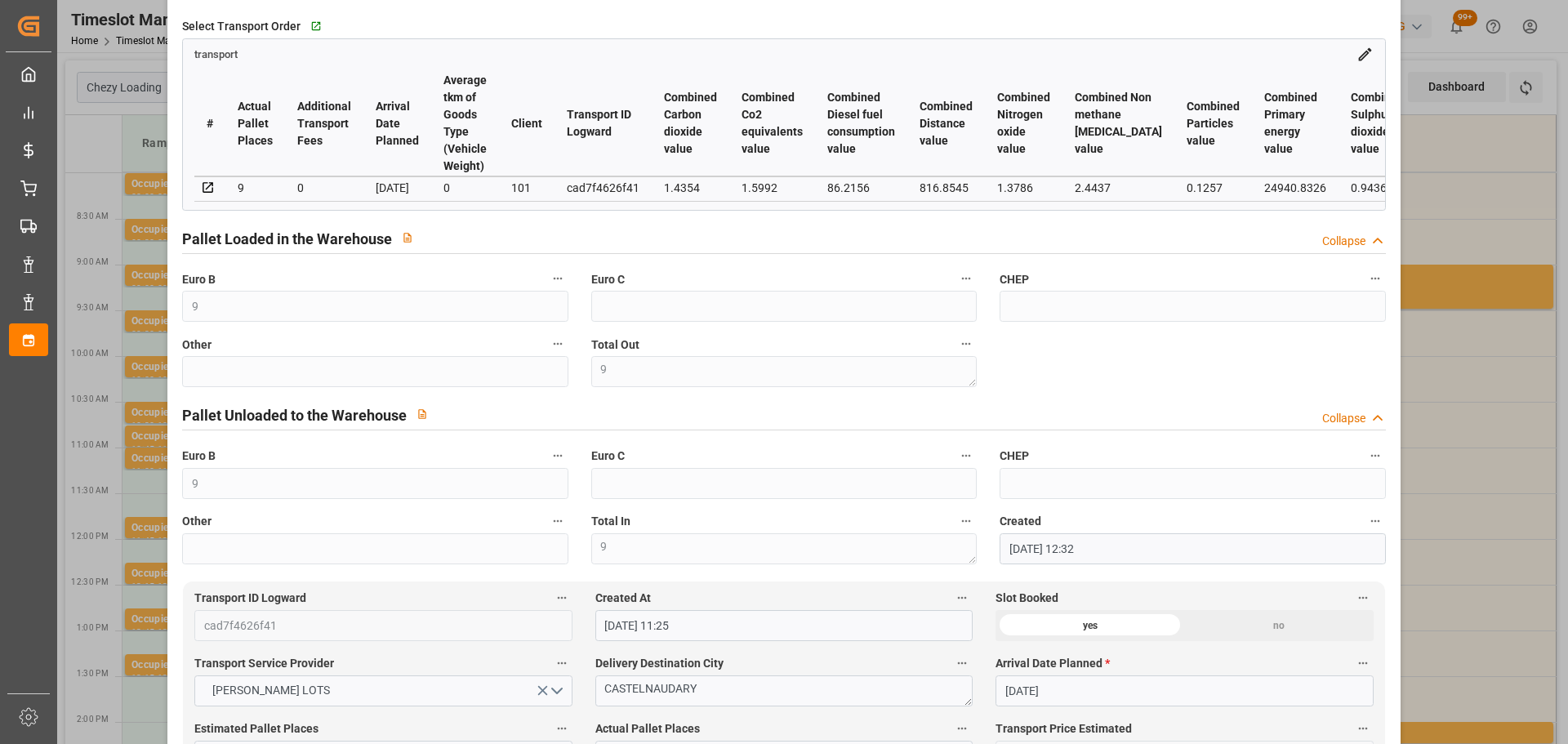
click at [1461, 595] on div "Update Appointment code e91ee69b629a Trucking company * SETAK Business Partner …" at bounding box center [784, 372] width 1568 height 744
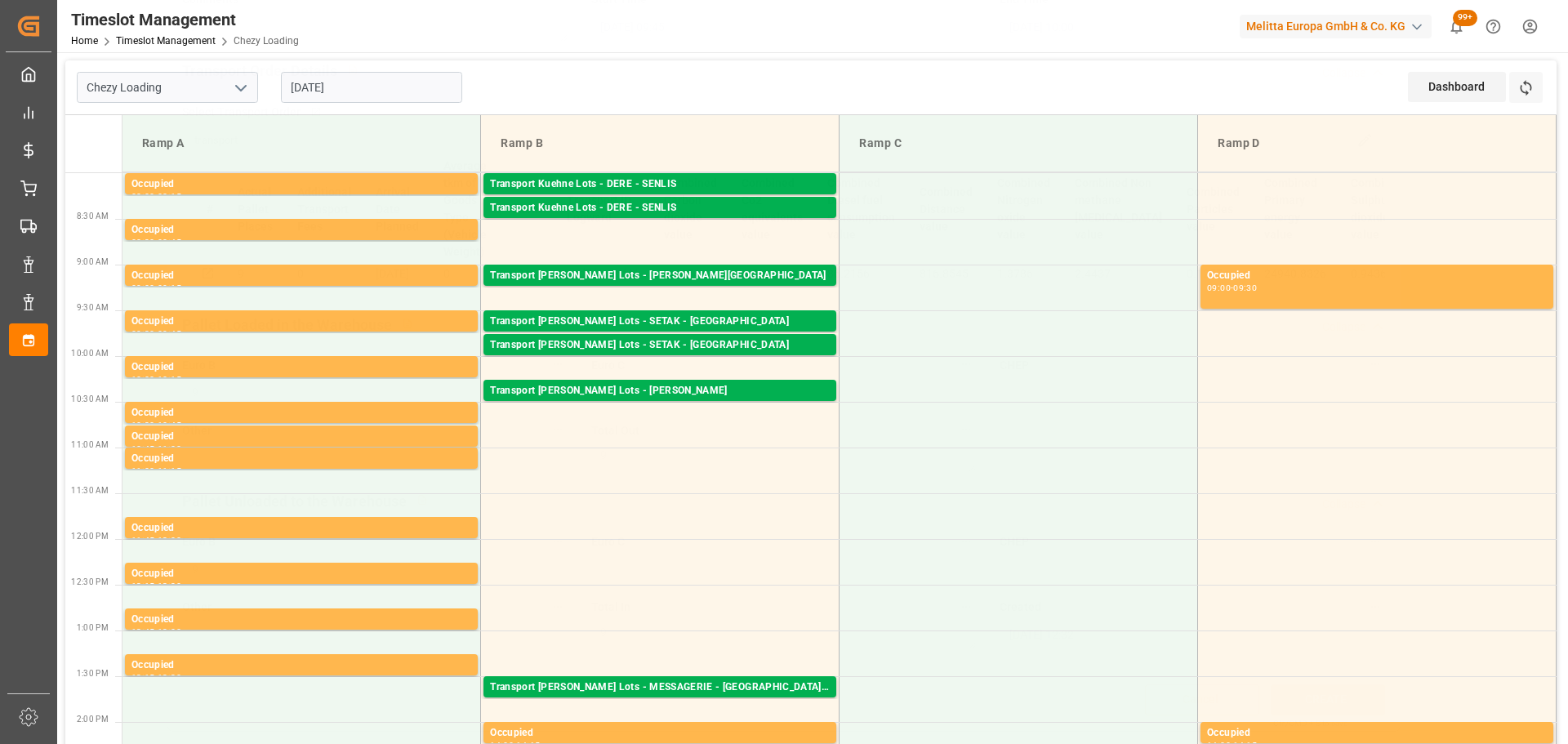
scroll to position [247, 0]
click at [669, 392] on div "Transport [PERSON_NAME] Lots - [PERSON_NAME]" at bounding box center [659, 392] width 340 height 16
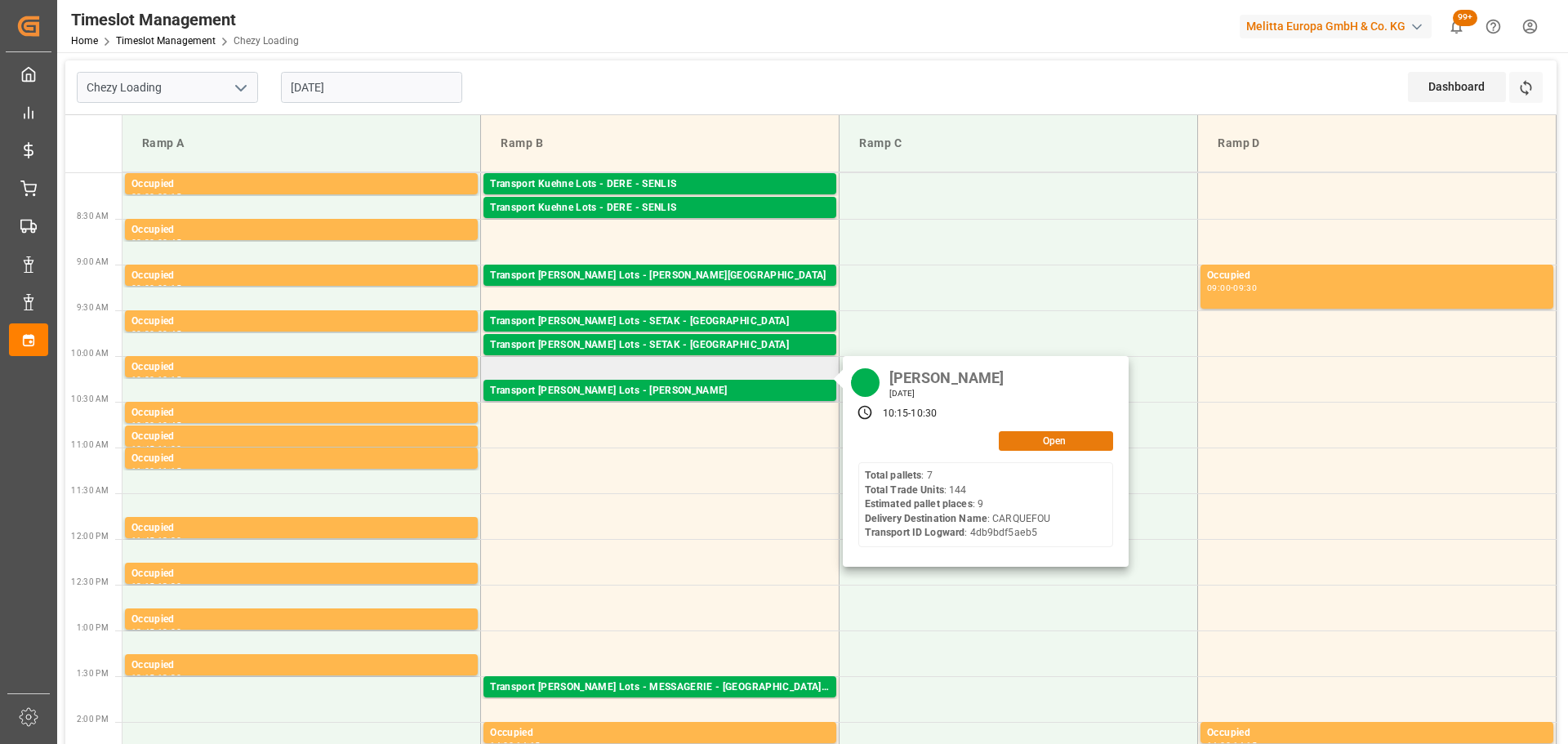
click at [1074, 439] on button "Open" at bounding box center [1055, 441] width 114 height 20
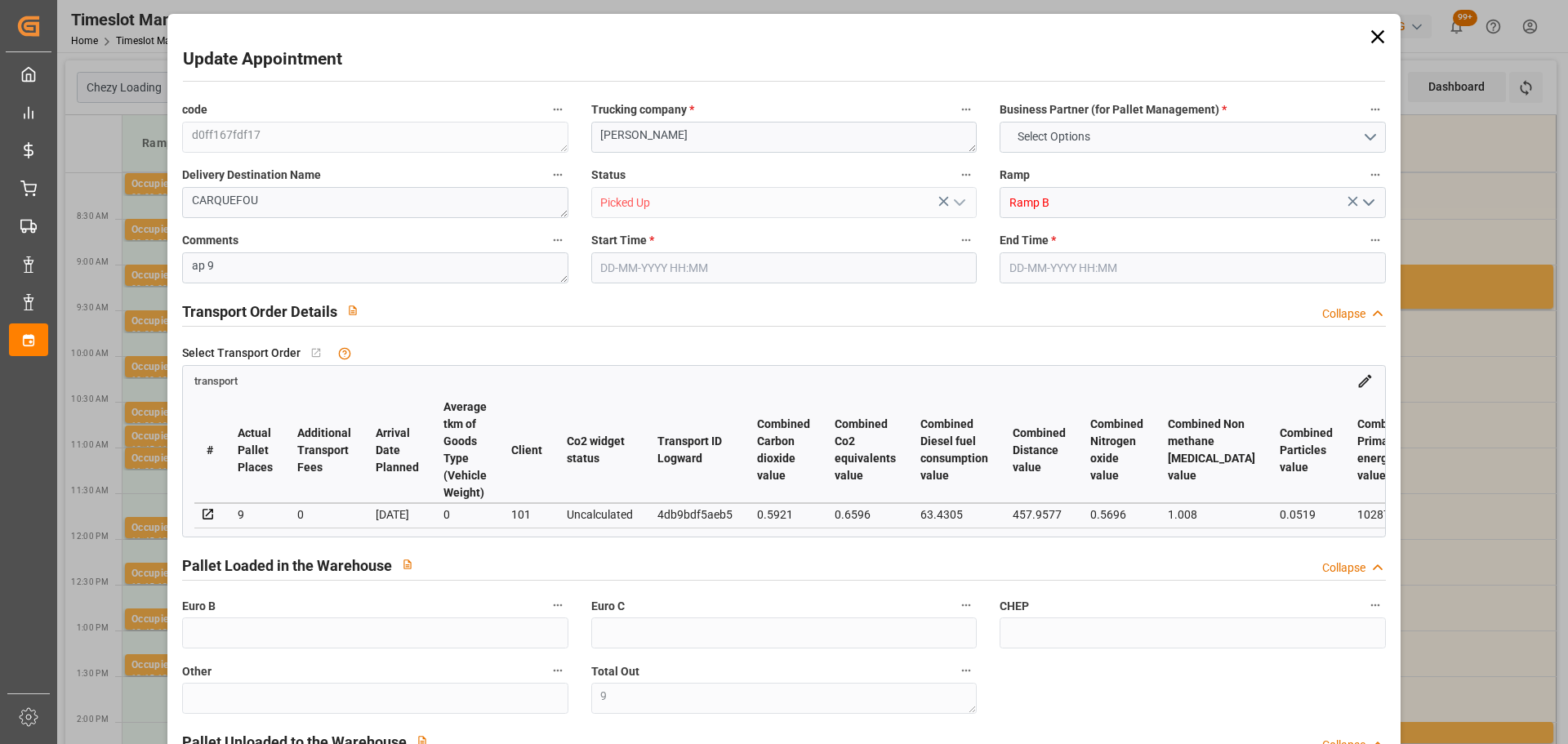
type input "9"
type input "34"
type input "9"
type input "388.73"
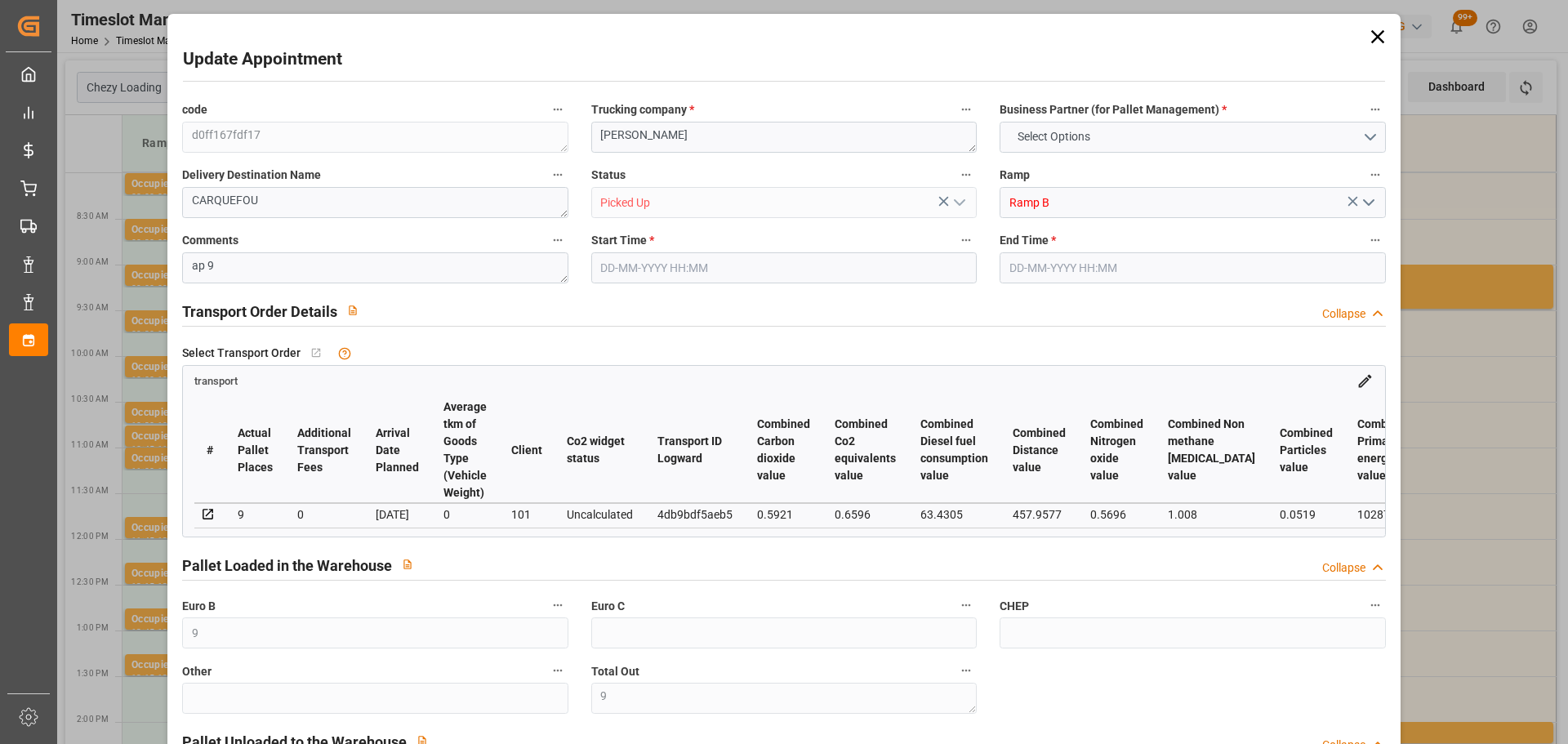
type input "0"
type input "388.73"
type input "0"
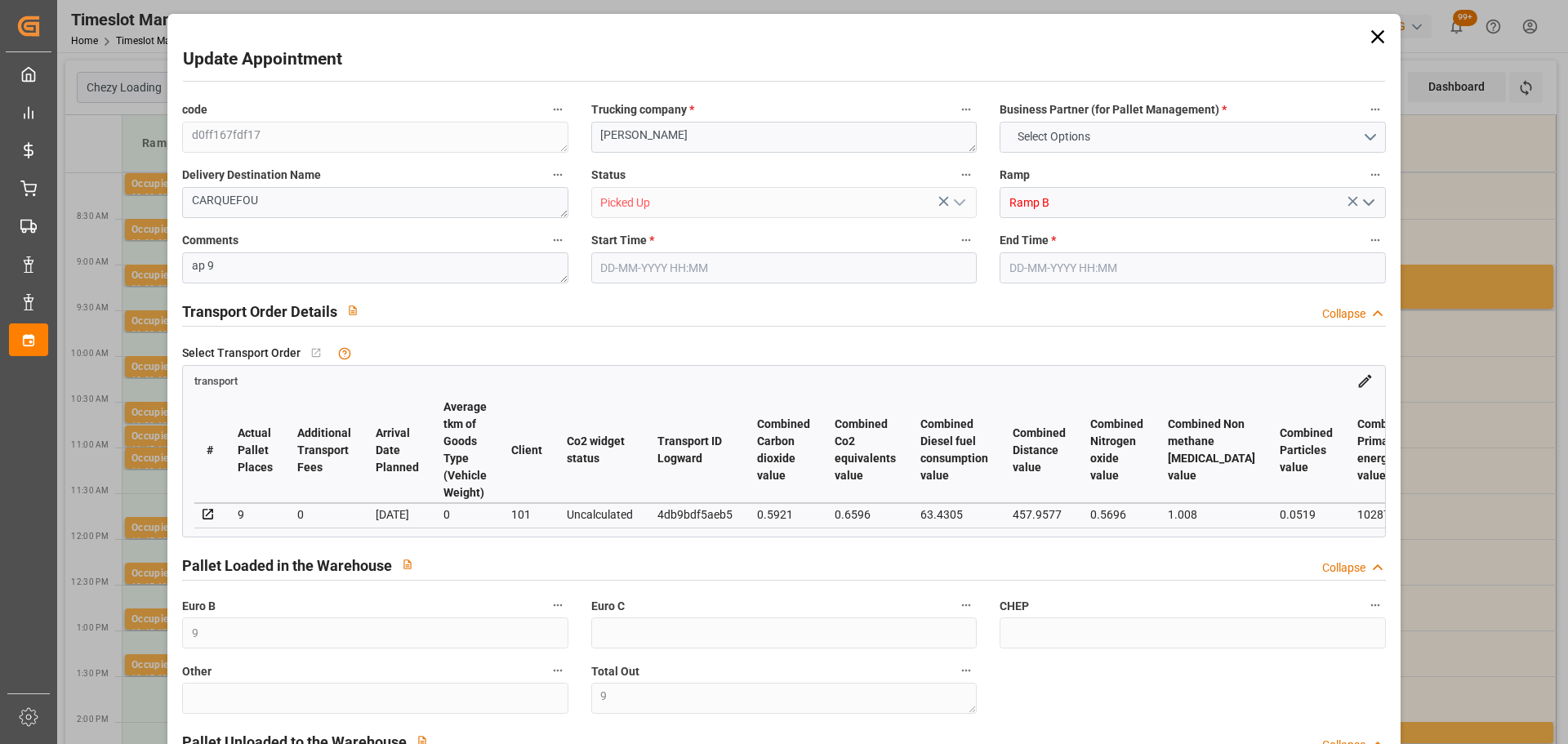
type input "9"
type input "1734.384"
type input "2847"
type input "9497.088"
type input "44"
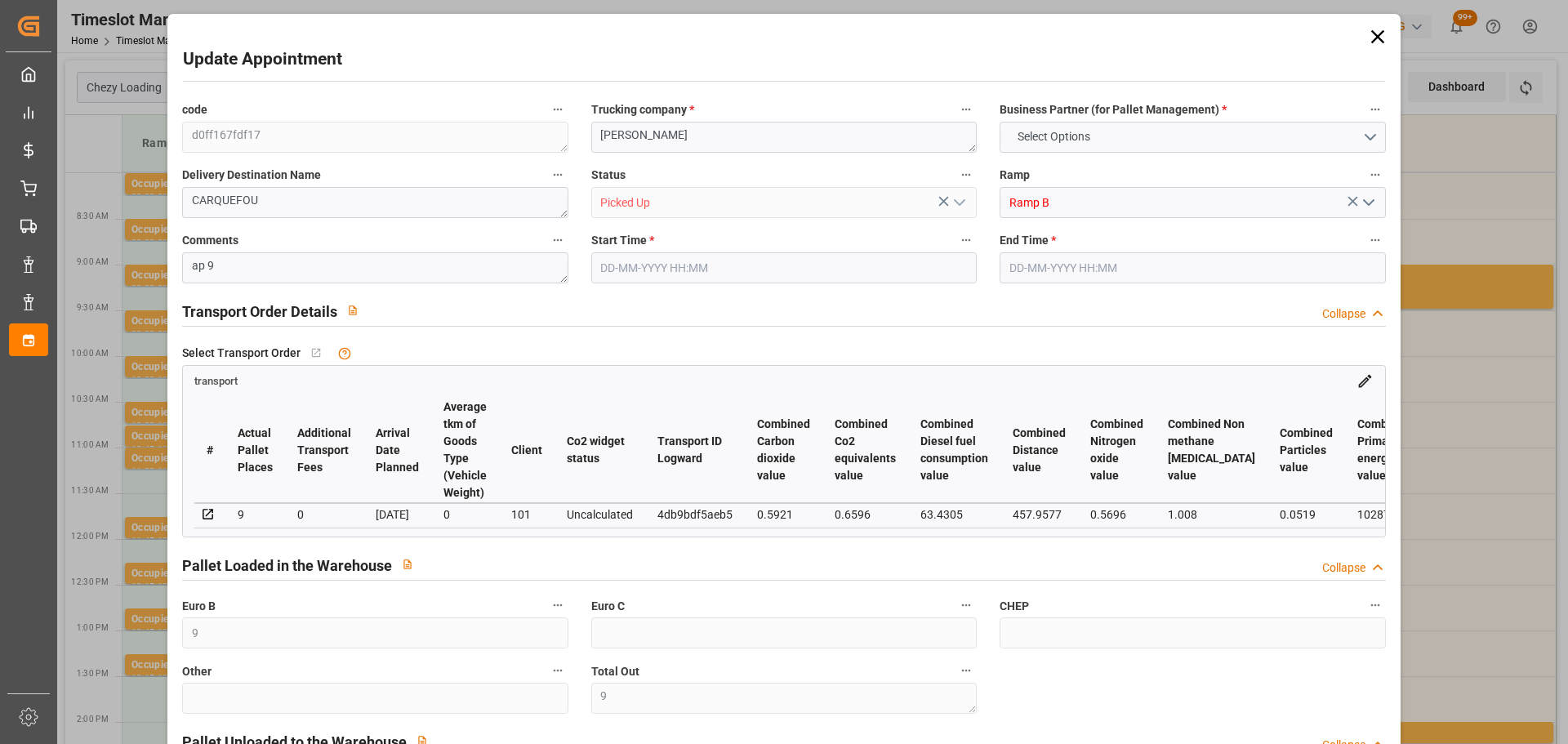
type input "7"
type input "144"
type input "9"
type input "101"
type input "2467.44"
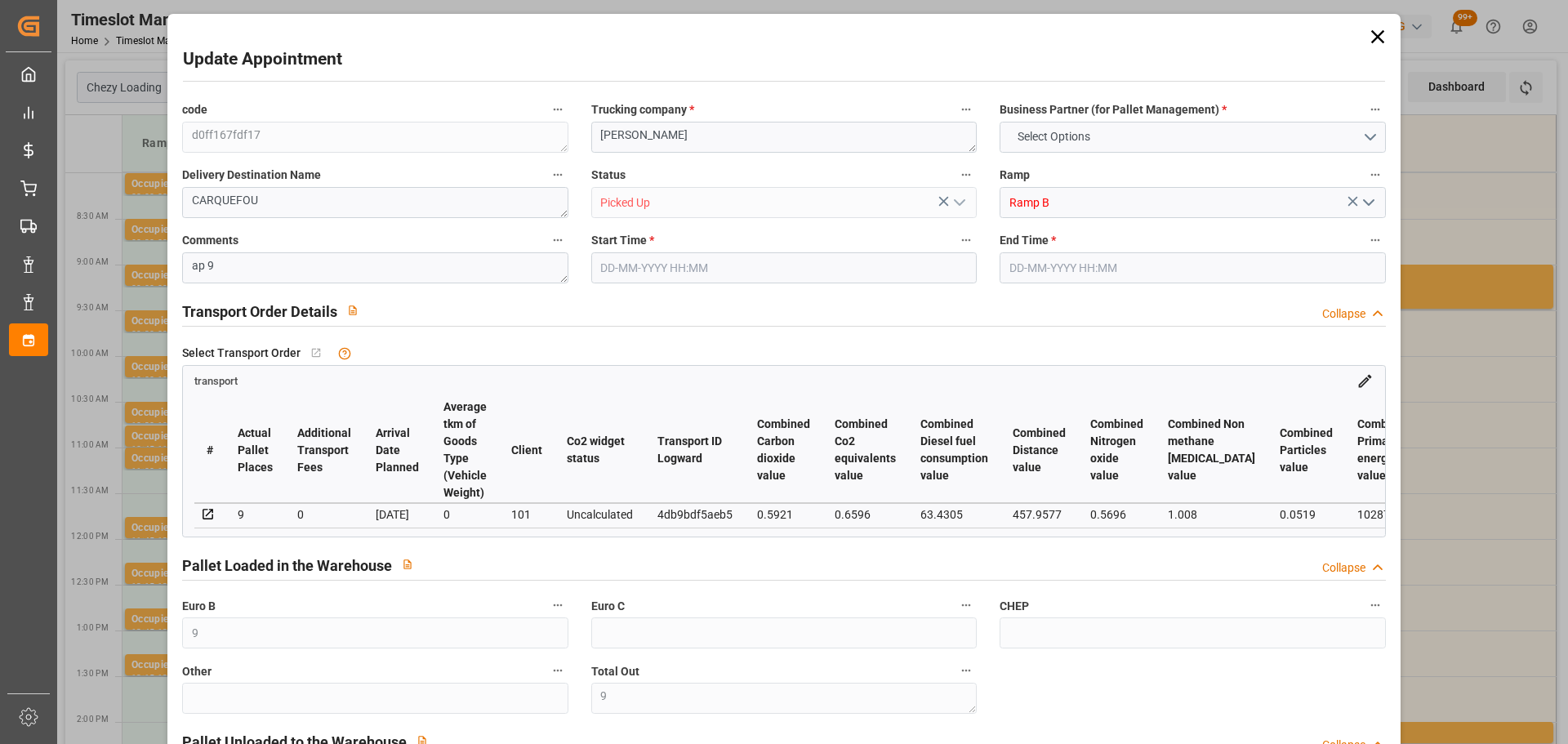
type input "0"
type input "10767.6795"
type input "0"
type input "21"
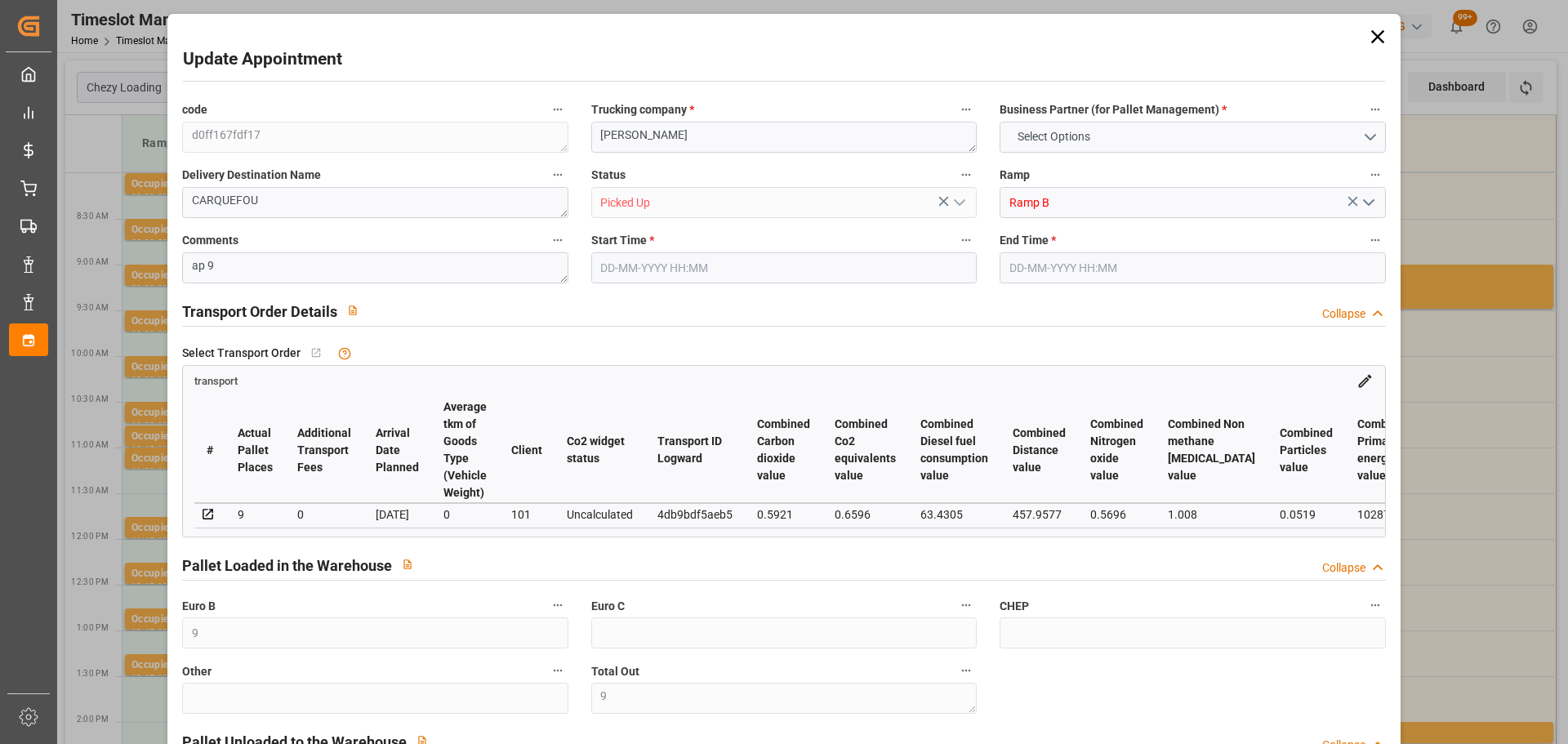
type input "80"
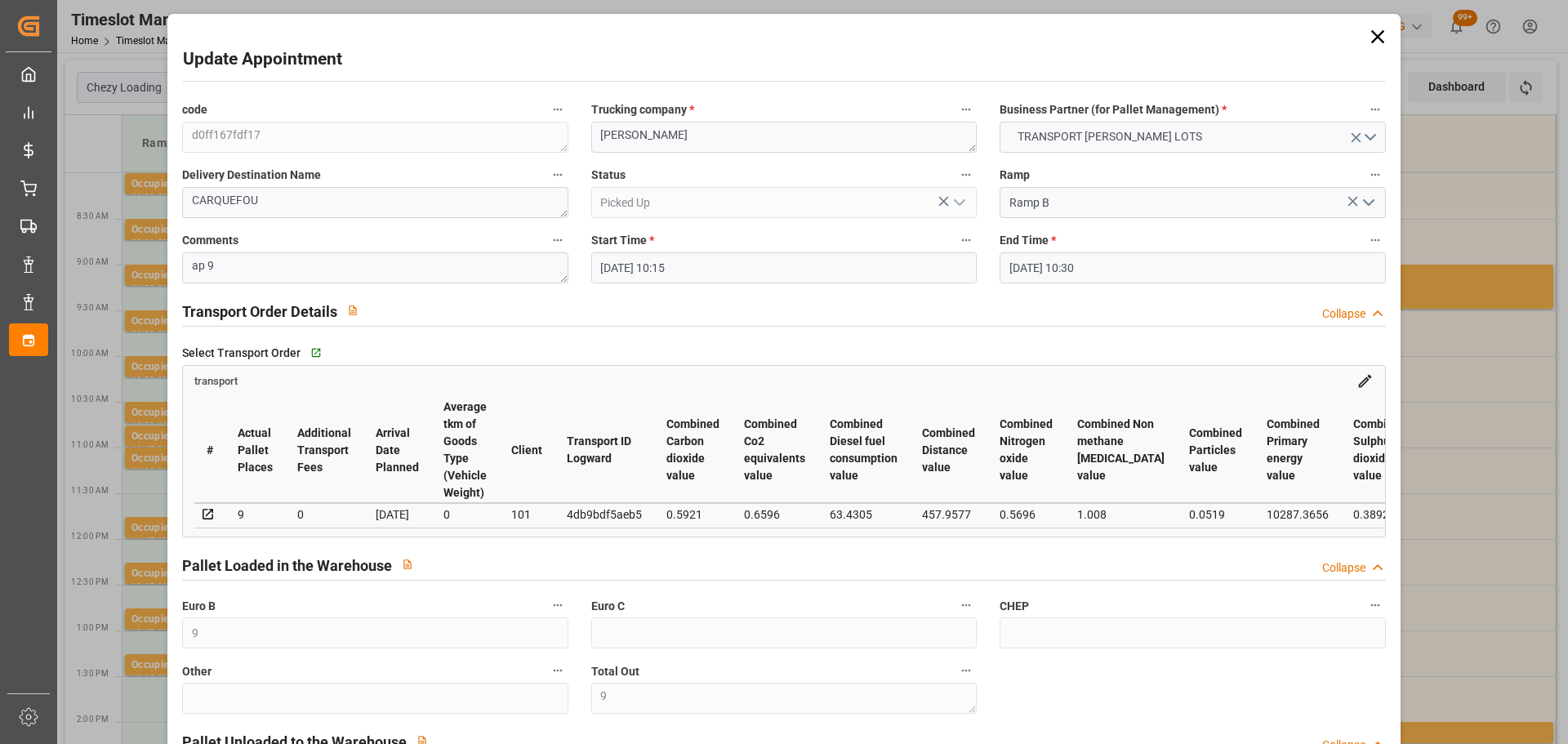
type input "[DATE] 10:15"
type input "[DATE] 10:30"
type input "[DATE] 15:58"
type input "[DATE] 11:36"
type input "[DATE]"
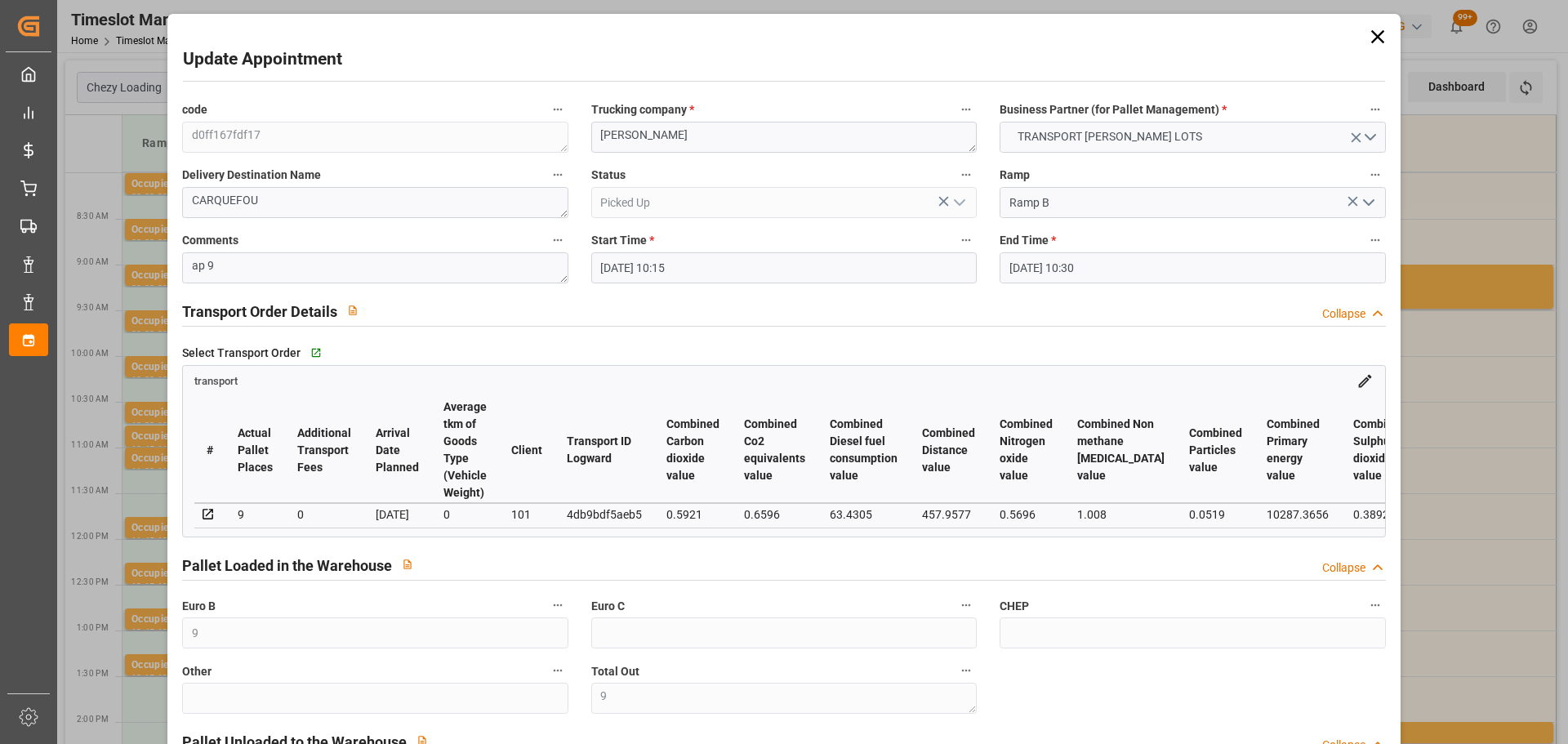
type input "[DATE]"
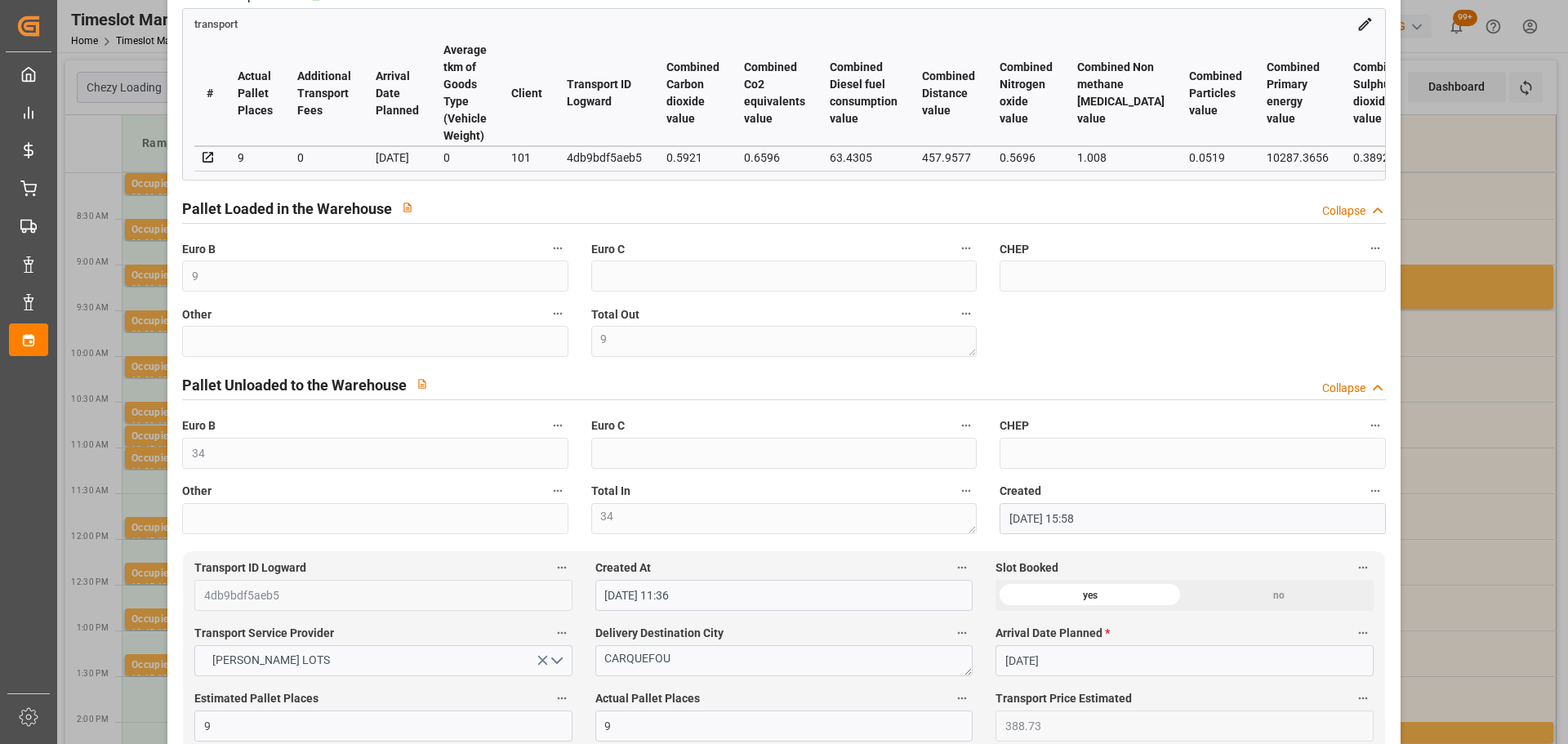
scroll to position [490, 0]
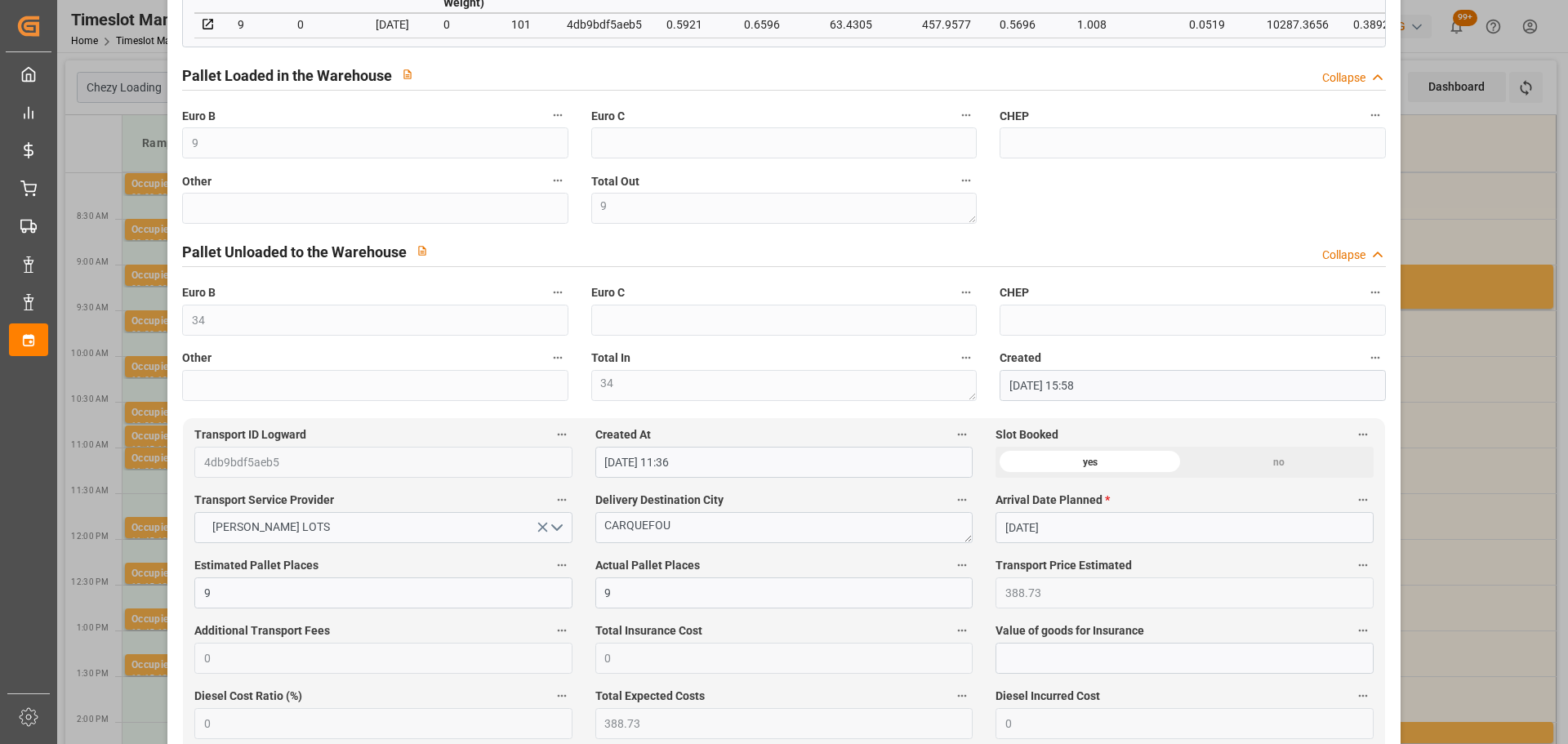
click at [1500, 179] on div "Update Appointment code d0ff167fdf17 Trucking company * ANTOINE Business Partne…" at bounding box center [784, 372] width 1568 height 744
